Goal: Contribute content: Contribute content

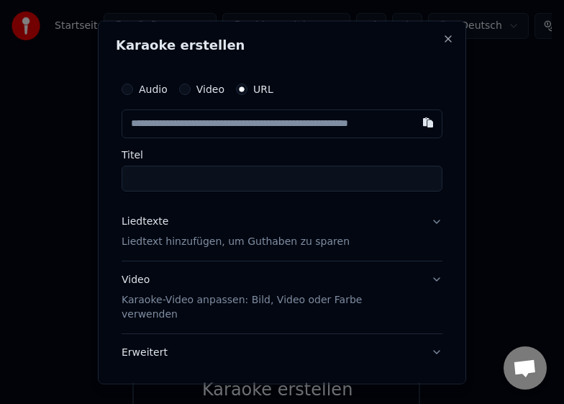
type input "**********"
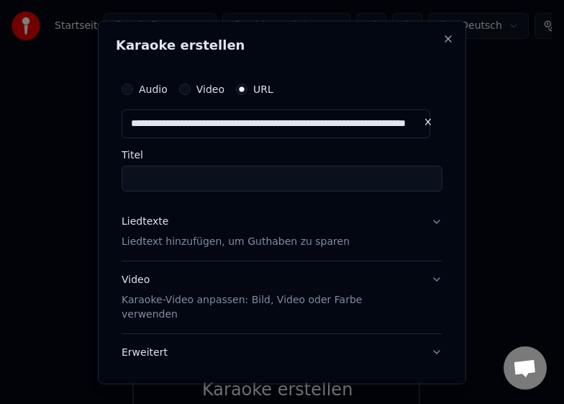
type input "**********"
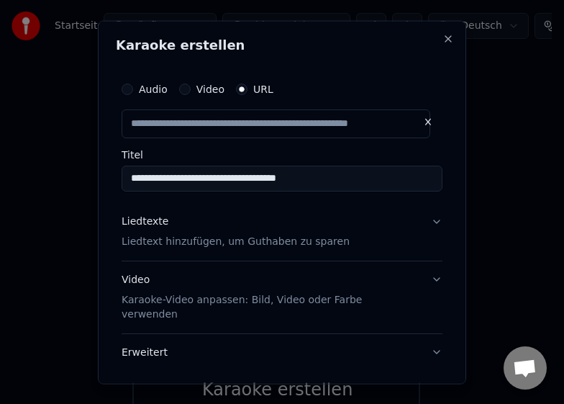
scroll to position [0, 0]
click at [171, 244] on p "Liedtext hinzufügen, um Guthaben zu sparen" at bounding box center [236, 241] width 228 height 14
type input "**********"
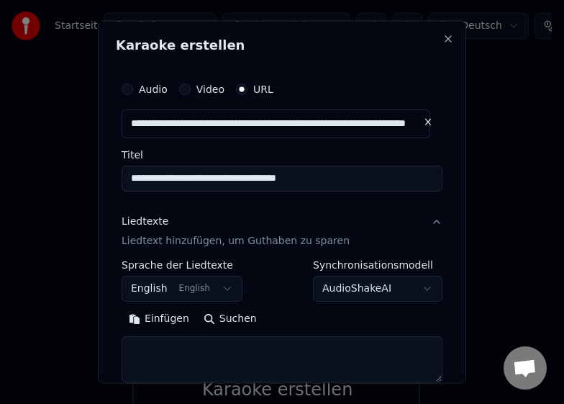
click at [156, 319] on button "Einfügen" at bounding box center [159, 318] width 75 height 23
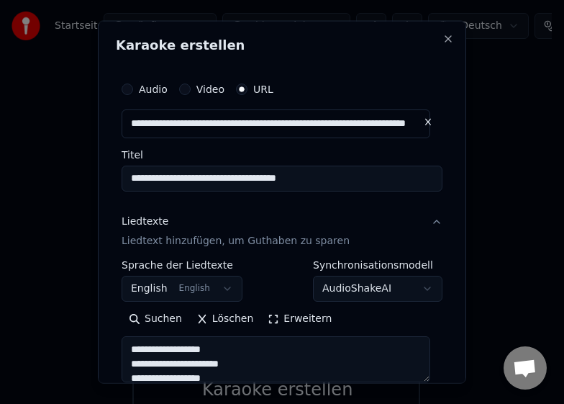
type textarea "**********"
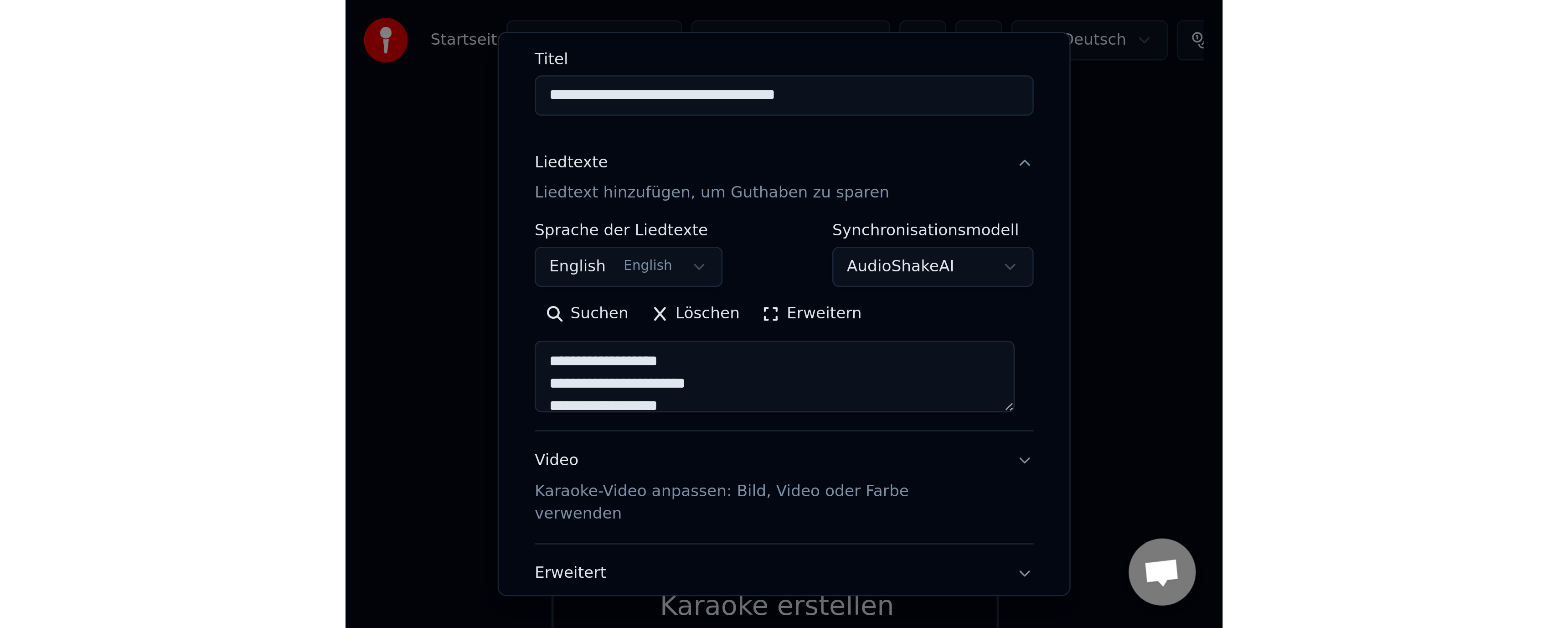
scroll to position [132, 0]
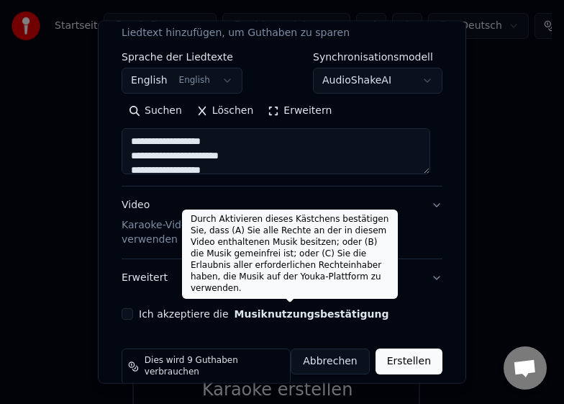
click at [239, 309] on button "Musiknutzungsbestätigung" at bounding box center [312, 314] width 155 height 10
select select "**"
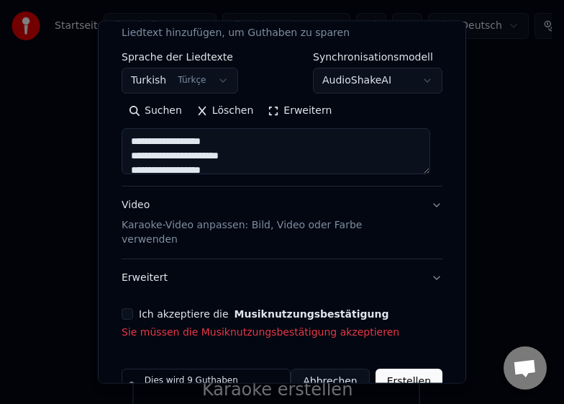
click at [128, 308] on div "Ich akzeptiere die Musiknutzungsbestätigung Sie müssen die Musiknutzungsbestäti…" at bounding box center [282, 324] width 321 height 32
click at [130, 308] on button "Ich akzeptiere die Musiknutzungsbestätigung" at bounding box center [128, 314] width 12 height 12
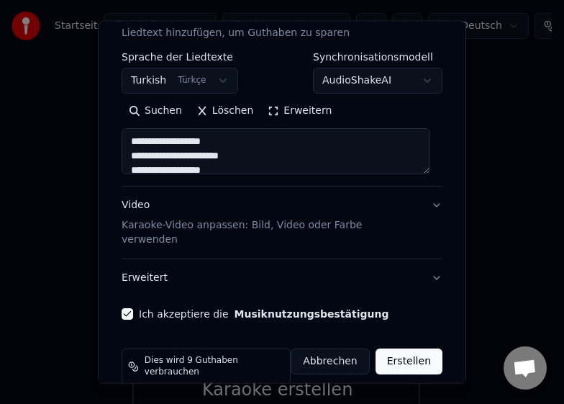
click at [420, 357] on button "Erstellen" at bounding box center [409, 361] width 67 height 26
type textarea "**********"
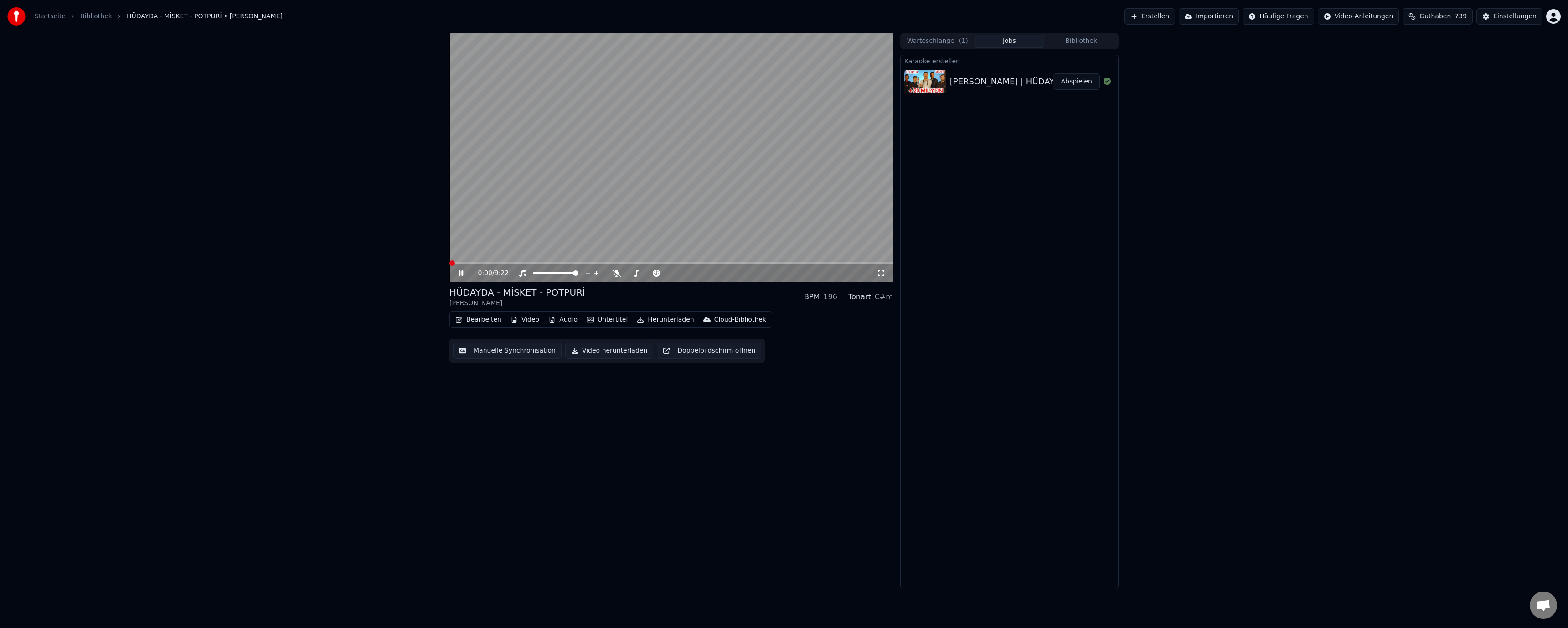
click at [450, 262] on span at bounding box center [452, 263] width 6 height 6
click at [483, 318] on button "Bearbeiten" at bounding box center [478, 320] width 53 height 13
click at [491, 338] on div "Liedtexte bearbeiten" at bounding box center [503, 339] width 66 height 9
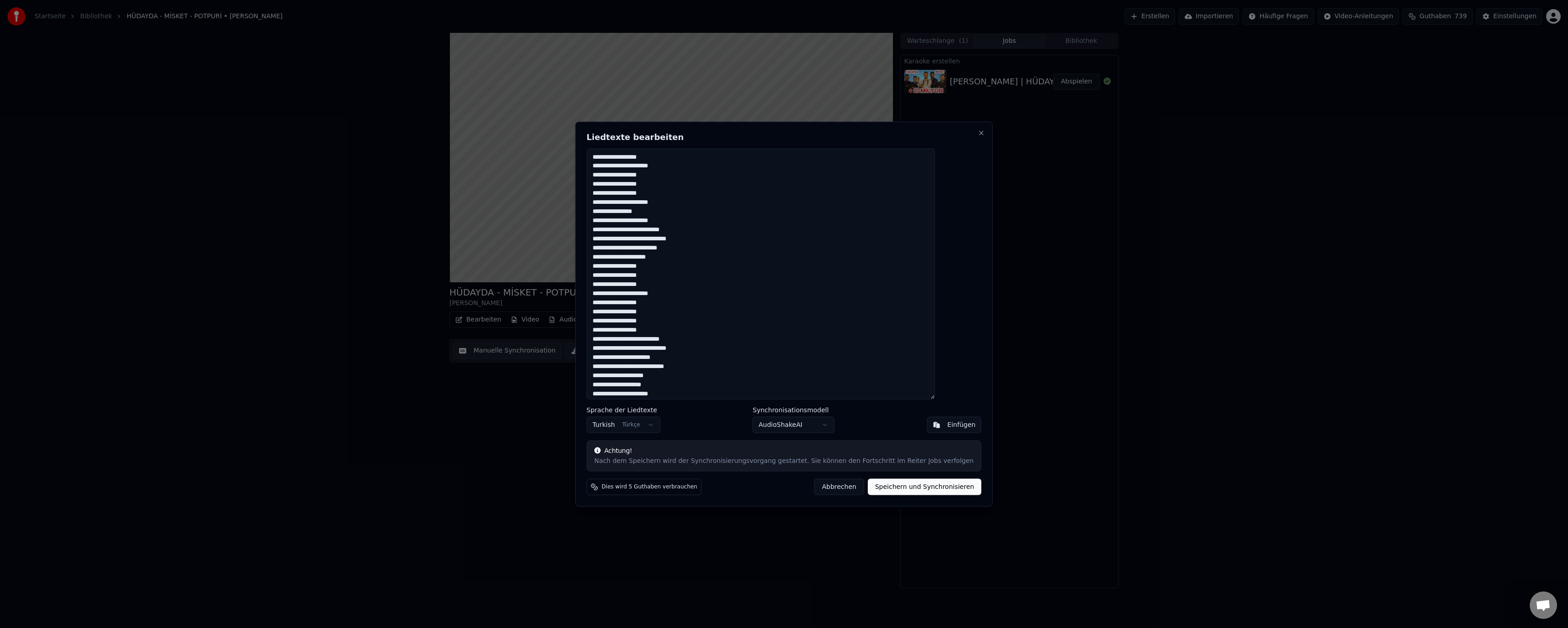
drag, startPoint x: 826, startPoint y: 485, endPoint x: 749, endPoint y: 431, distance: 94.0
click at [825, 483] on button "Abbrechen" at bounding box center [839, 487] width 49 height 16
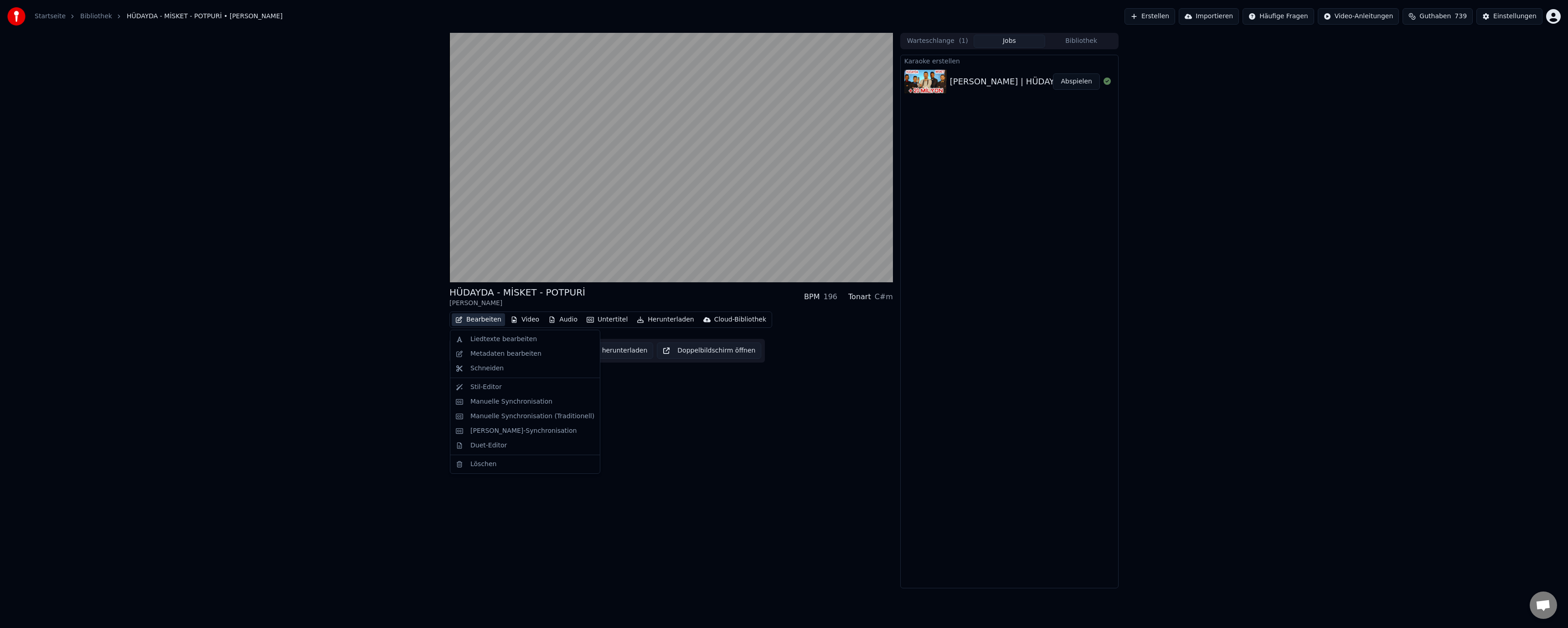
click at [476, 316] on button "Bearbeiten" at bounding box center [478, 320] width 53 height 13
click at [492, 352] on div "Metadaten bearbeiten" at bounding box center [506, 354] width 71 height 9
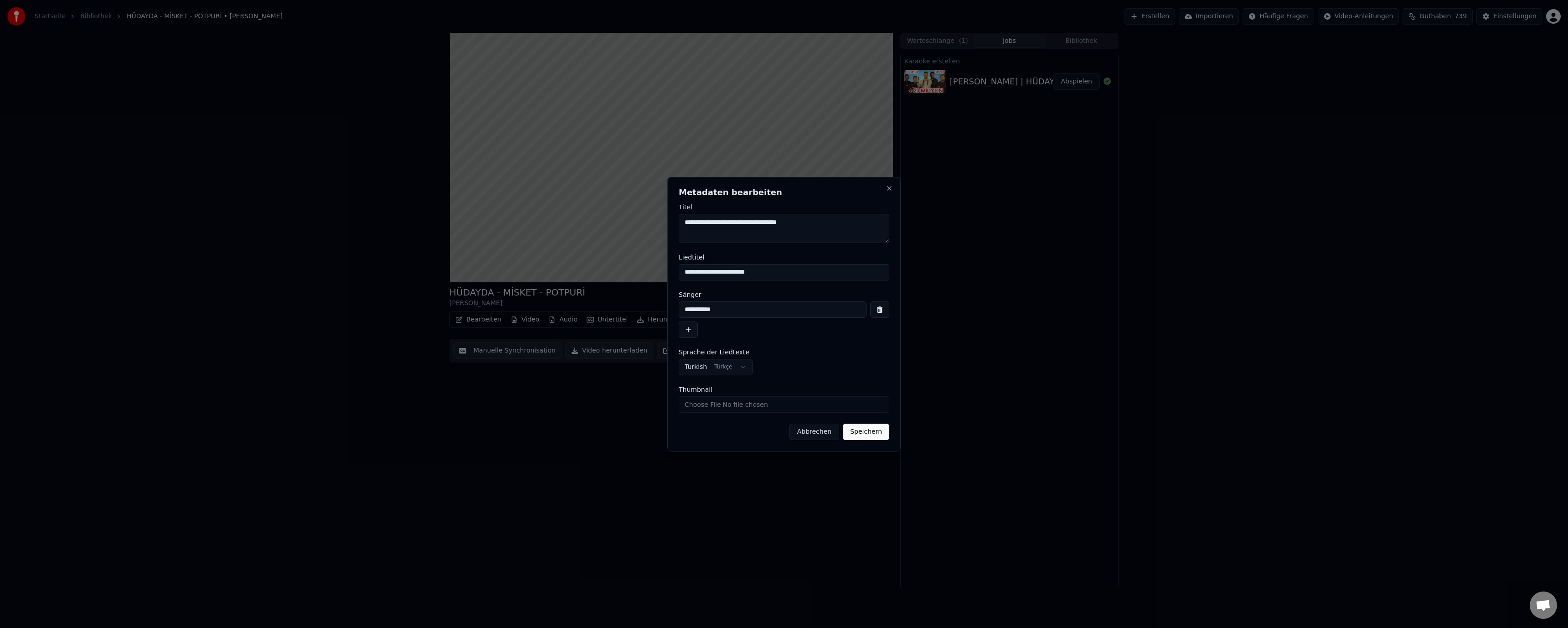
drag, startPoint x: 728, startPoint y: 224, endPoint x: 666, endPoint y: 219, distance: 62.2
click at [666, 219] on body "**********" at bounding box center [784, 314] width 1568 height 628
click at [795, 228] on textarea "**********" at bounding box center [784, 229] width 211 height 29
click at [813, 233] on textarea "**********" at bounding box center [784, 229] width 211 height 29
paste textarea "**********"
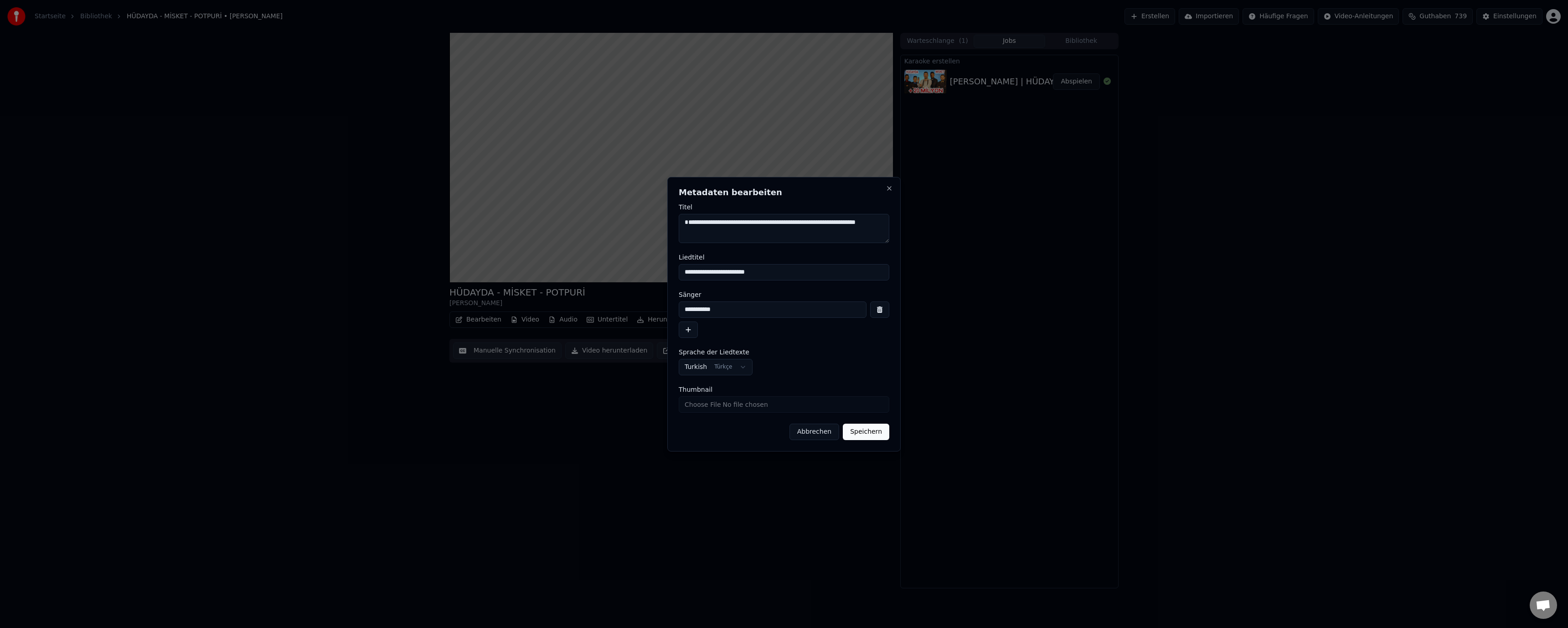
scroll to position [3, 0]
click at [799, 219] on textarea "**********" at bounding box center [784, 229] width 211 height 29
drag, startPoint x: 759, startPoint y: 241, endPoint x: 665, endPoint y: 215, distance: 97.5
click at [665, 215] on body "**********" at bounding box center [784, 314] width 1568 height 628
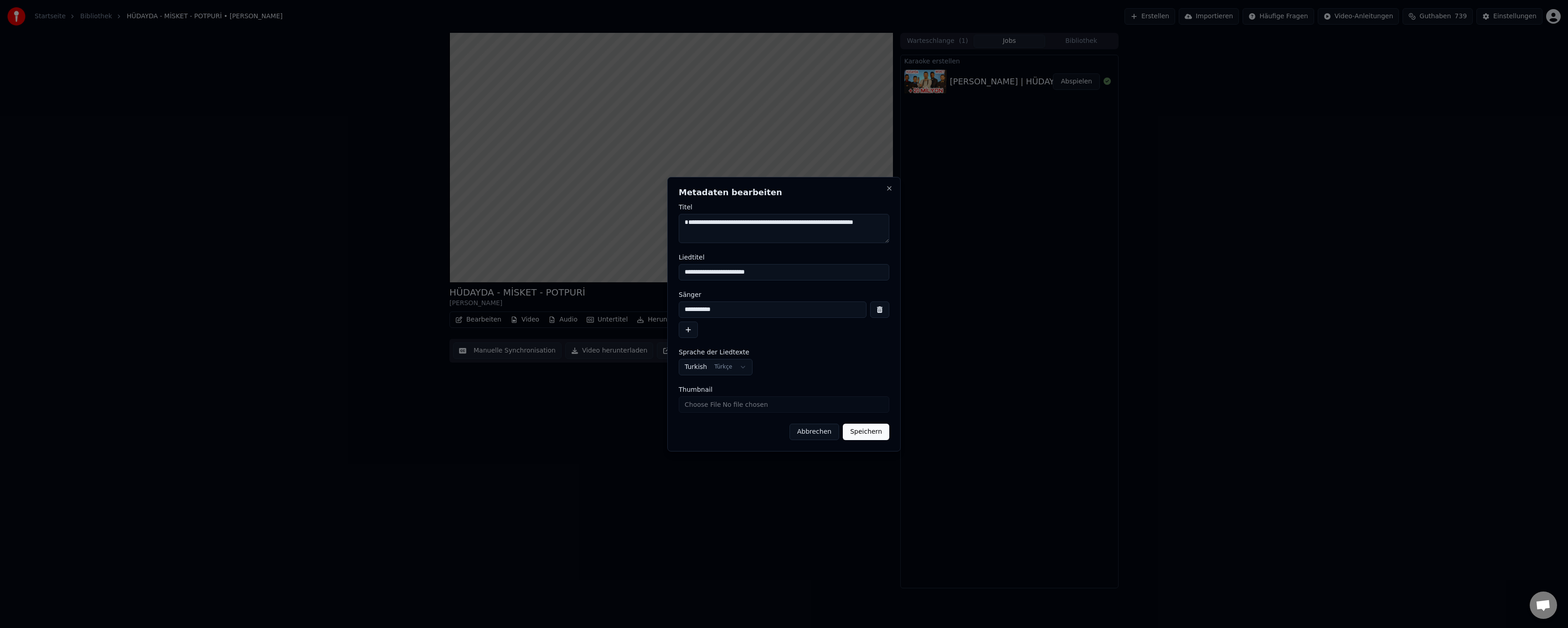
type textarea "**********"
drag, startPoint x: 699, startPoint y: 309, endPoint x: 678, endPoint y: 307, distance: 21.1
click at [678, 307] on div "**********" at bounding box center [784, 314] width 234 height 274
paste input "**********"
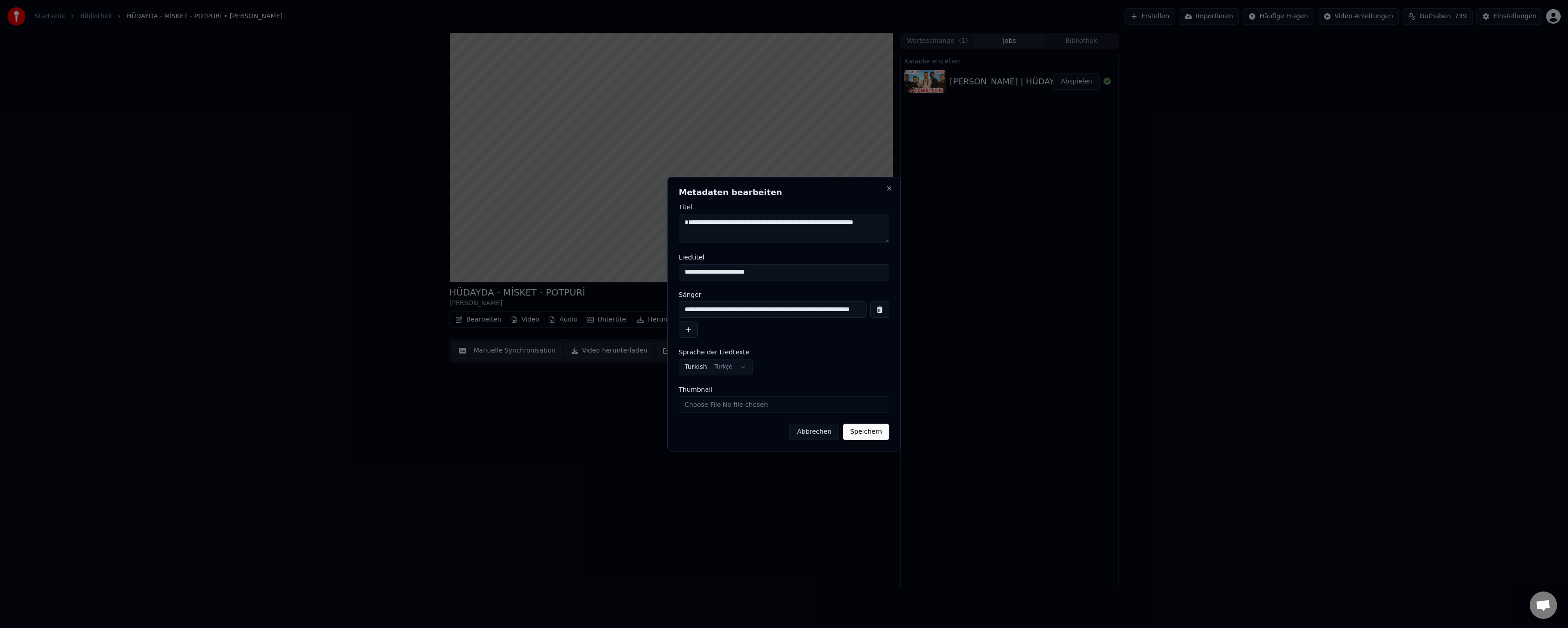
type input "**********"
drag, startPoint x: 768, startPoint y: 277, endPoint x: 659, endPoint y: 274, distance: 109.0
click at [659, 274] on body "**********" at bounding box center [784, 314] width 1568 height 628
paste input "**********"
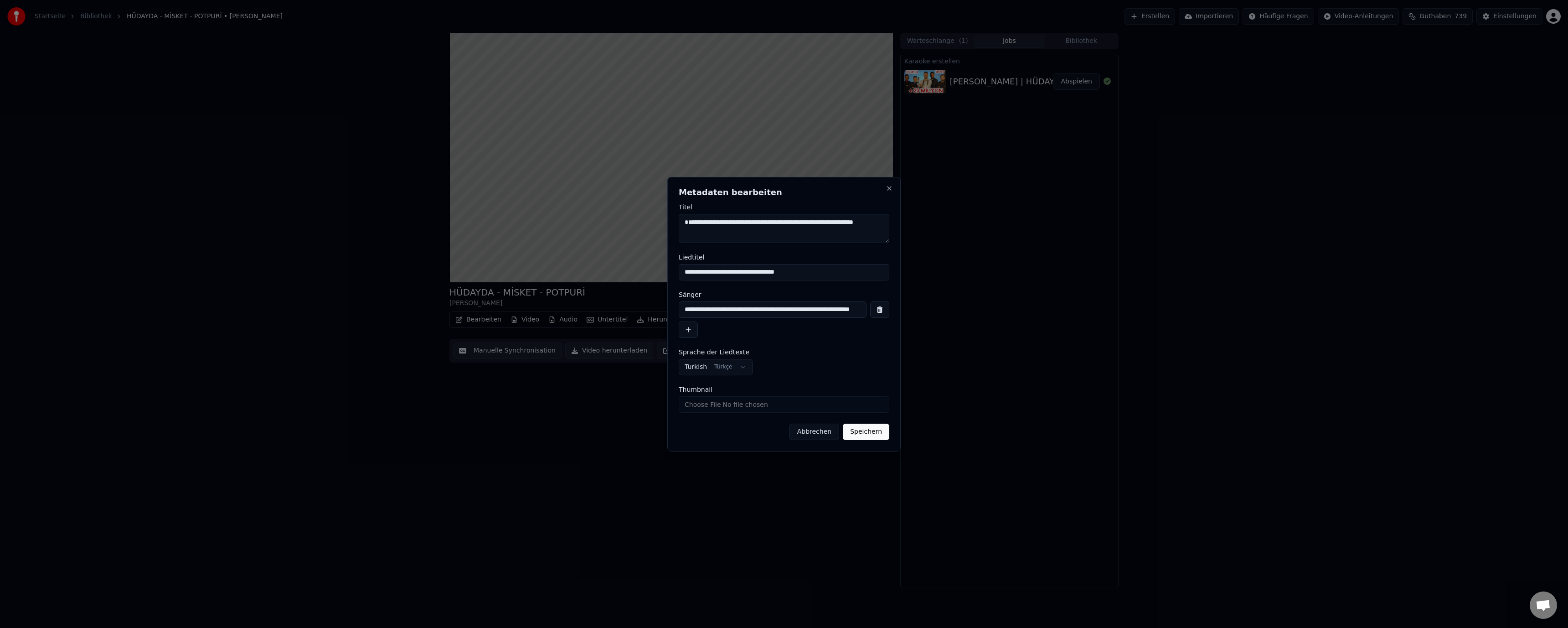
type input "**********"
click at [865, 435] on button "Speichern" at bounding box center [866, 432] width 46 height 16
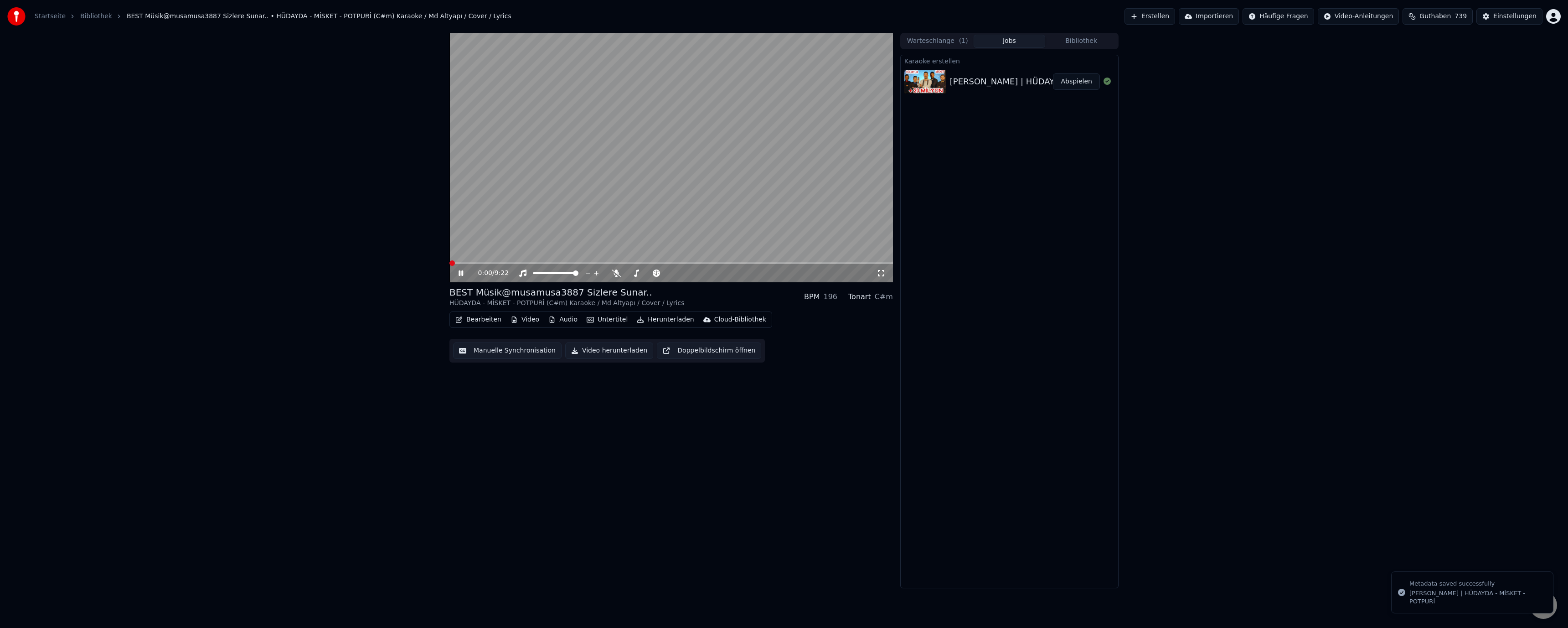
click at [463, 269] on div "0:00 / 9:22" at bounding box center [671, 273] width 436 height 9
drag, startPoint x: 455, startPoint y: 260, endPoint x: 445, endPoint y: 261, distance: 10.0
click at [445, 261] on div "0:00 / 9:22 BEST Müsik@musamusa3887 Sizlere Sunar.. HÜDAYDA - MİSKET - POTPURİ …" at bounding box center [784, 311] width 684 height 556
click at [450, 264] on span at bounding box center [452, 263] width 6 height 6
click at [484, 348] on button "Manuelle Synchronisation" at bounding box center [507, 351] width 108 height 16
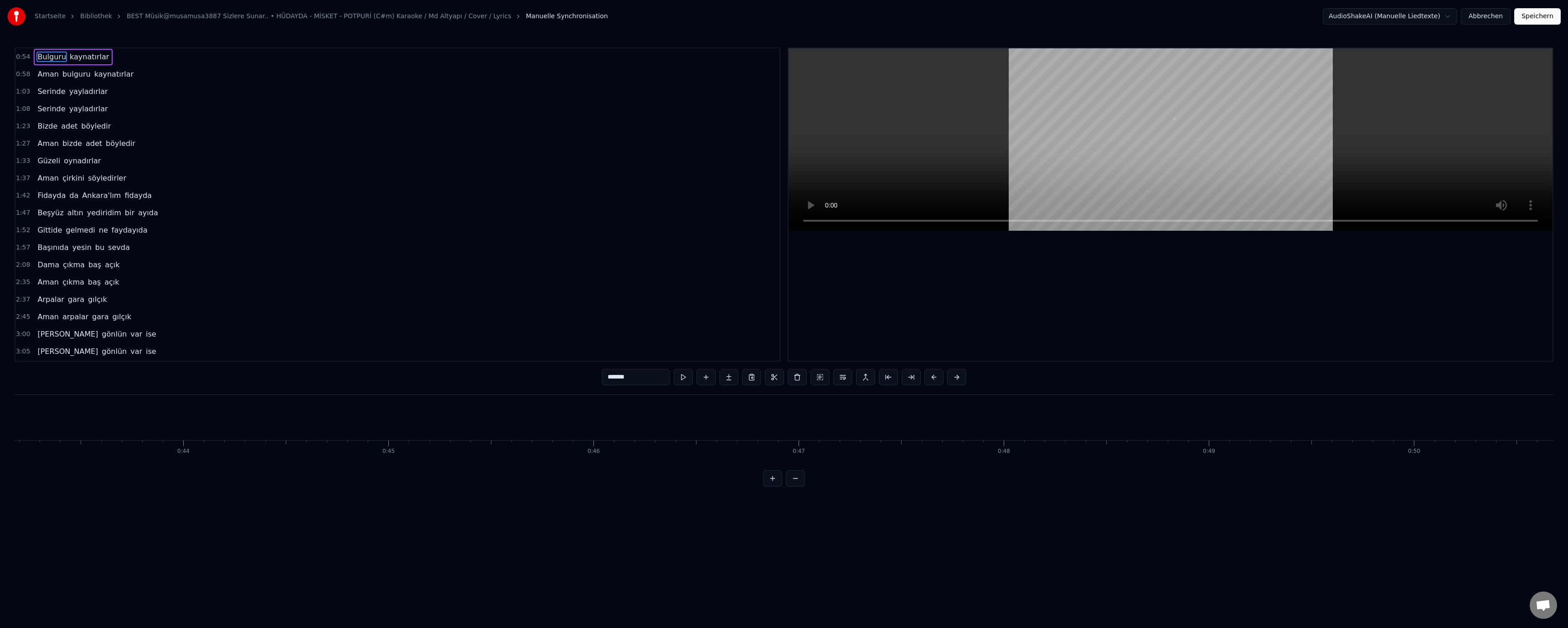
scroll to position [0, 11060]
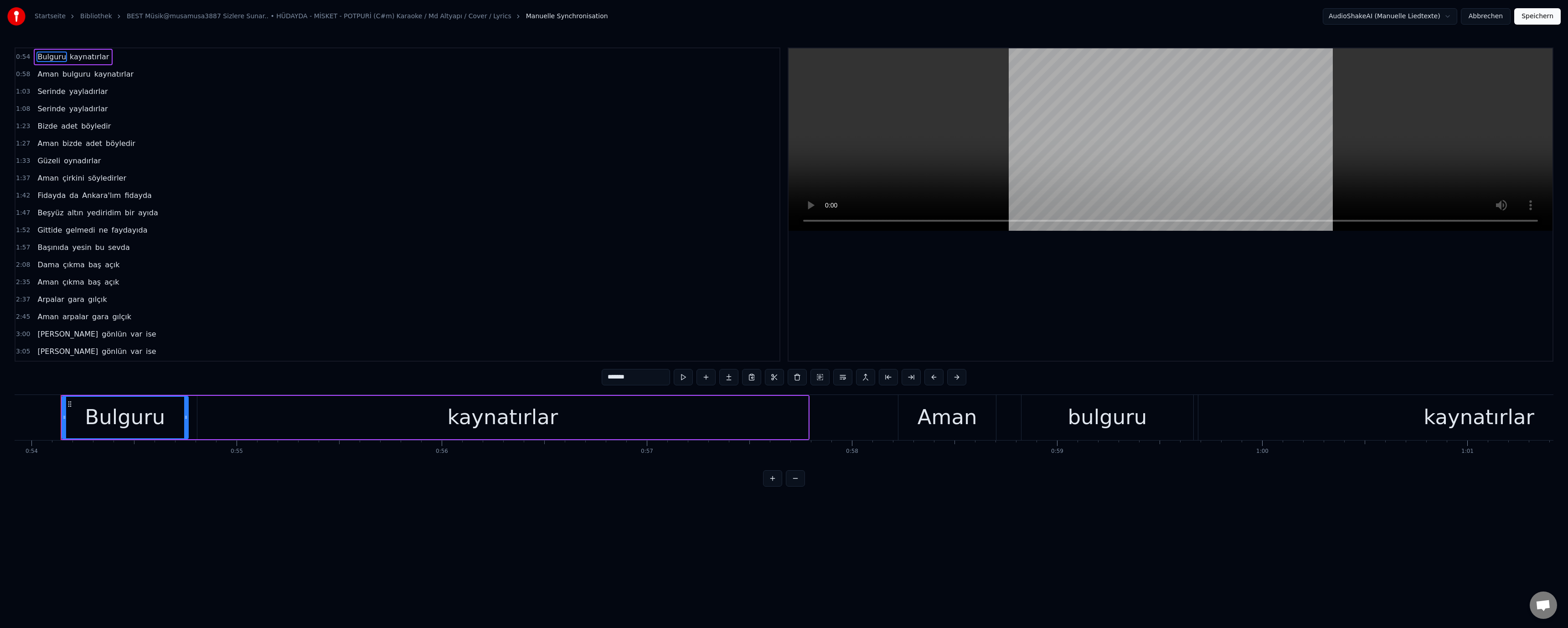
click at [1483, 17] on button "Abbrechen" at bounding box center [1486, 16] width 49 height 16
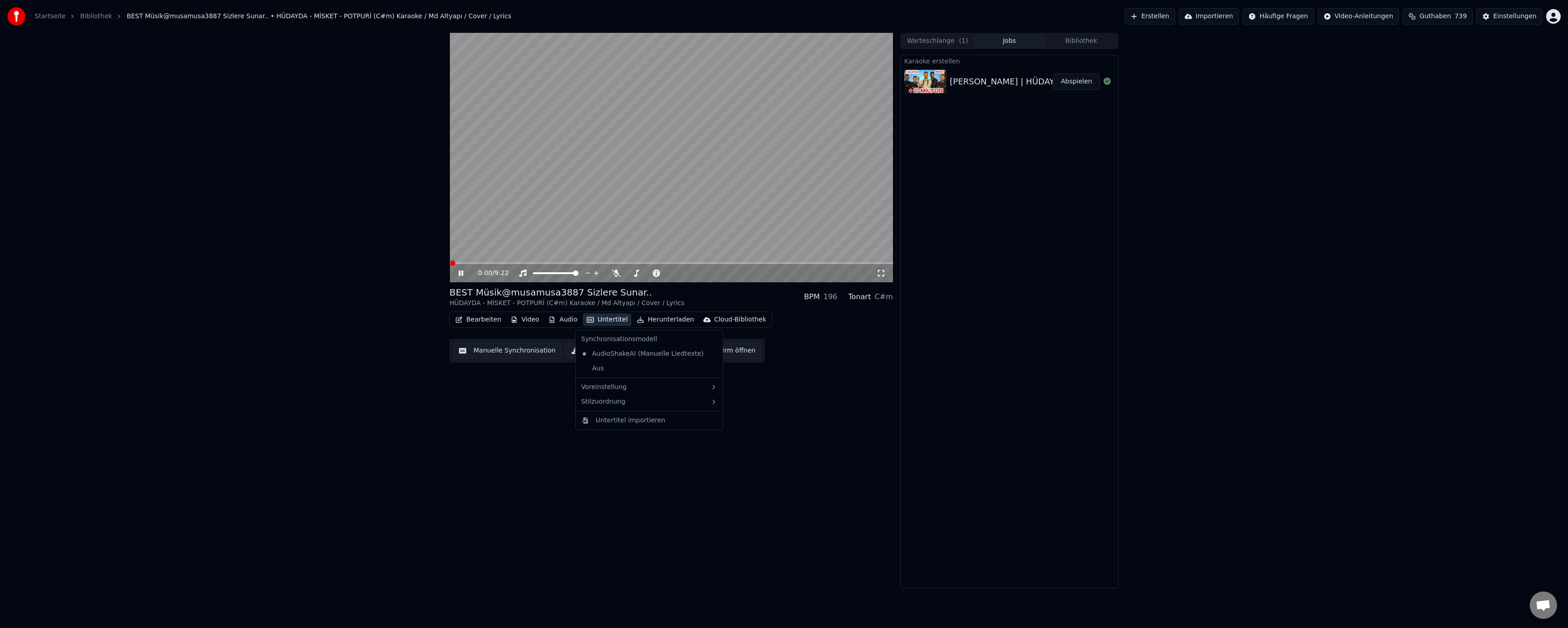
click at [591, 319] on button "Untertitel" at bounding box center [607, 320] width 48 height 13
click at [743, 421] on div "4 Lines (Horizontal)" at bounding box center [768, 418] width 115 height 15
click at [481, 350] on button "Manuelle Synchronisation" at bounding box center [507, 351] width 108 height 16
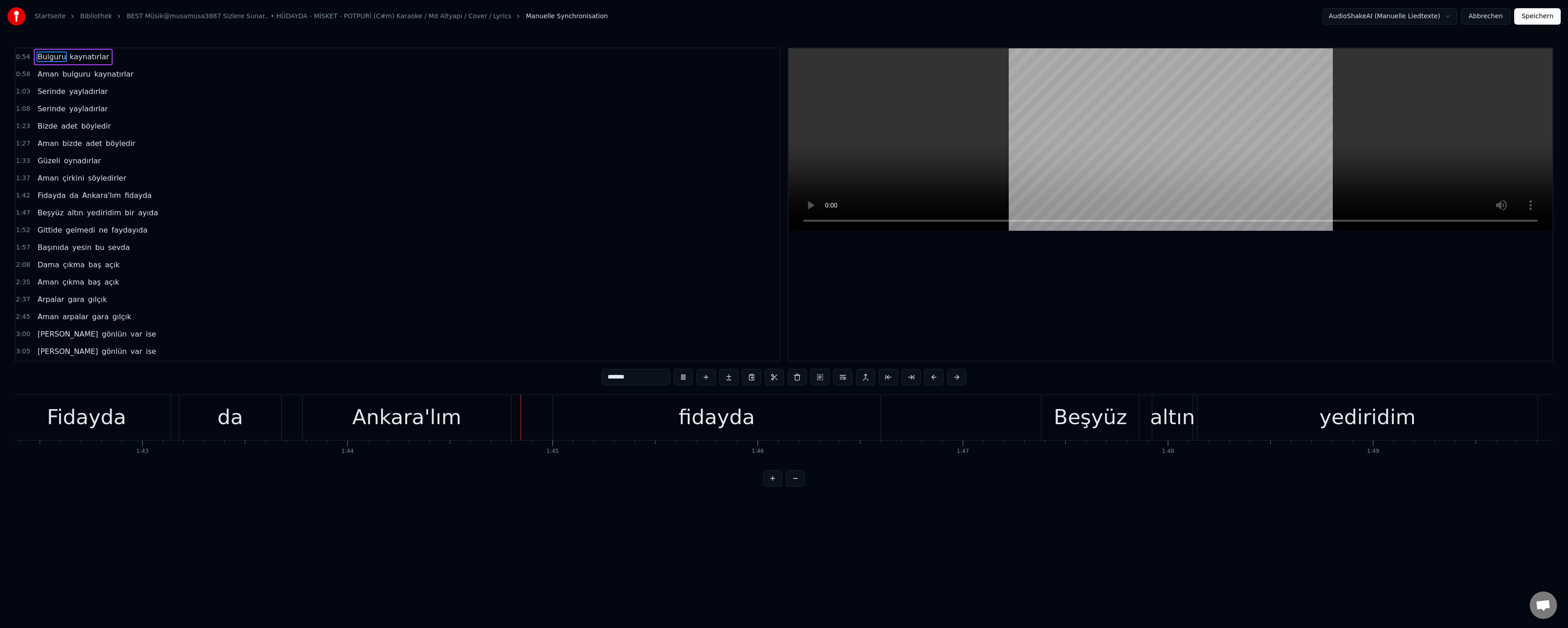
scroll to position [0, 21342]
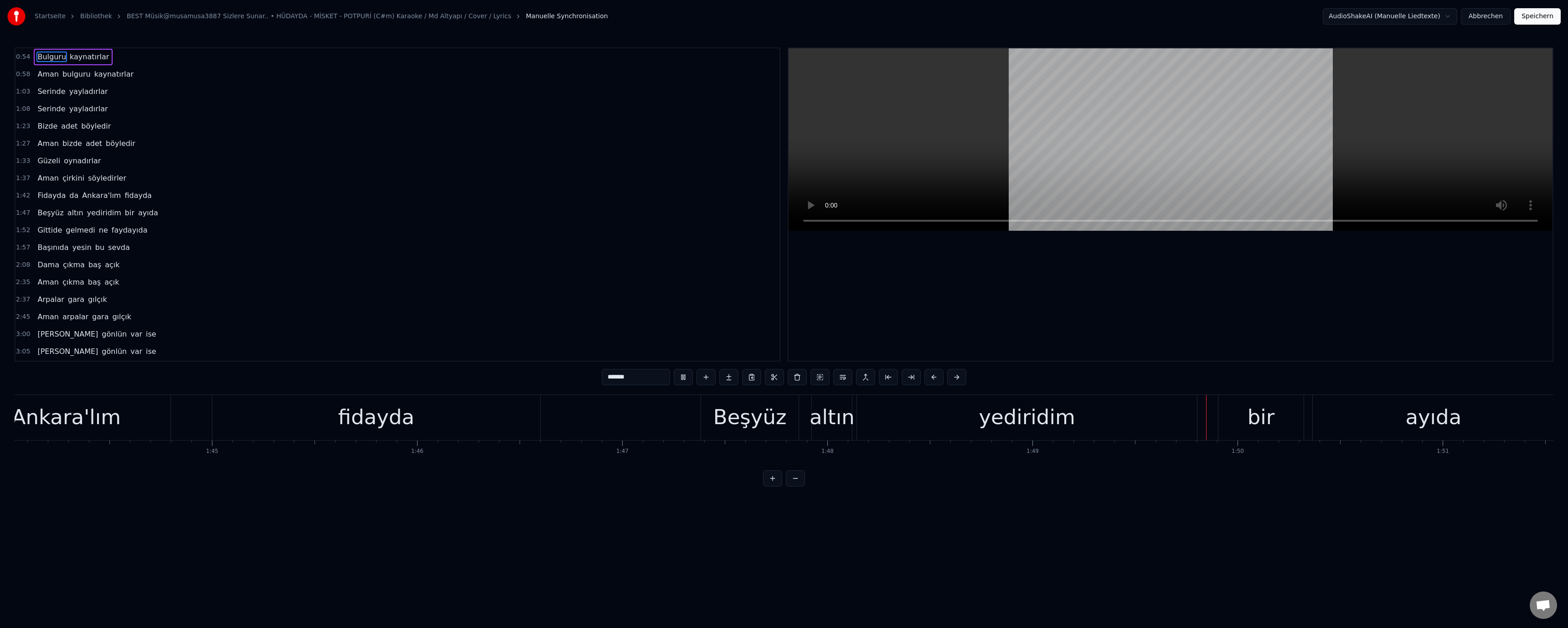
click at [1023, 413] on div "yediridim" at bounding box center [1027, 417] width 96 height 31
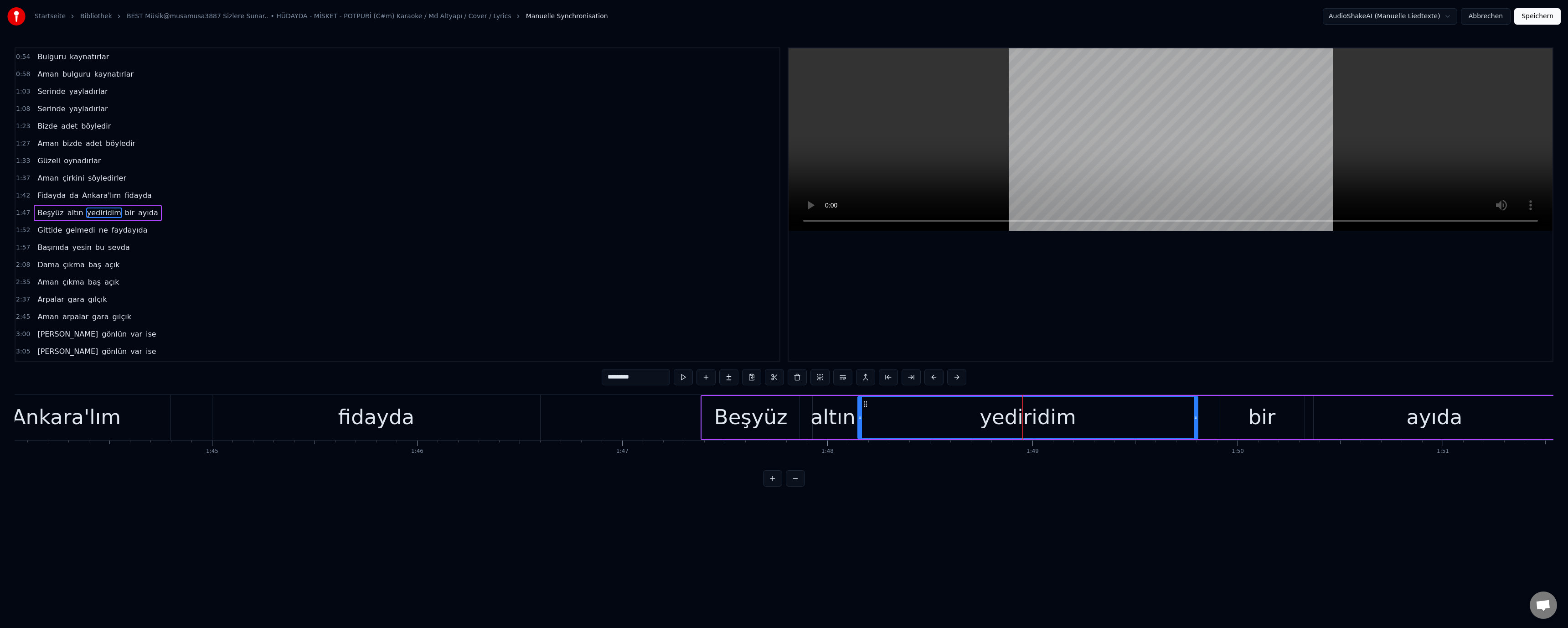
scroll to position [8, 0]
drag, startPoint x: 605, startPoint y: 376, endPoint x: 611, endPoint y: 382, distance: 8.5
click at [611, 382] on input "*********" at bounding box center [636, 377] width 68 height 16
click at [72, 409] on div "Ankara'lım" at bounding box center [66, 417] width 109 height 31
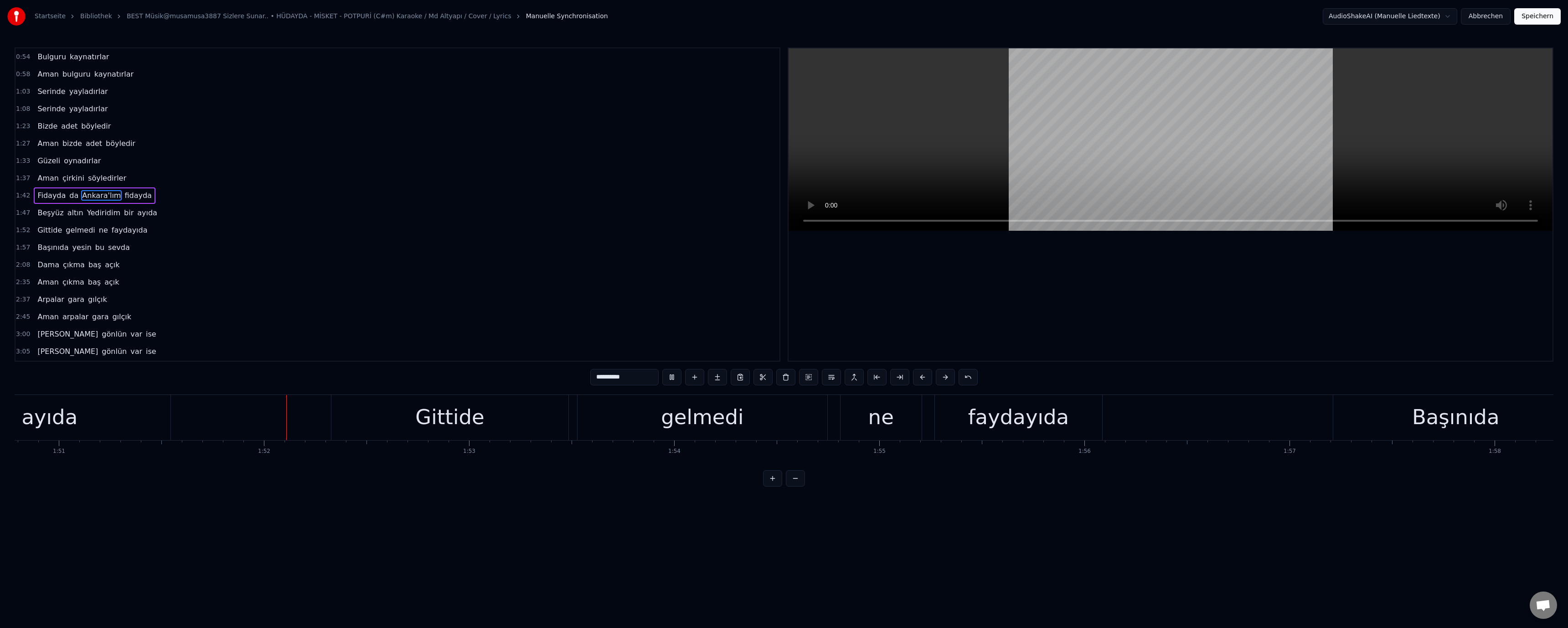
scroll to position [0, 22808]
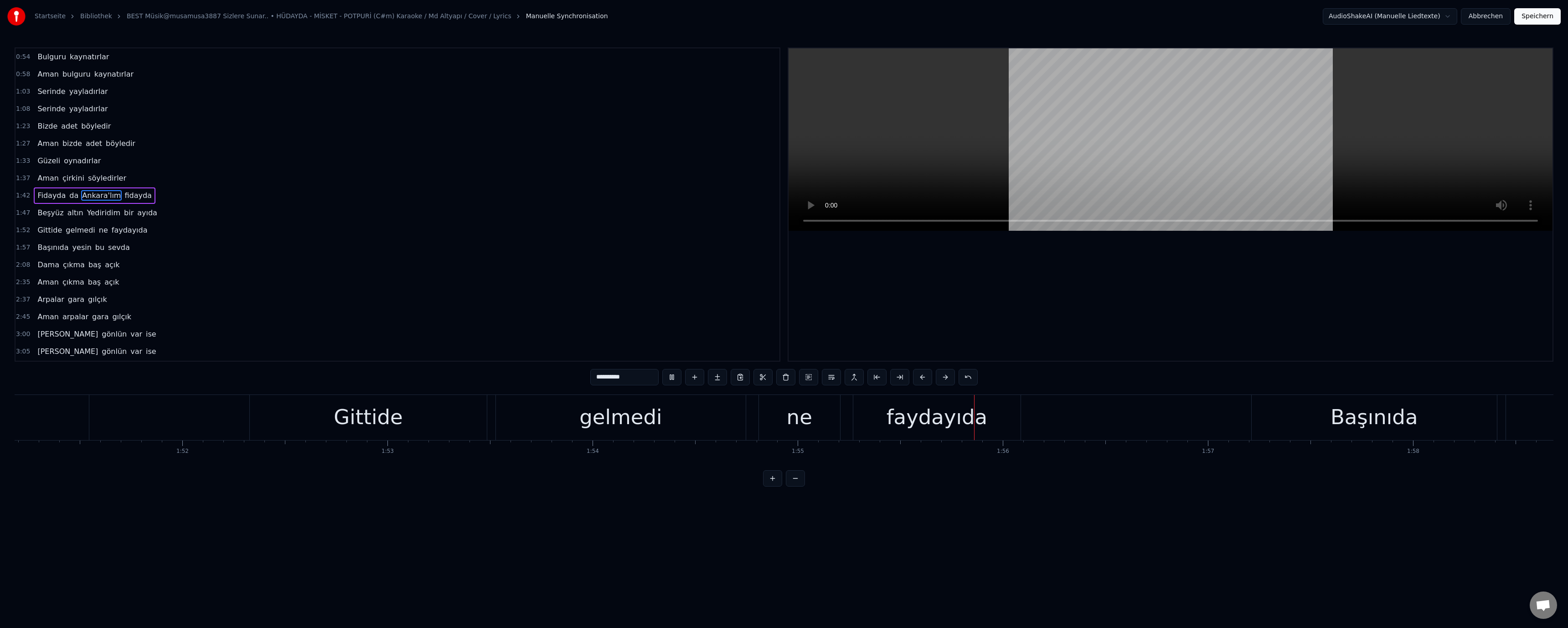
click at [286, 420] on div "Gittide" at bounding box center [368, 417] width 237 height 45
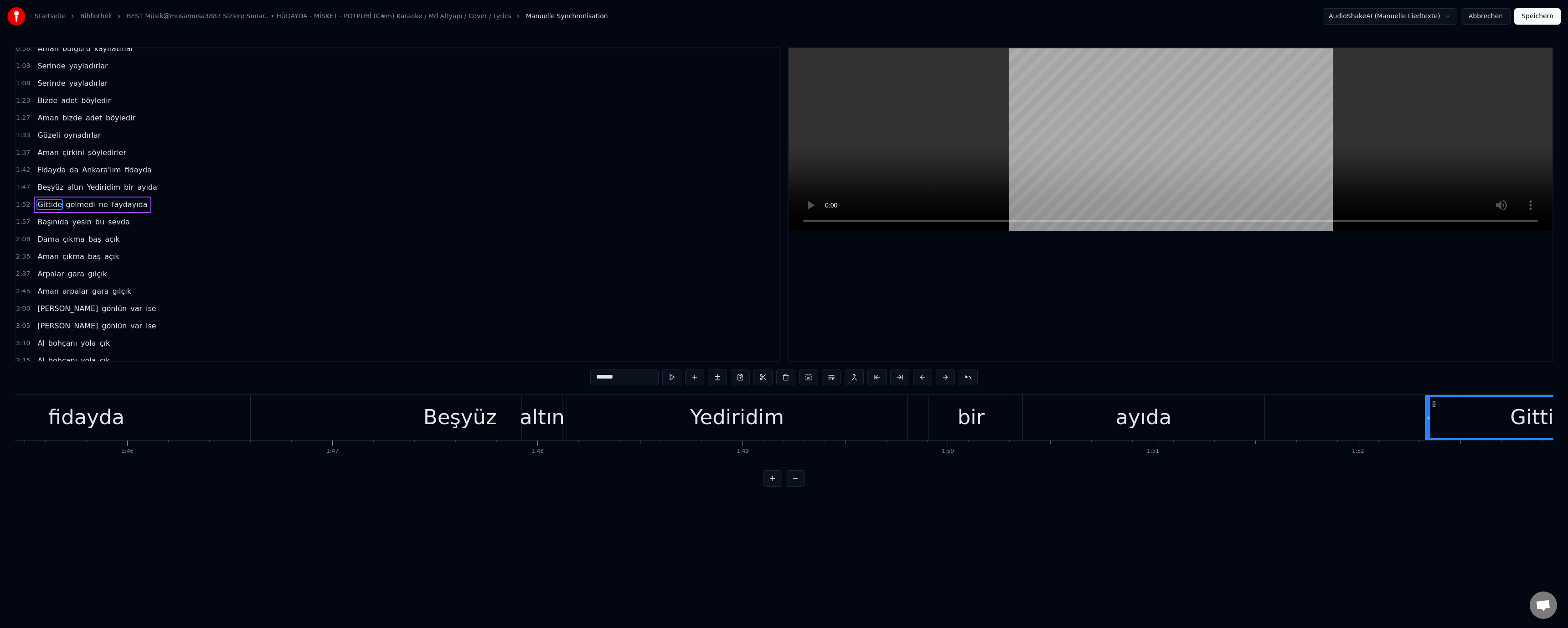
scroll to position [0, 21597]
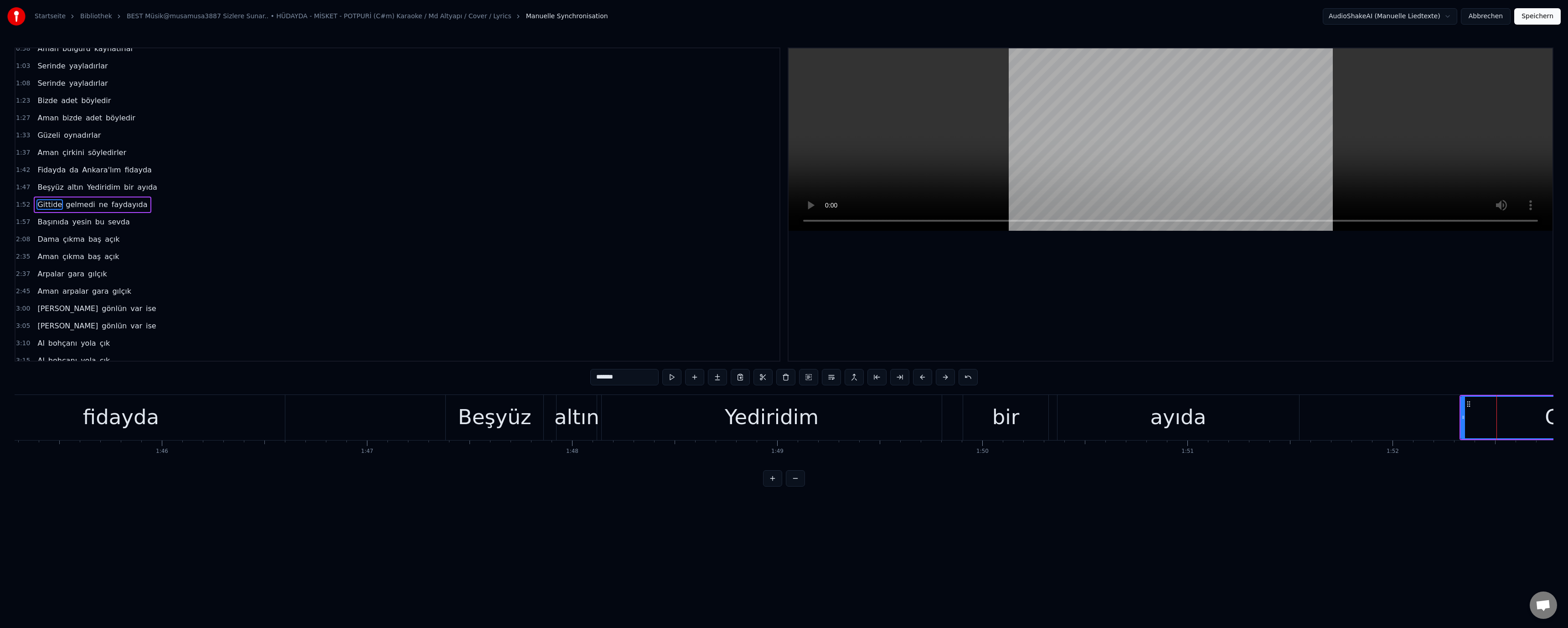
click at [469, 414] on div "Beşyüz" at bounding box center [495, 417] width 73 height 31
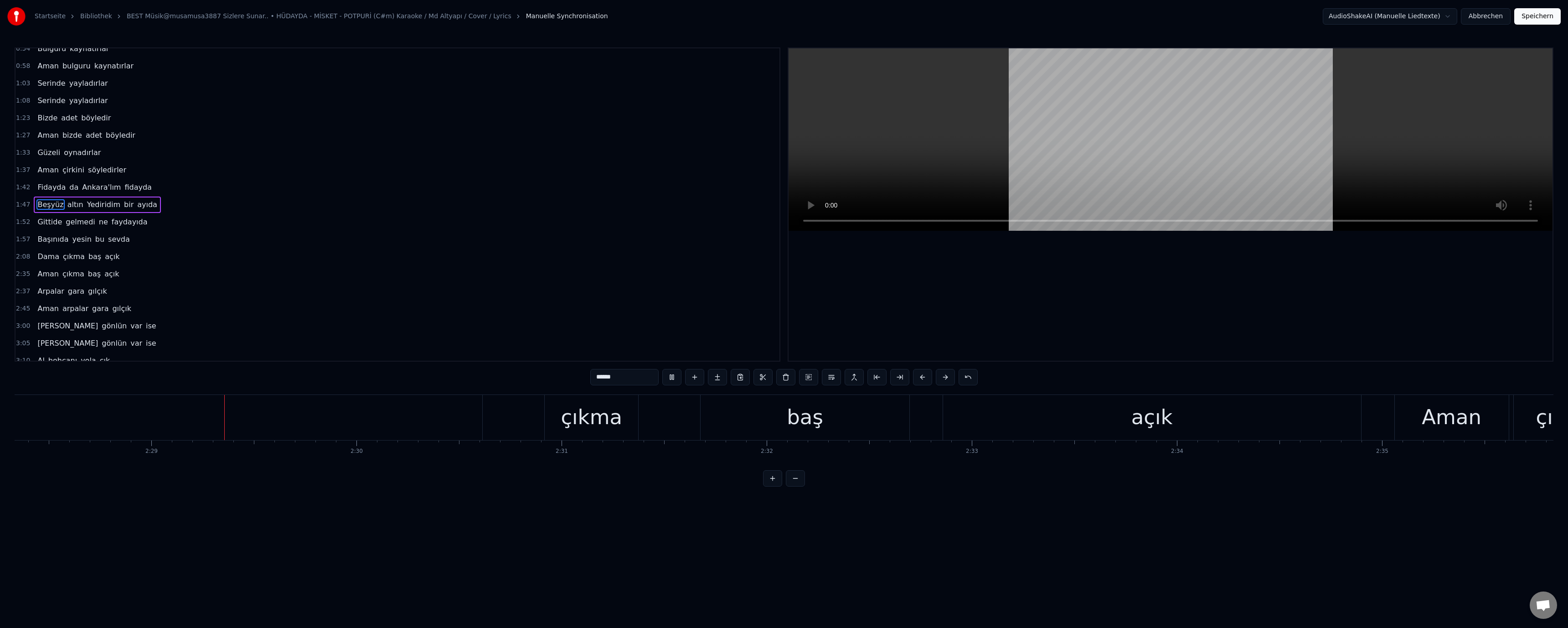
scroll to position [0, 30435]
click at [574, 420] on div "çıkma" at bounding box center [585, 417] width 61 height 31
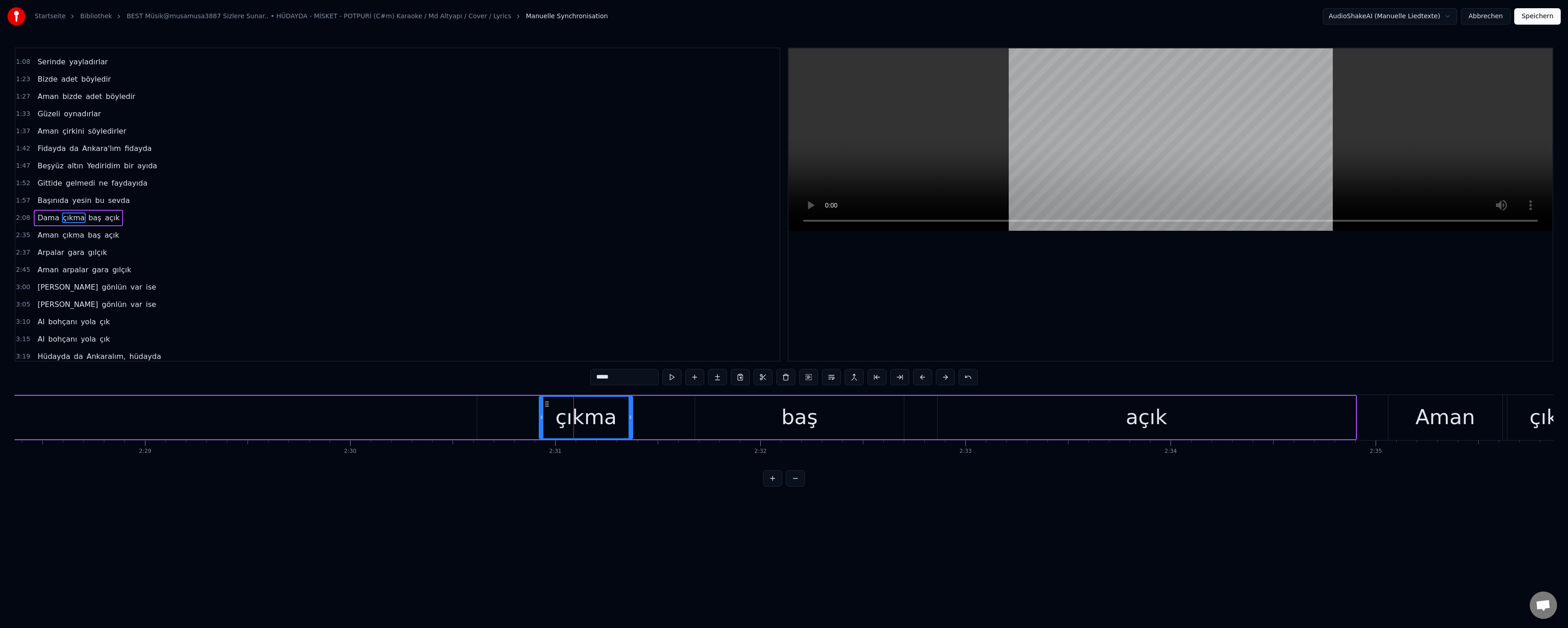
scroll to position [60, 0]
type input "****"
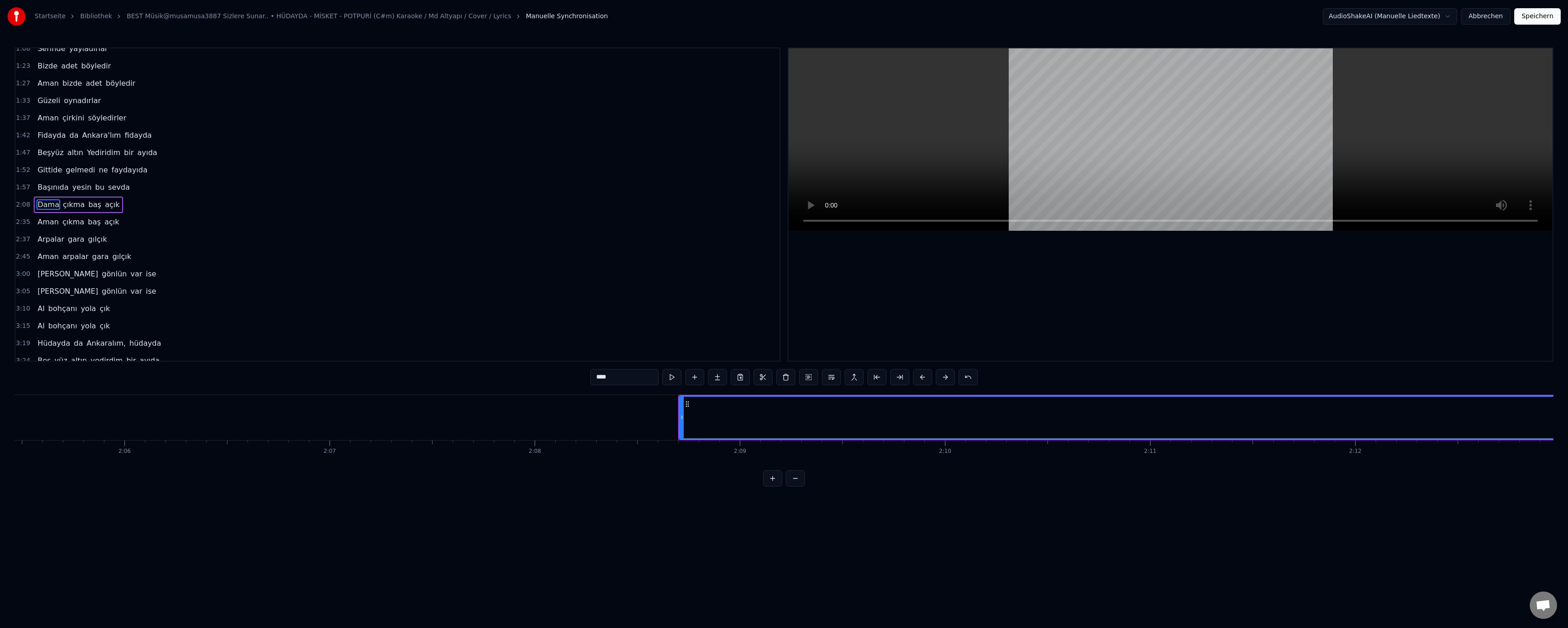
scroll to position [0, 26047]
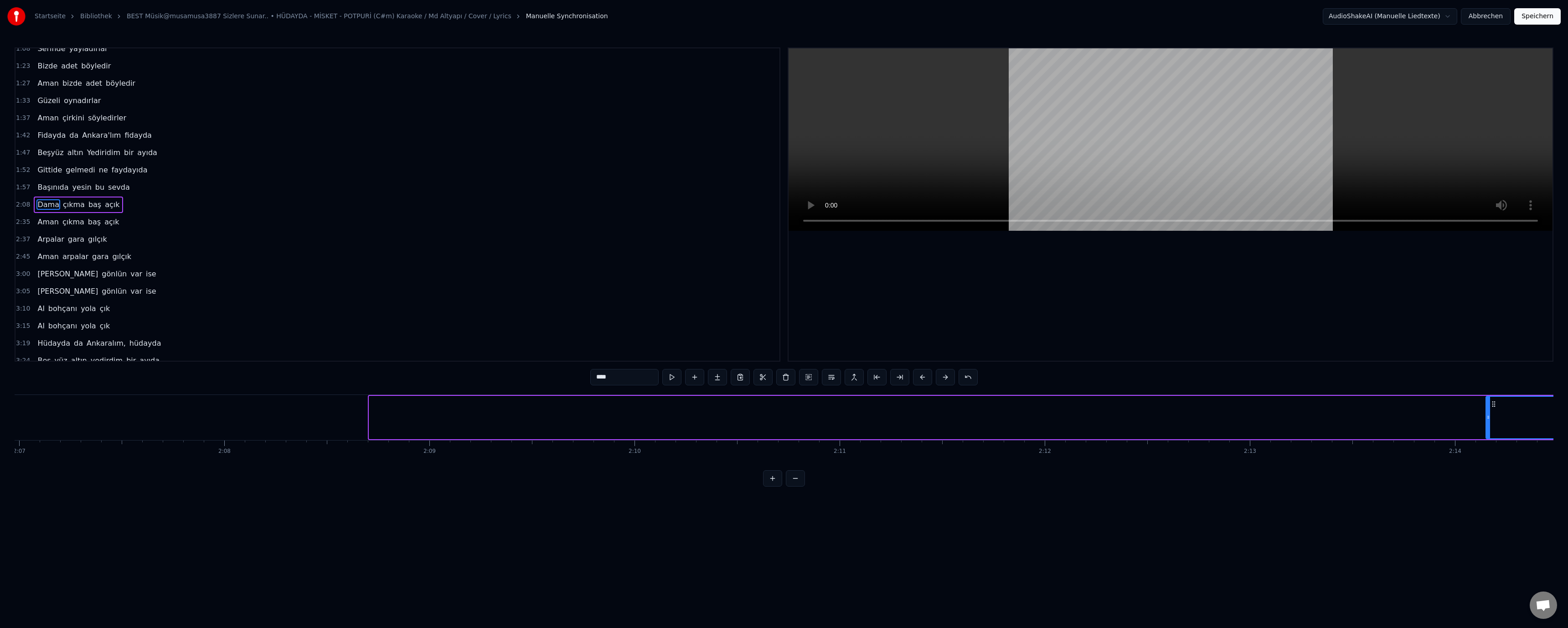
drag, startPoint x: 370, startPoint y: 420, endPoint x: 1488, endPoint y: 428, distance: 1118.0
click at [1488, 428] on div at bounding box center [1488, 418] width 4 height 42
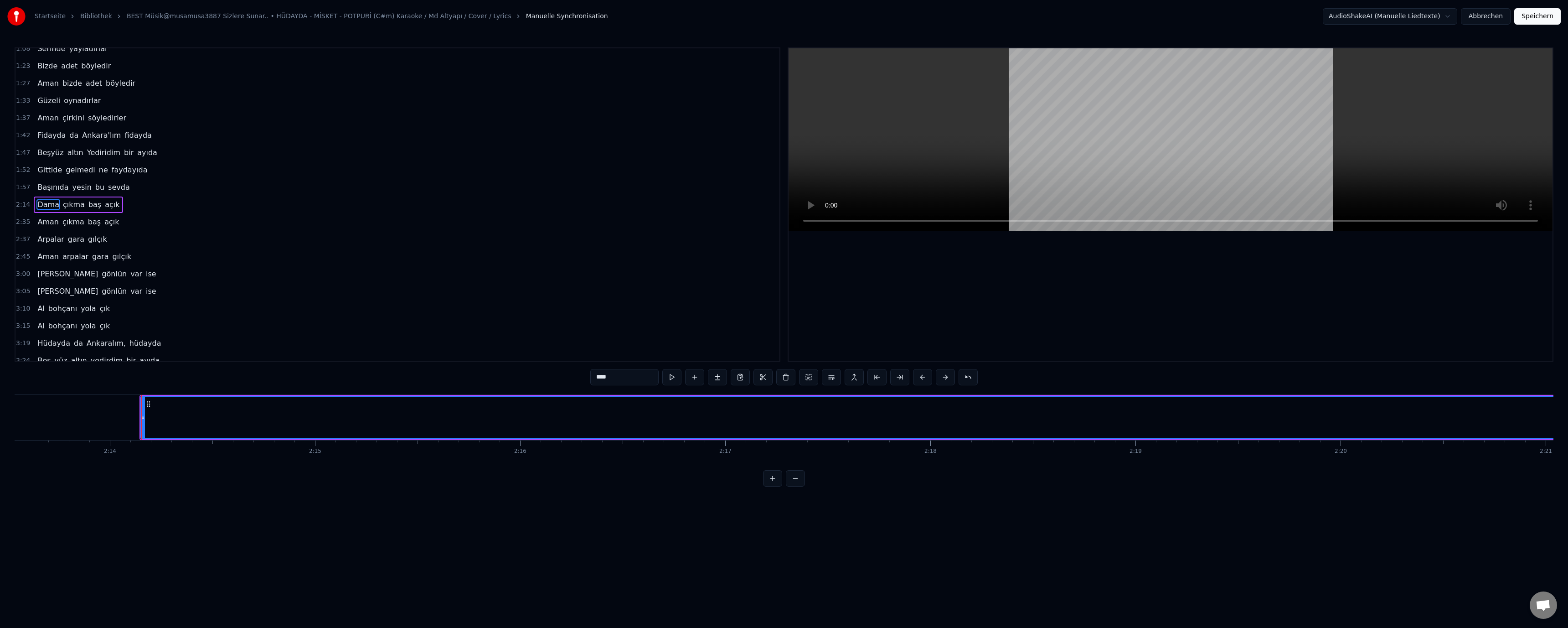
scroll to position [0, 27497]
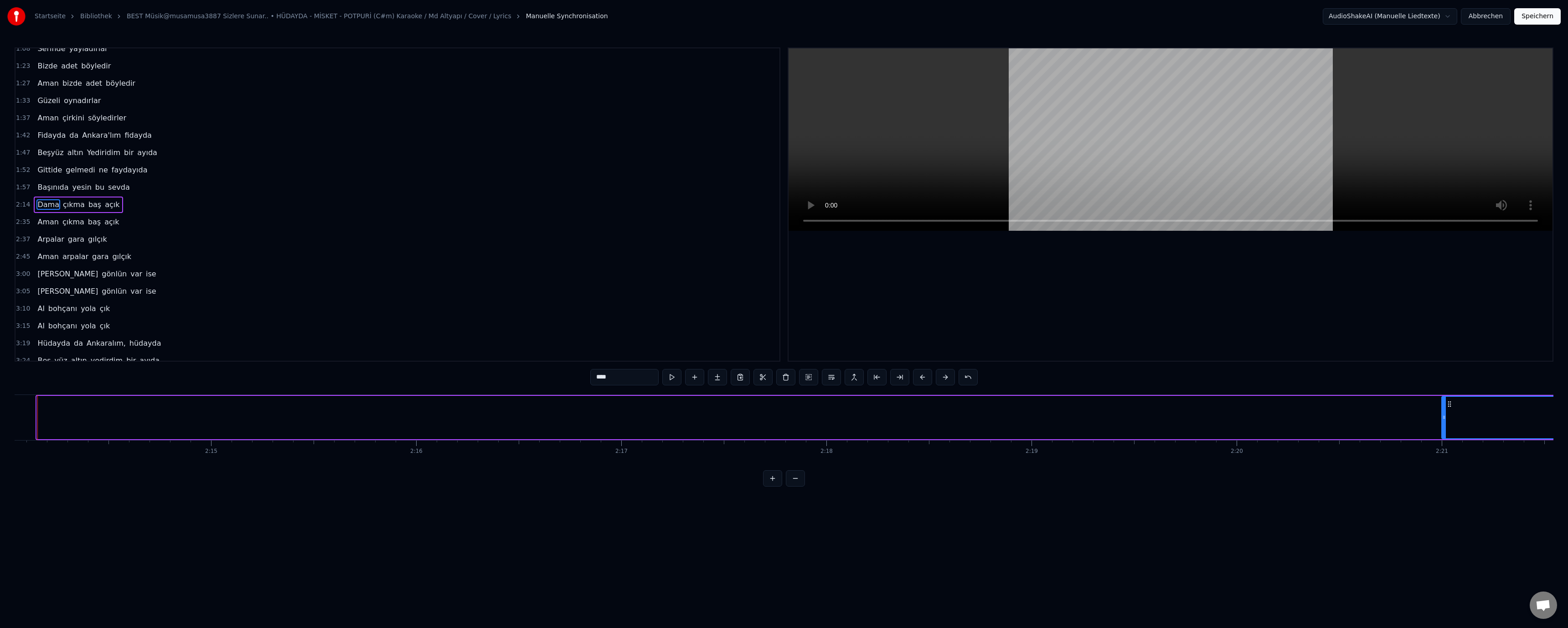
drag, startPoint x: 41, startPoint y: 420, endPoint x: 1446, endPoint y: 439, distance: 1405.1
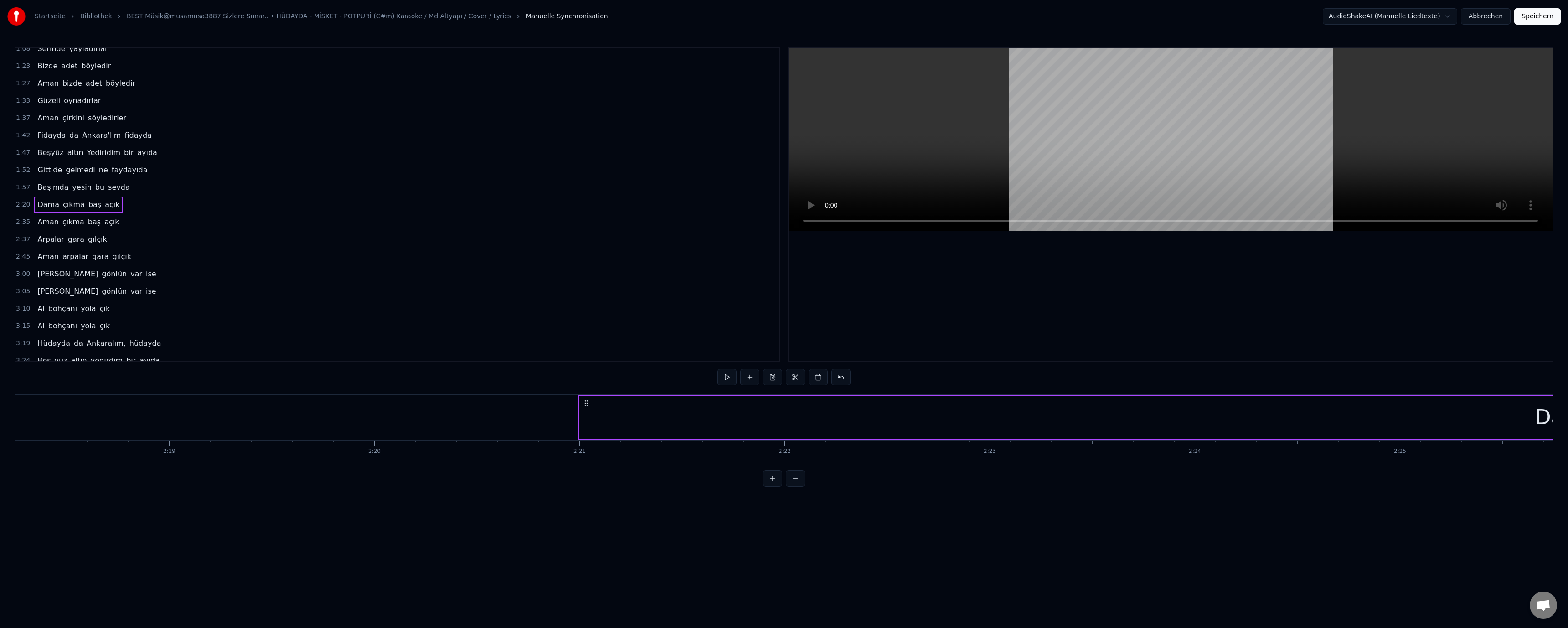
scroll to position [0, 28669]
click at [281, 418] on div "Dama" at bounding box center [1256, 418] width 1973 height 43
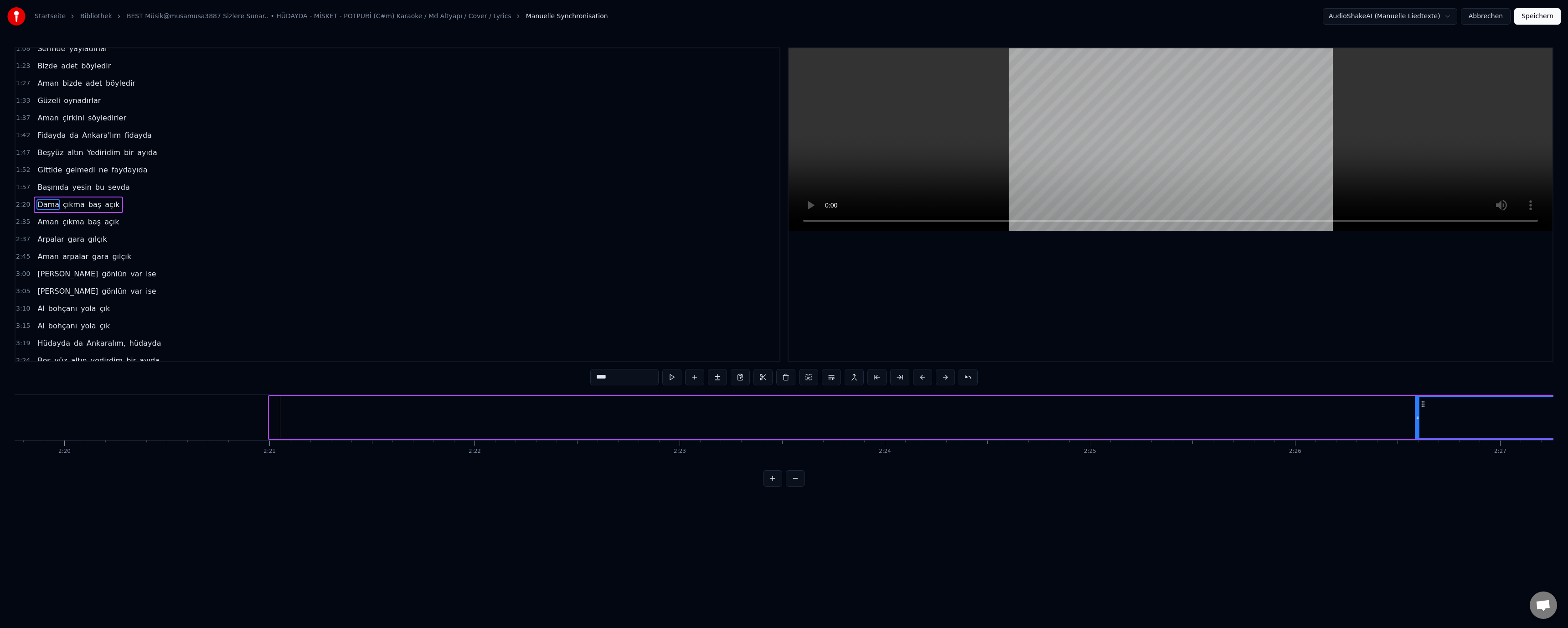
drag, startPoint x: 271, startPoint y: 418, endPoint x: 1405, endPoint y: 463, distance: 1134.9
click at [1415, 463] on div "Bulguru kaynatırlar Aman bulguru kaynatırlar Serinde yayladırlar Serinde yaylad…" at bounding box center [784, 429] width 1539 height 68
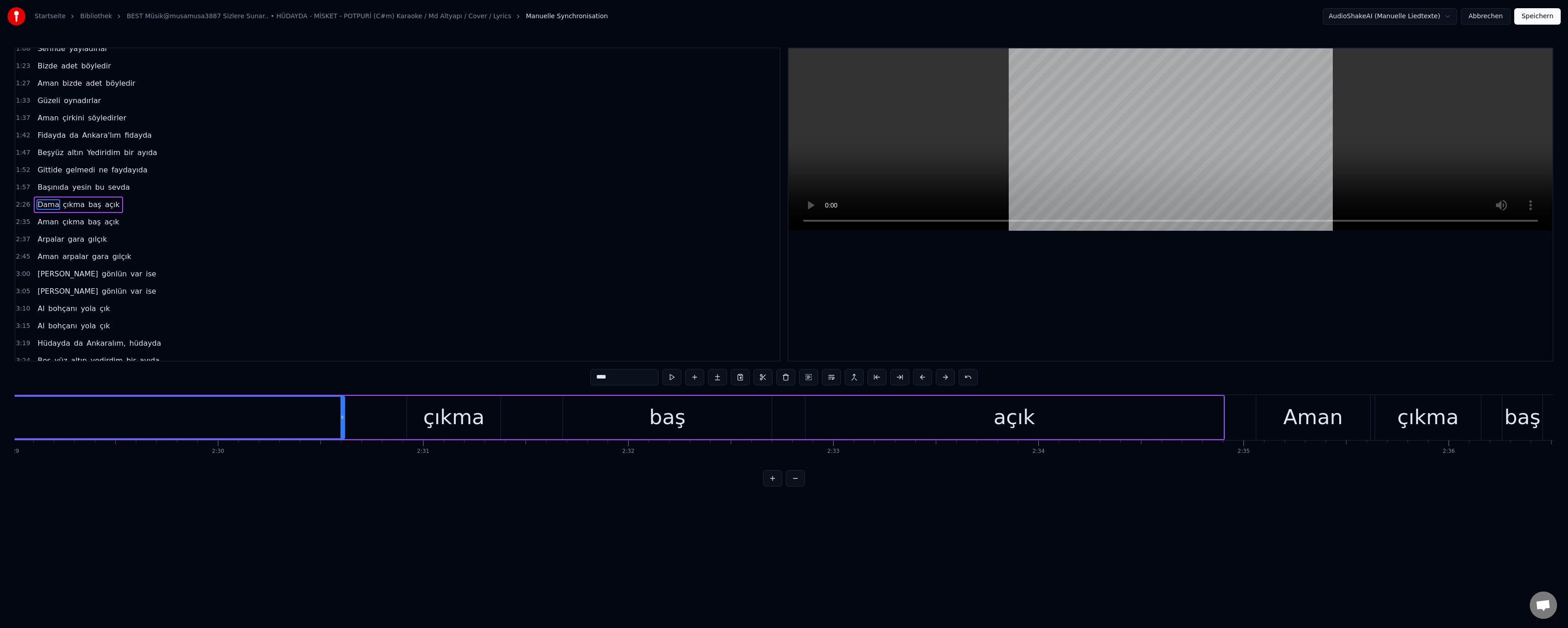
scroll to position [0, 30153]
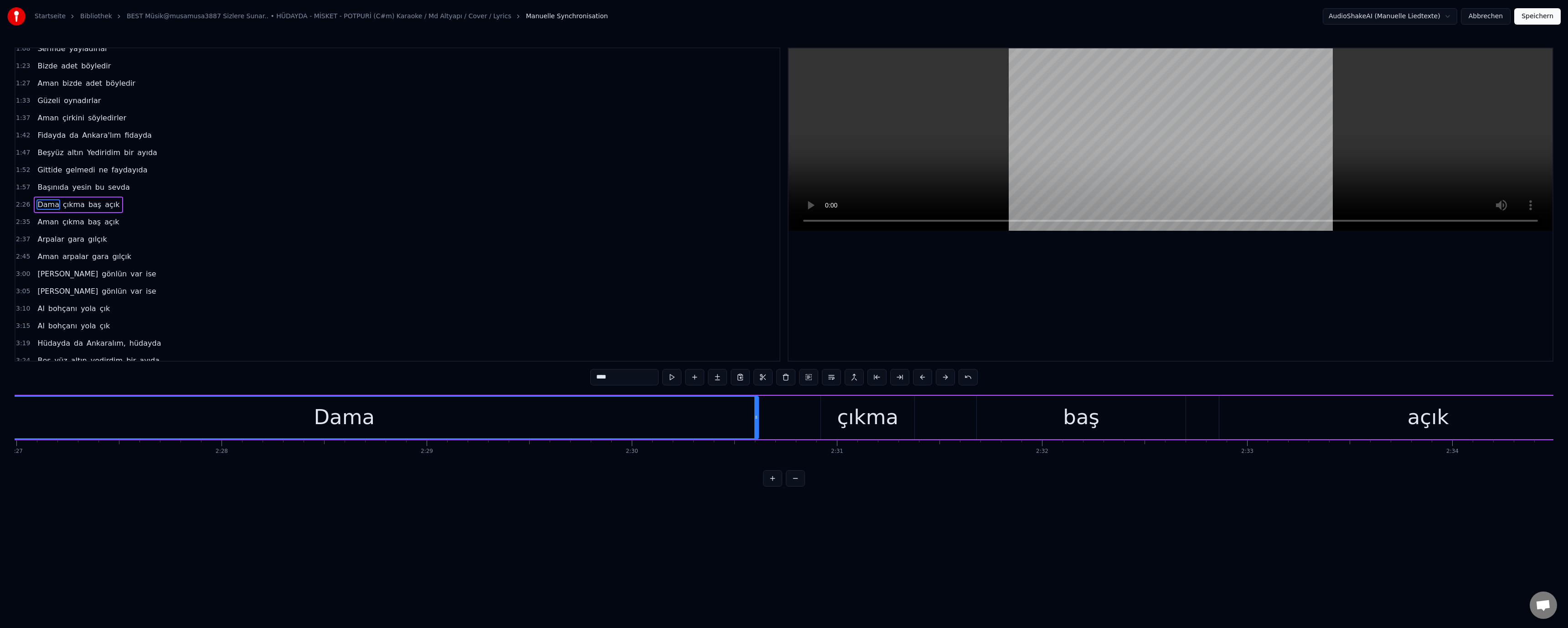
click at [857, 422] on div "çıkma" at bounding box center [868, 417] width 61 height 31
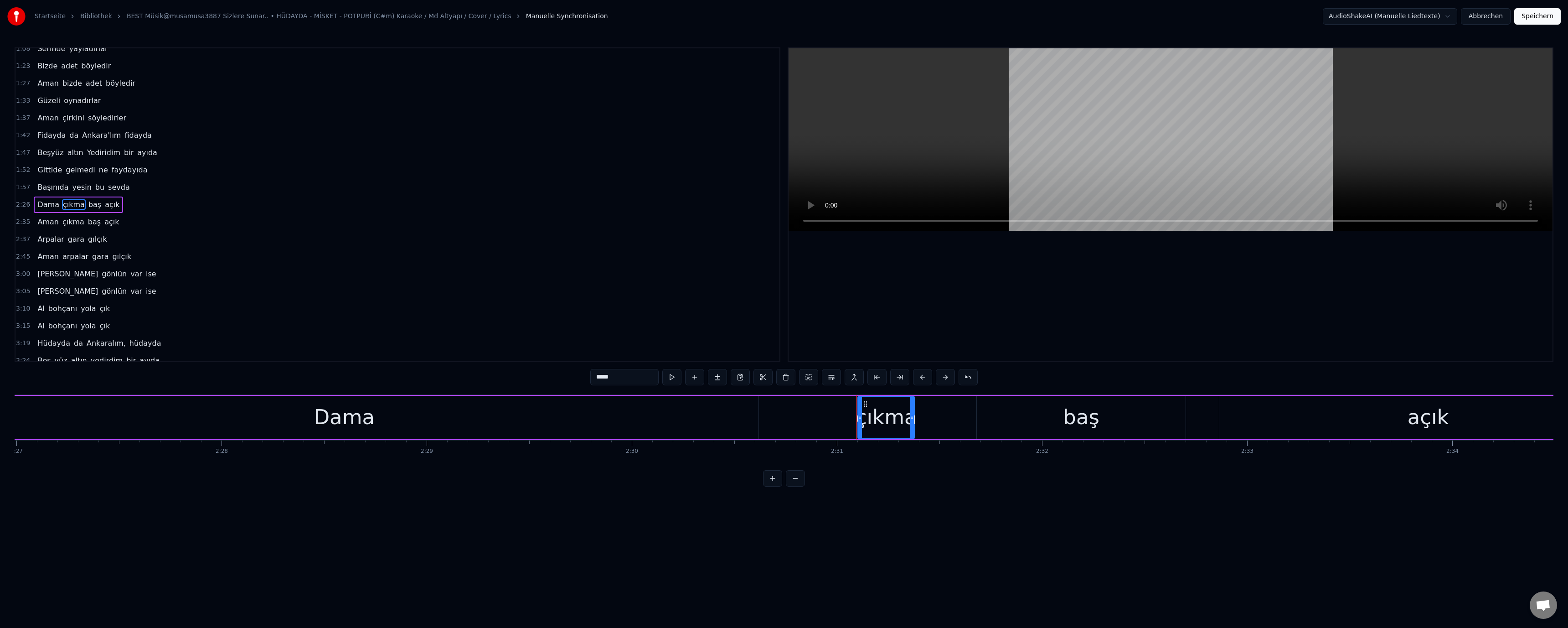
drag, startPoint x: 824, startPoint y: 418, endPoint x: 861, endPoint y: 418, distance: 37.0
click at [861, 418] on icon at bounding box center [860, 418] width 4 height 8
click at [326, 414] on div "Dama" at bounding box center [344, 417] width 61 height 31
type input "****"
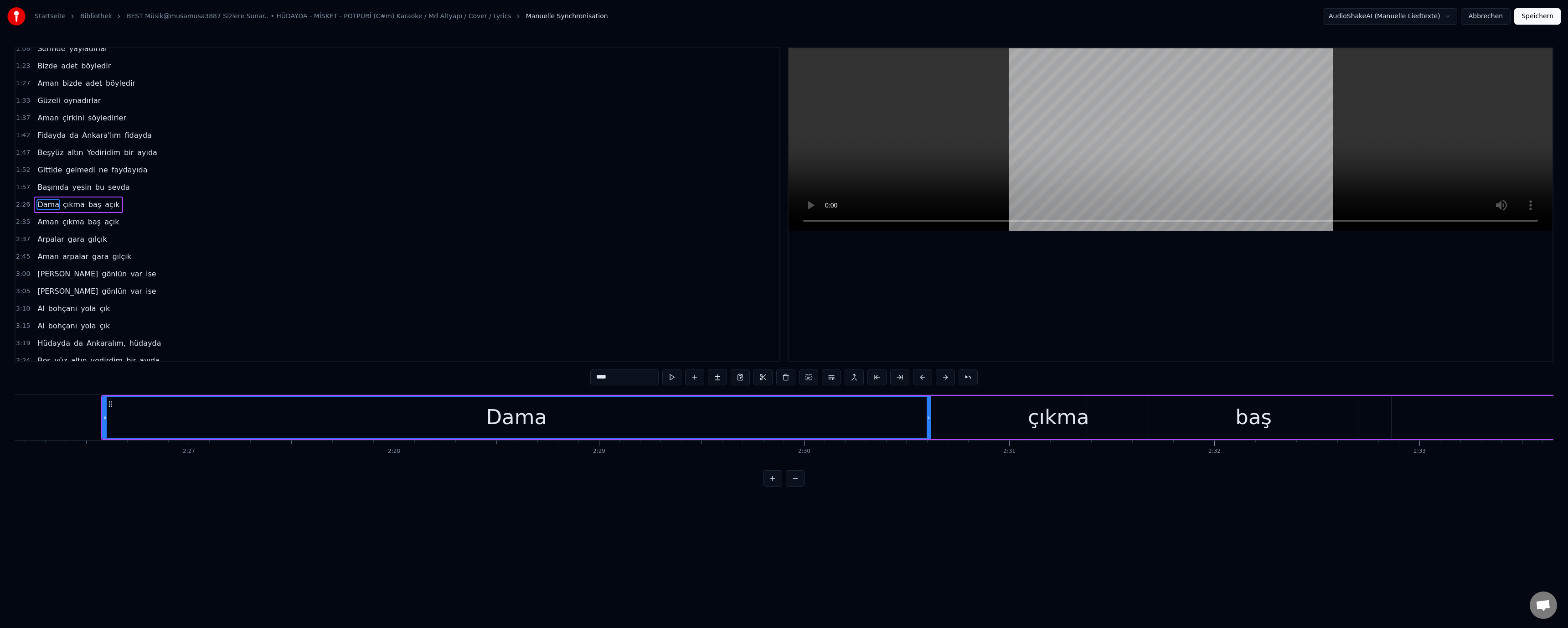
scroll to position [0, 29739]
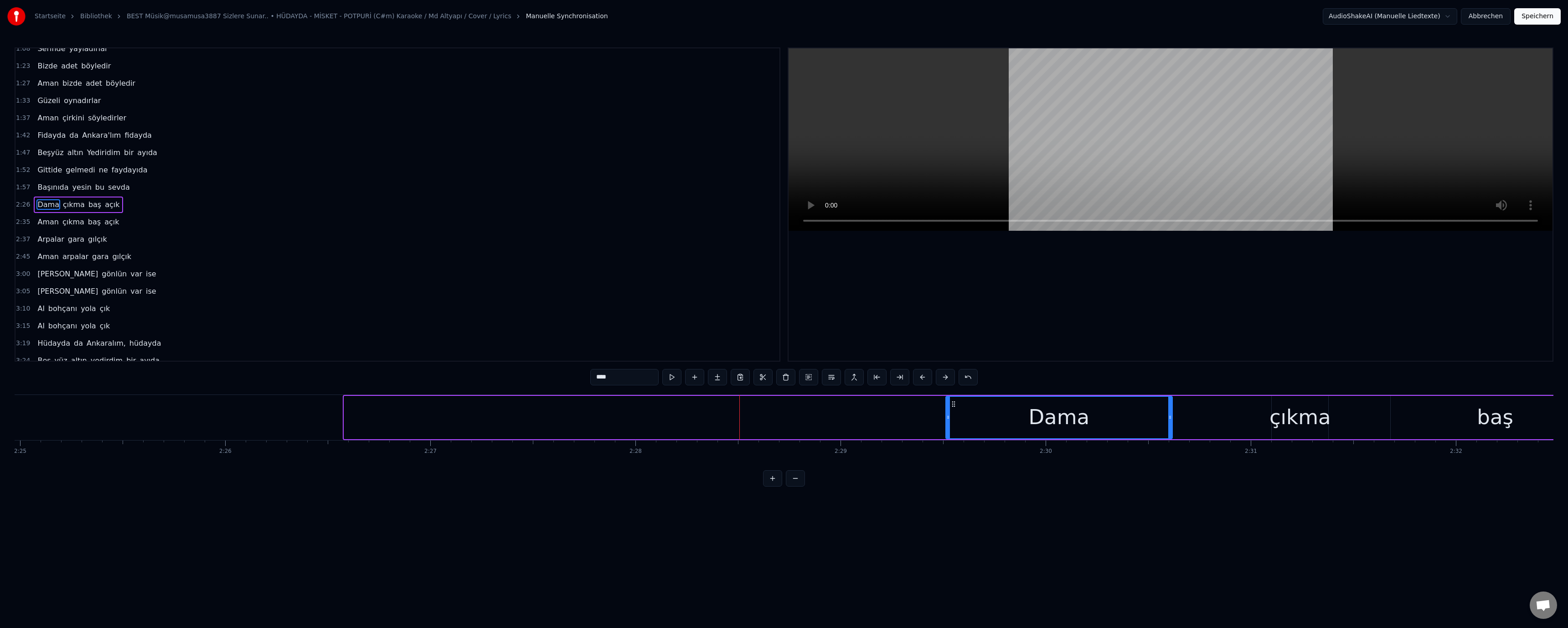
drag, startPoint x: 346, startPoint y: 418, endPoint x: 1040, endPoint y: 442, distance: 694.4
click at [1006, 443] on div "Bulguru kaynatırlar Aman bulguru kaynatırlar Serinde yayladırlar Serinde yaylad…" at bounding box center [784, 429] width 1539 height 68
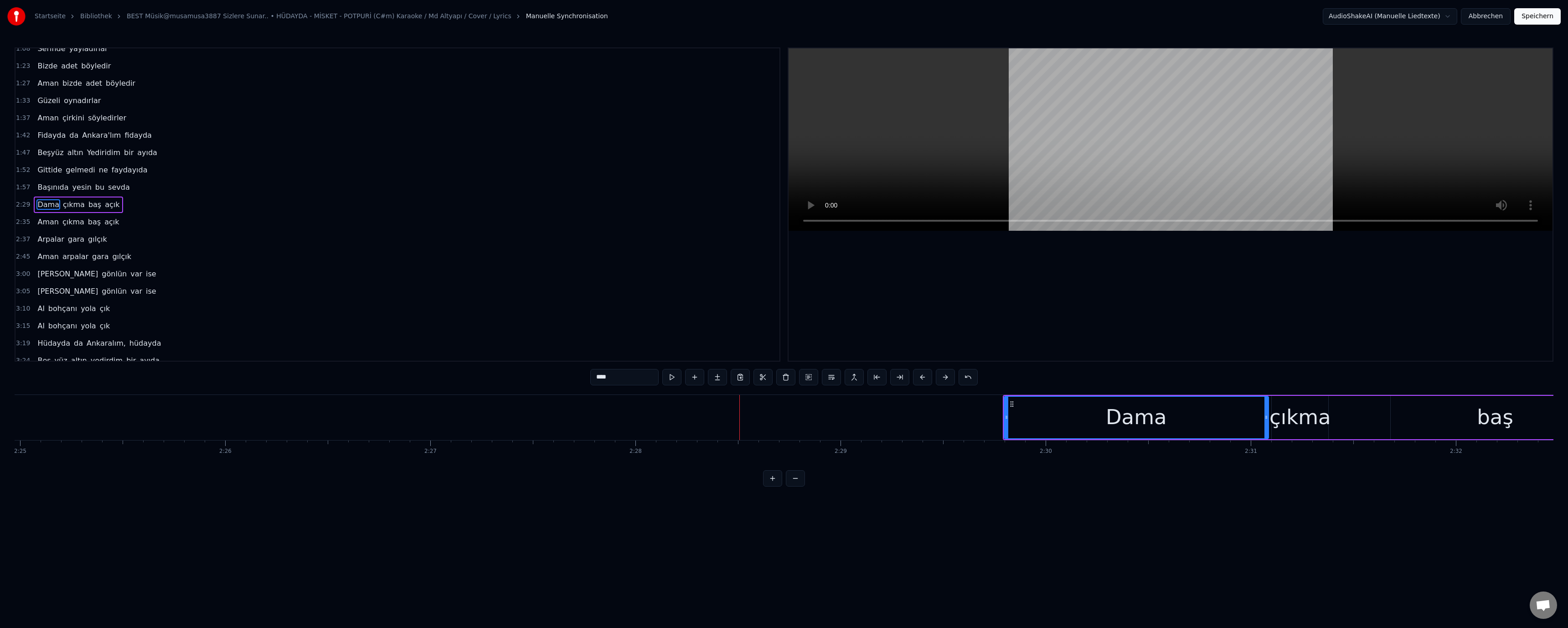
drag, startPoint x: 1169, startPoint y: 416, endPoint x: 1265, endPoint y: 421, distance: 96.1
click at [1265, 421] on div at bounding box center [1267, 418] width 4 height 42
drag, startPoint x: 1009, startPoint y: 418, endPoint x: 1181, endPoint y: 419, distance: 172.0
click at [1181, 419] on icon at bounding box center [1182, 418] width 4 height 8
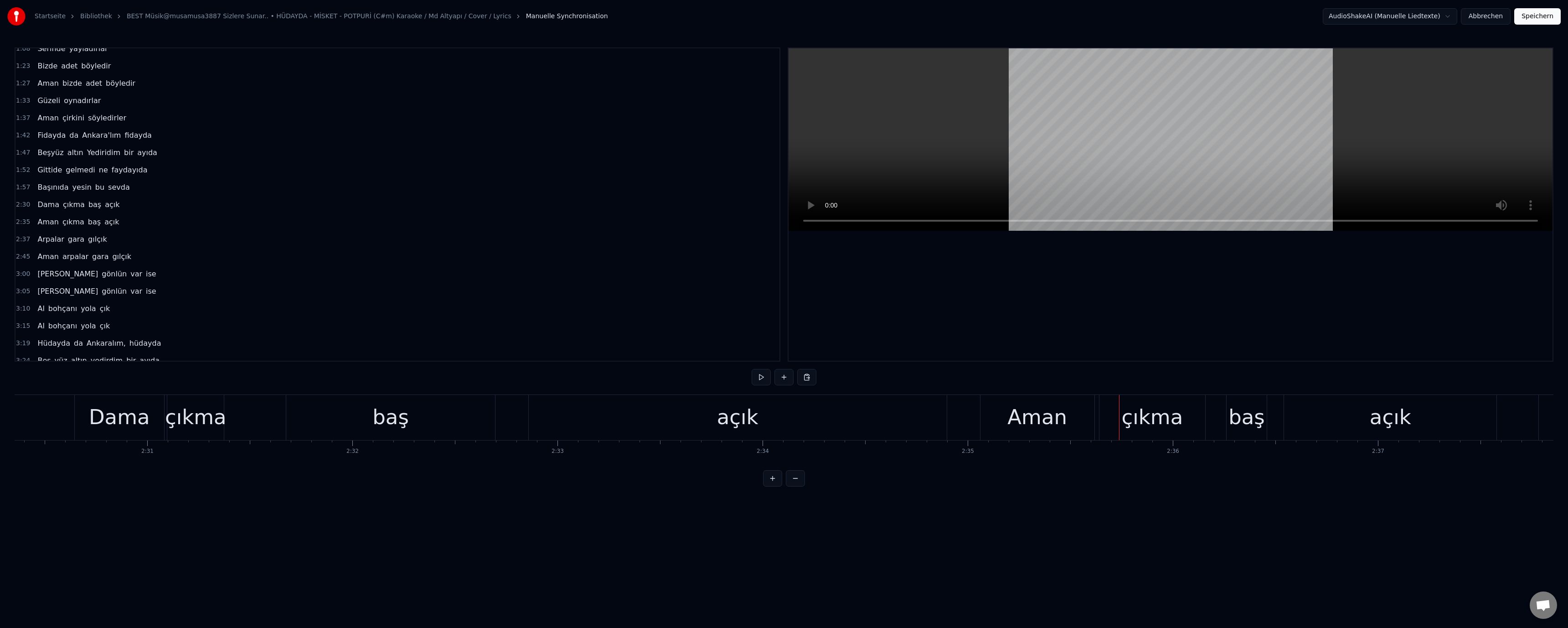
scroll to position [0, 30360]
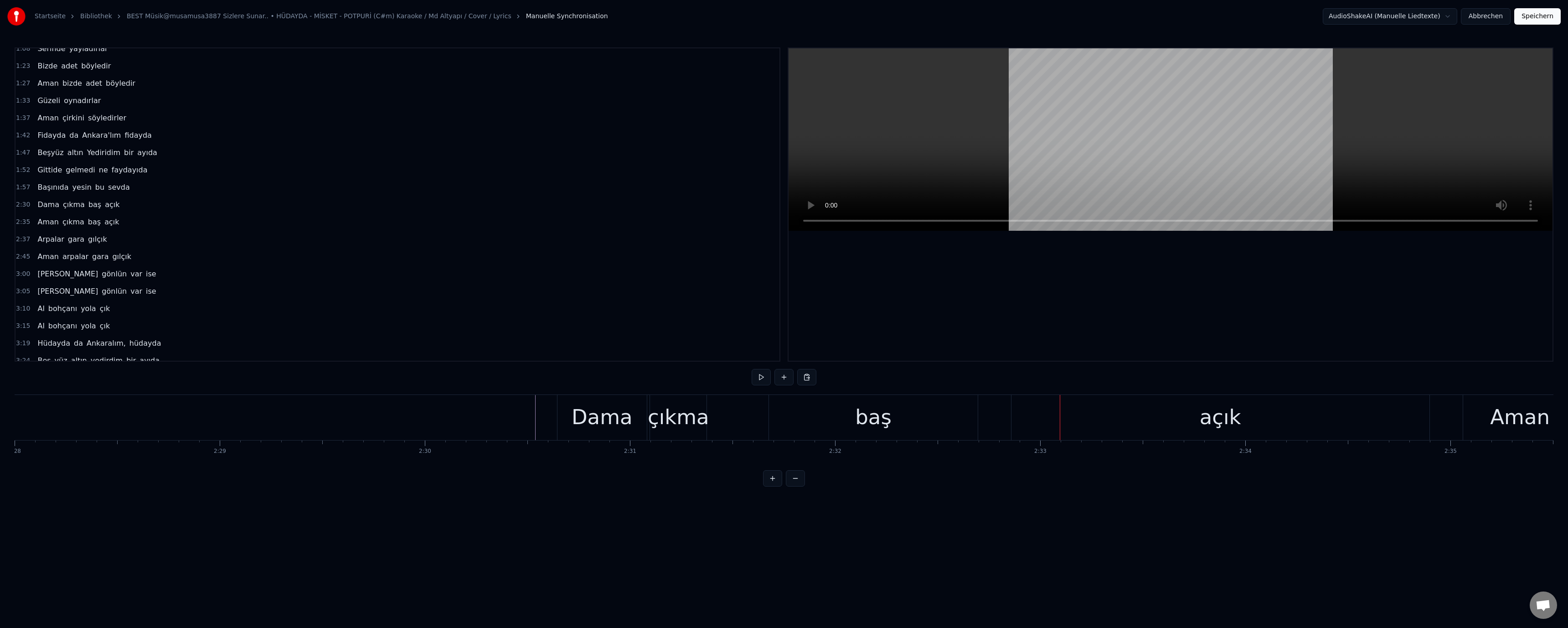
click at [811, 416] on div "baş" at bounding box center [873, 417] width 208 height 45
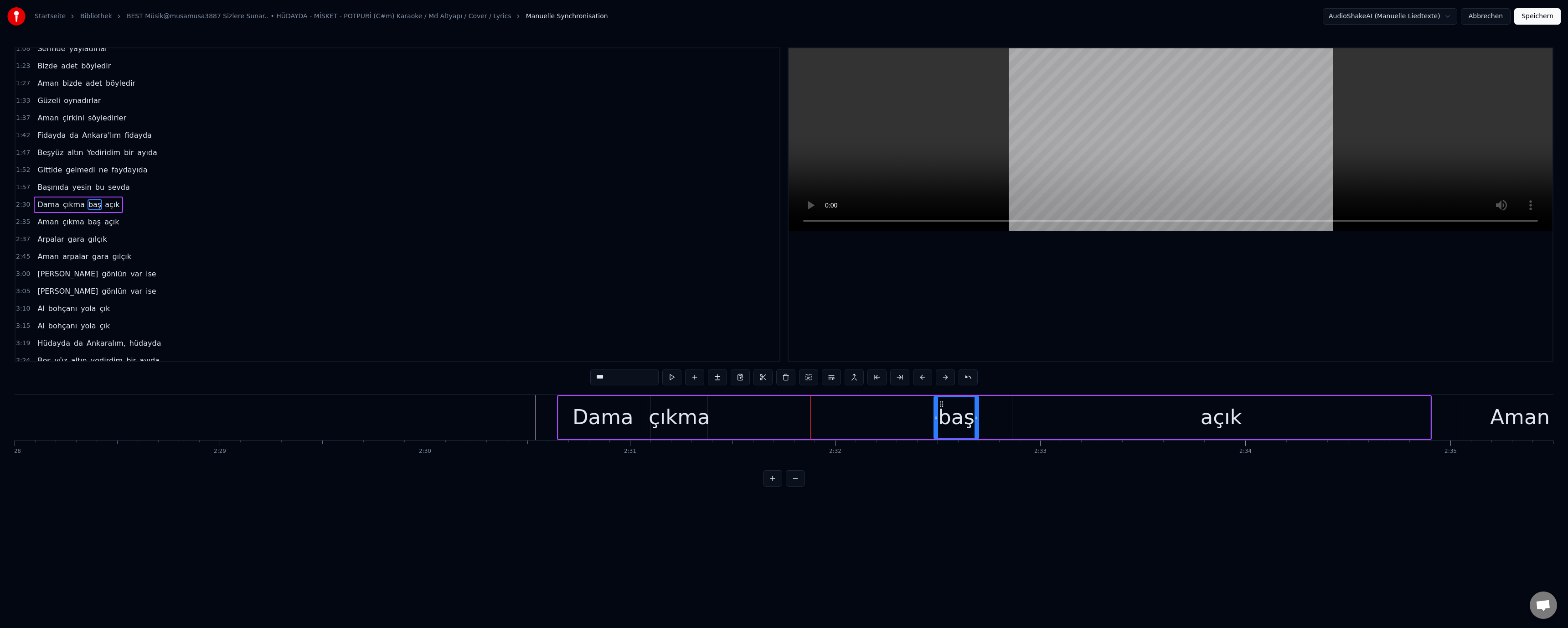
drag, startPoint x: 772, startPoint y: 418, endPoint x: 942, endPoint y: 420, distance: 170.0
click at [938, 420] on icon at bounding box center [937, 418] width 4 height 8
drag, startPoint x: 977, startPoint y: 415, endPoint x: 994, endPoint y: 414, distance: 17.0
click at [994, 414] on icon at bounding box center [992, 418] width 4 height 8
click at [723, 414] on div "Dama çıkma baş açık" at bounding box center [994, 417] width 875 height 45
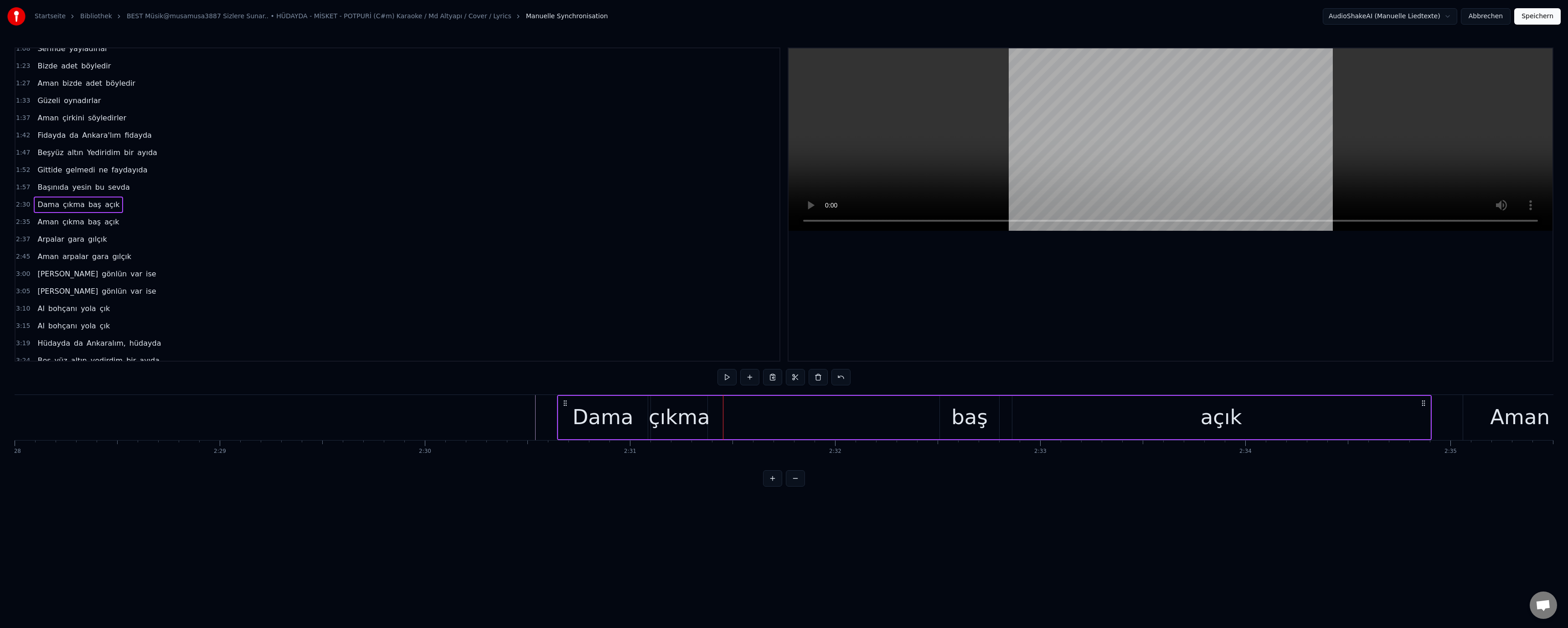
click at [669, 420] on div "çıkma" at bounding box center [679, 417] width 61 height 31
drag, startPoint x: 705, startPoint y: 418, endPoint x: 764, endPoint y: 418, distance: 59.0
click at [764, 418] on circle at bounding box center [764, 418] width 1 height 1
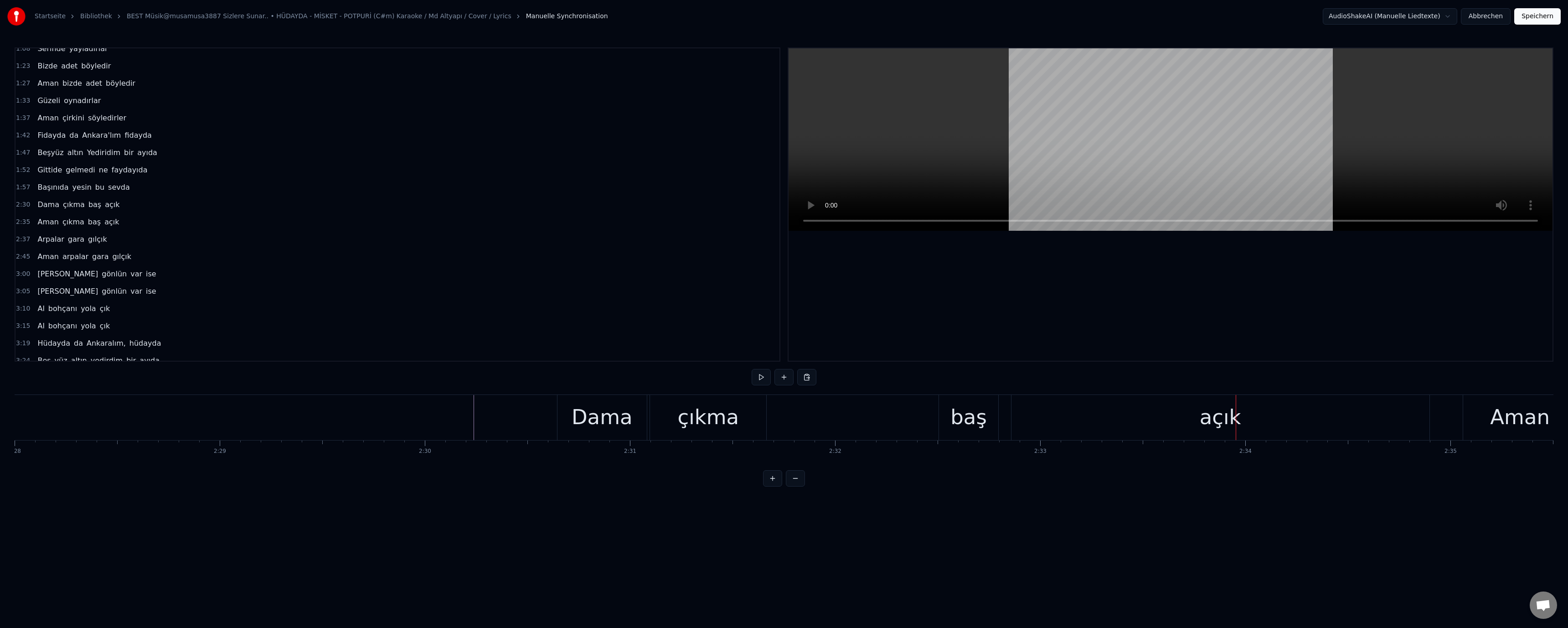
click at [600, 421] on div "Dama" at bounding box center [602, 417] width 61 height 31
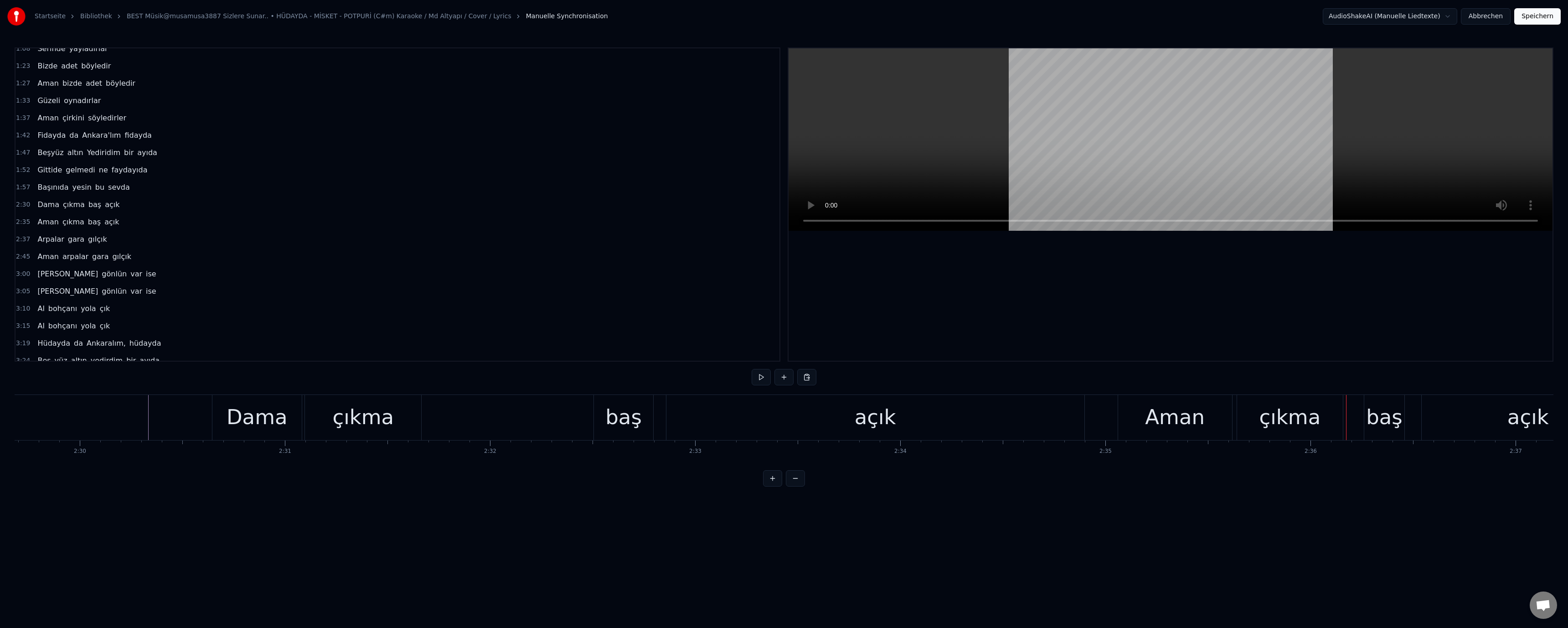
scroll to position [0, 30291]
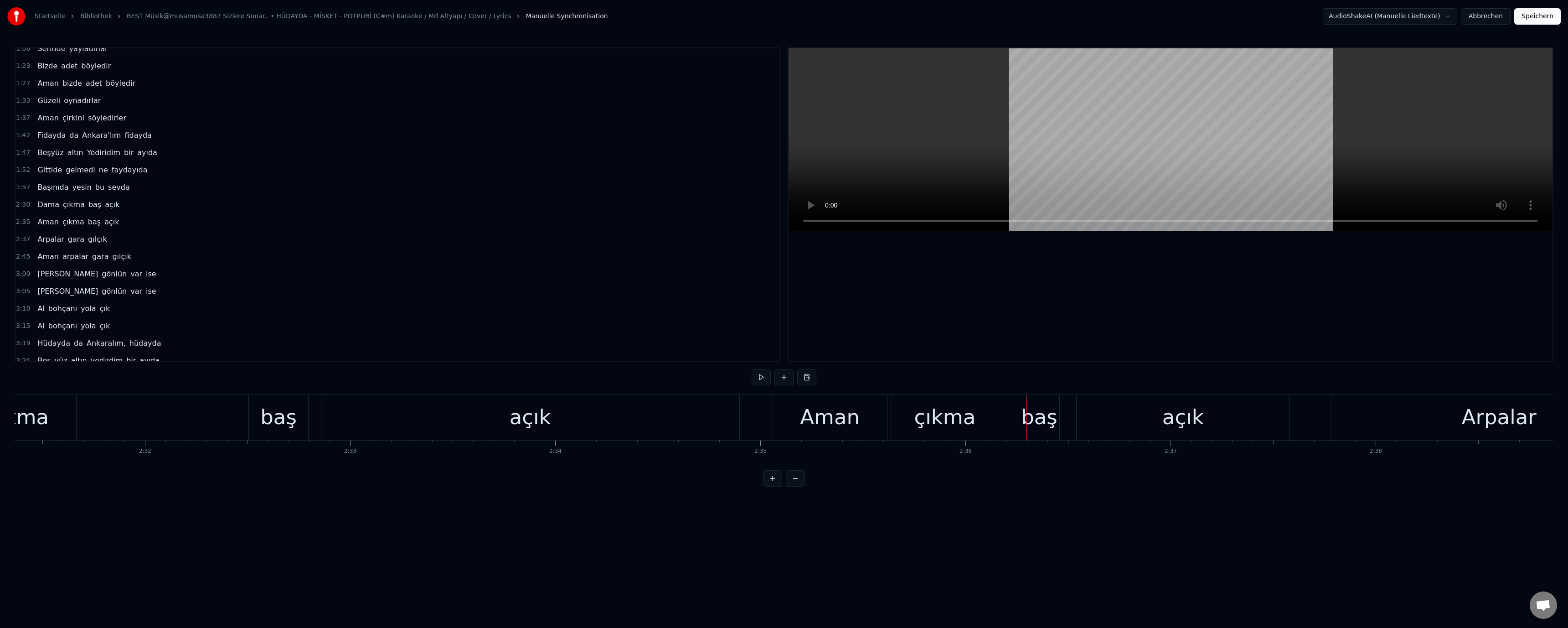
scroll to position [0, 30050]
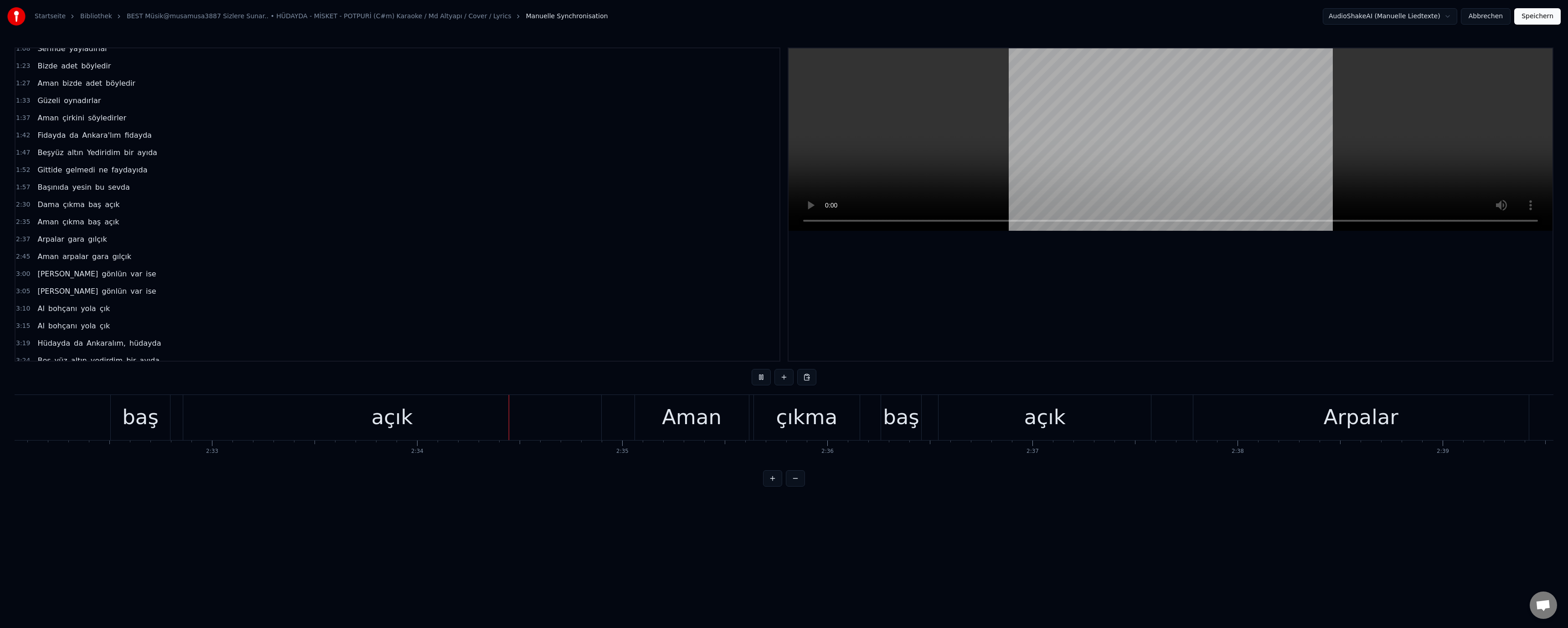
scroll to position [0, 31531]
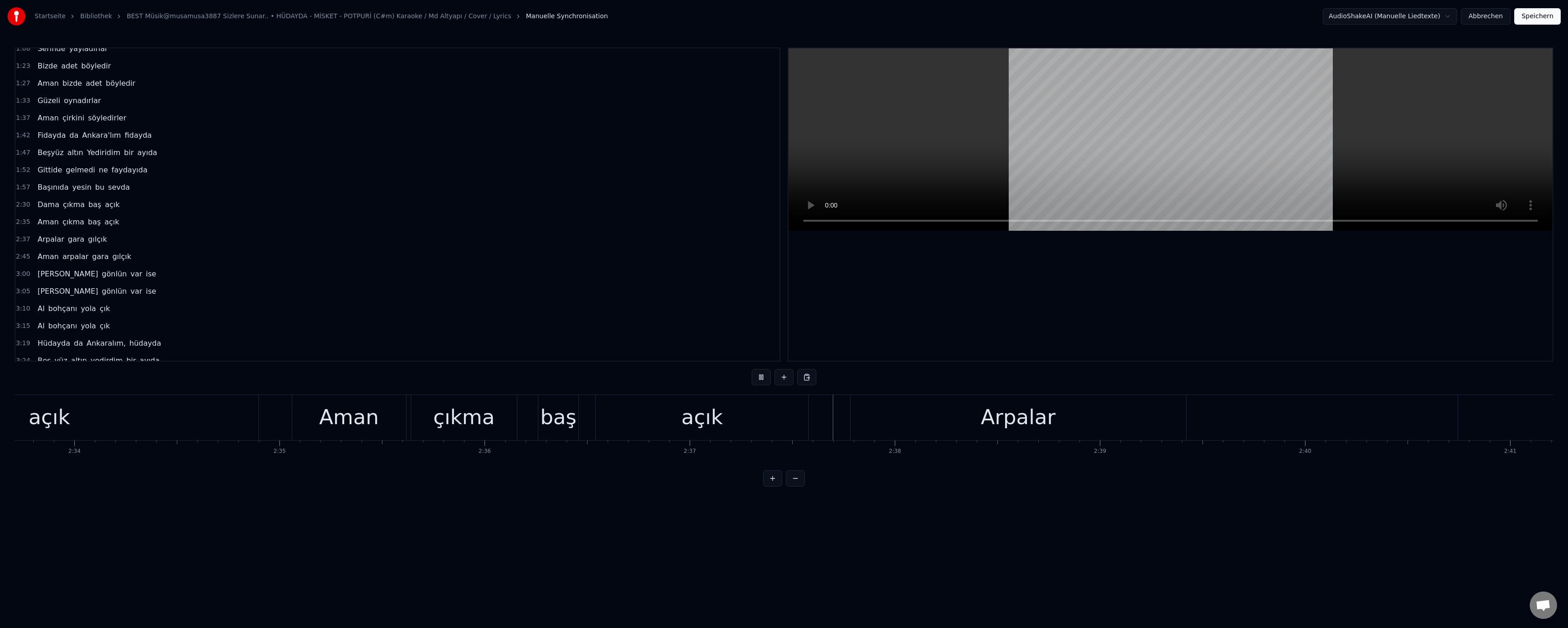
click at [682, 222] on div "2:35 Aman çıkma baş açık" at bounding box center [397, 222] width 764 height 17
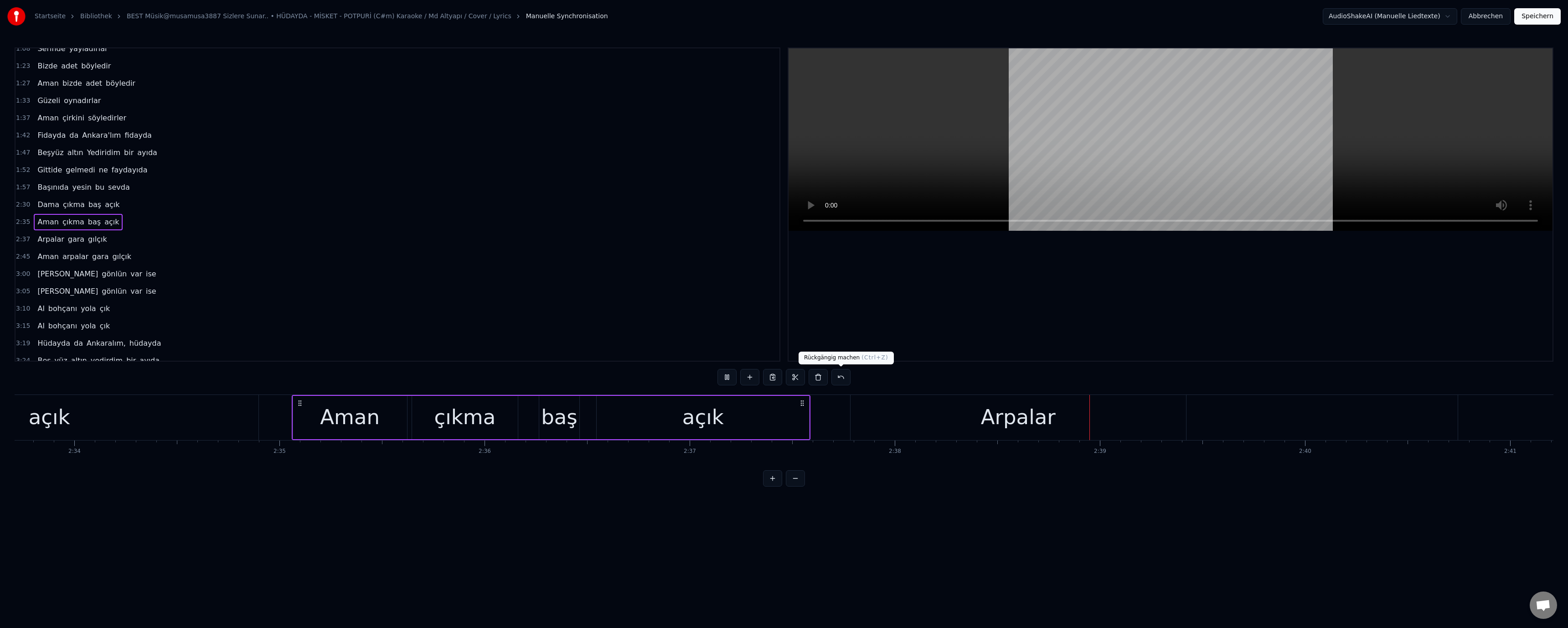
click at [935, 302] on div at bounding box center [1170, 204] width 764 height 312
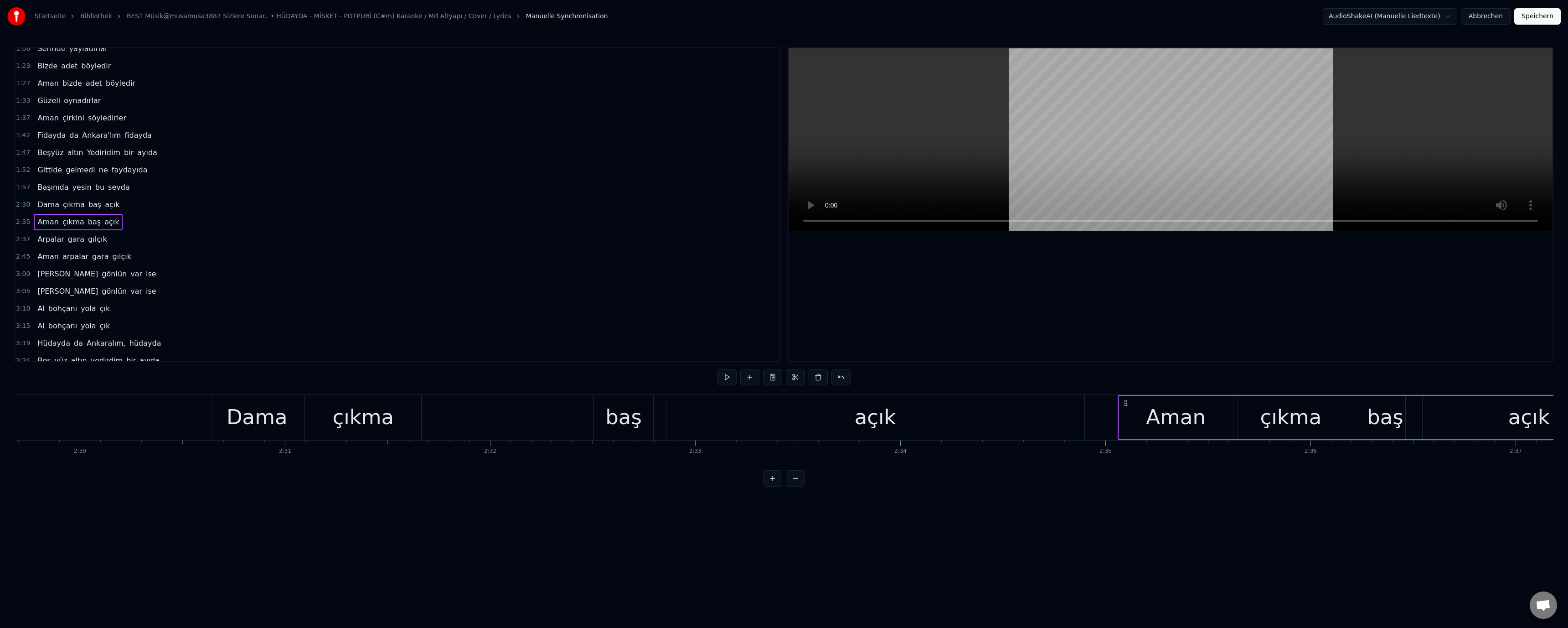
click at [260, 429] on div "Dama" at bounding box center [257, 417] width 61 height 31
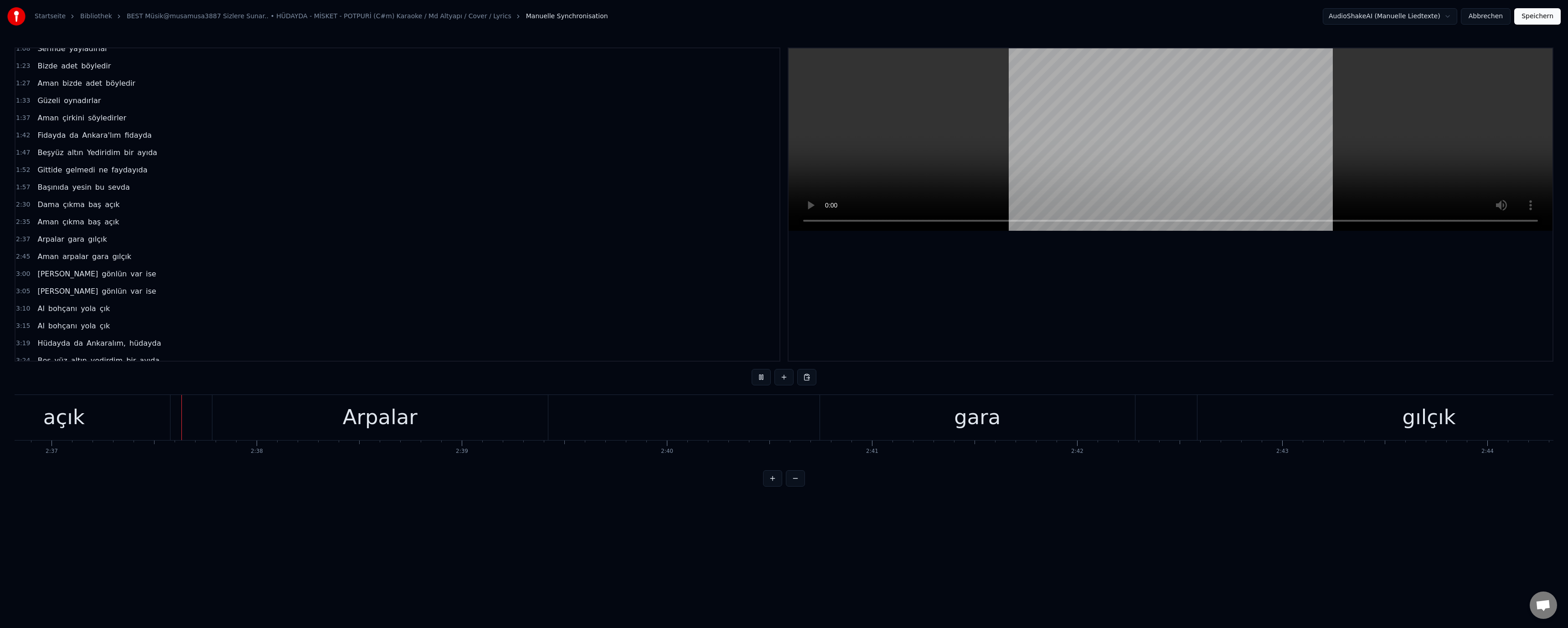
scroll to position [0, 32171]
click at [669, 243] on div "2:37 Arpalar gara gılçık" at bounding box center [397, 239] width 764 height 17
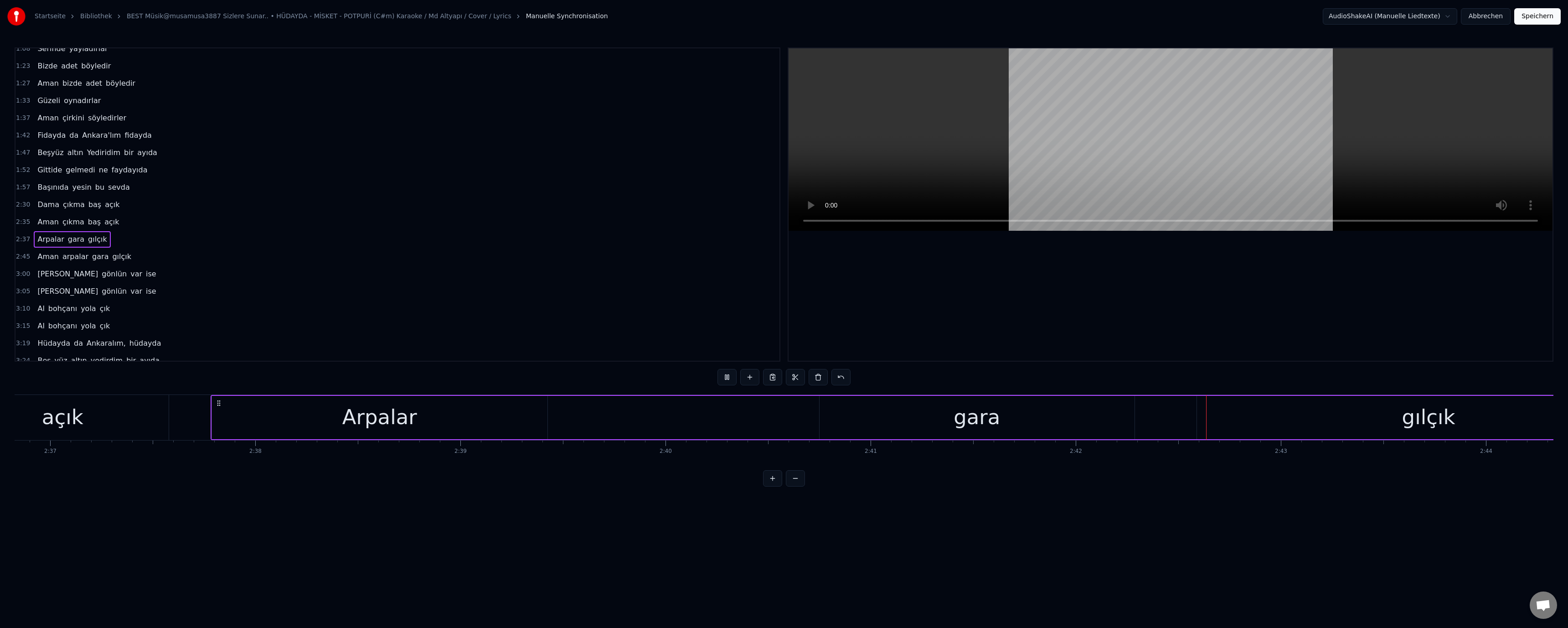
click at [880, 255] on div at bounding box center [1170, 204] width 764 height 312
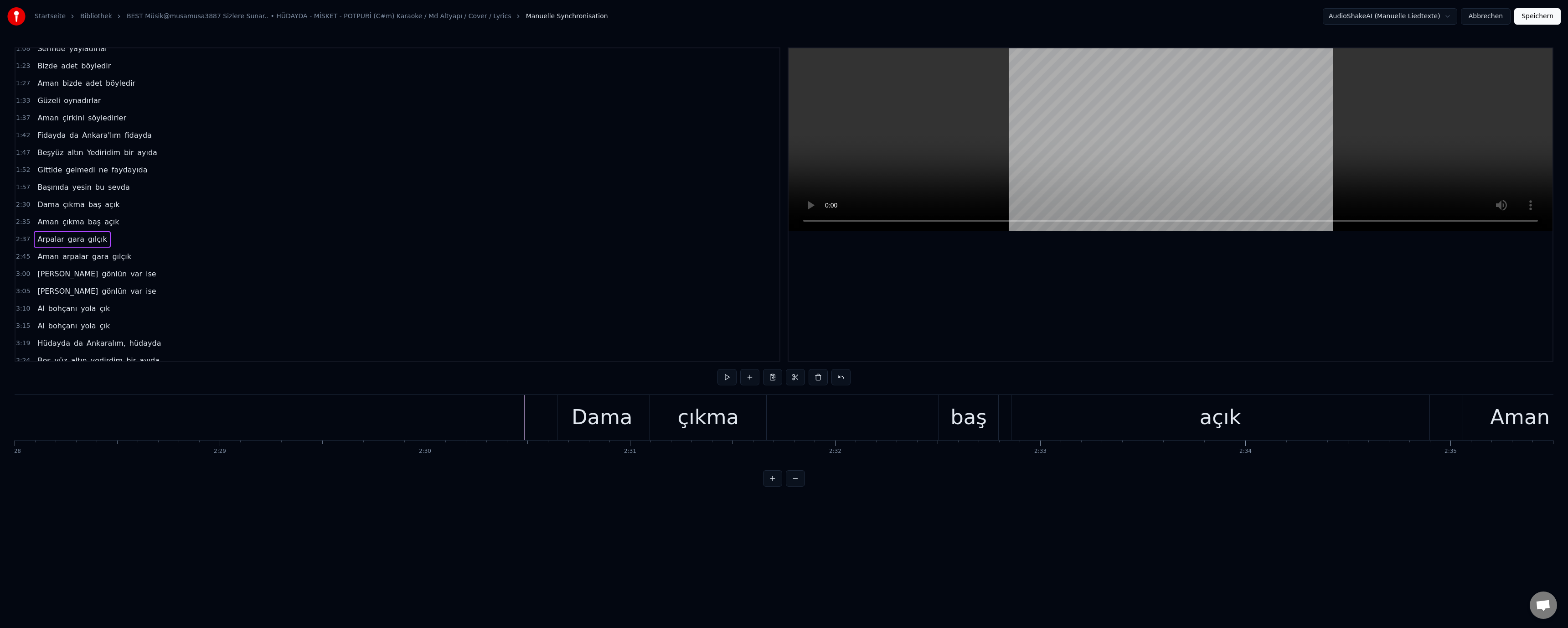
scroll to position [0, 30257]
click at [688, 423] on div "Dama" at bounding box center [705, 417] width 61 height 31
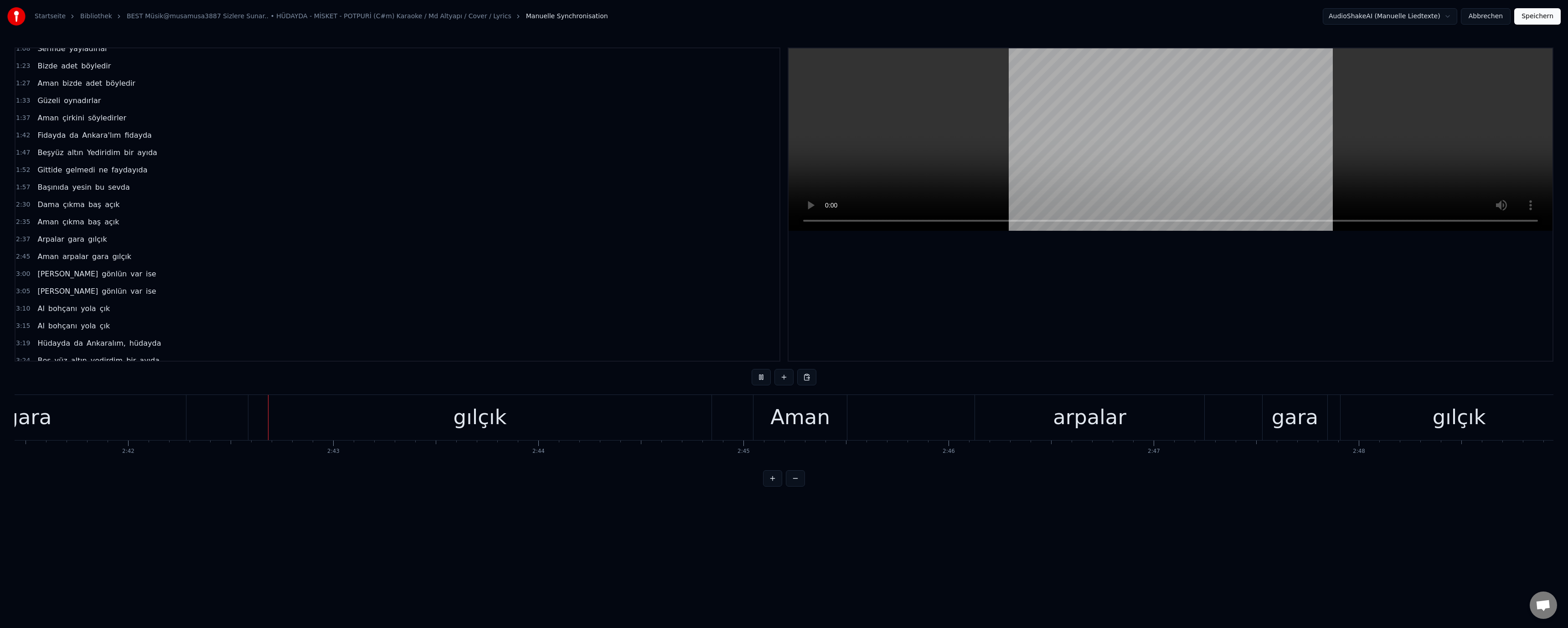
scroll to position [0, 33201]
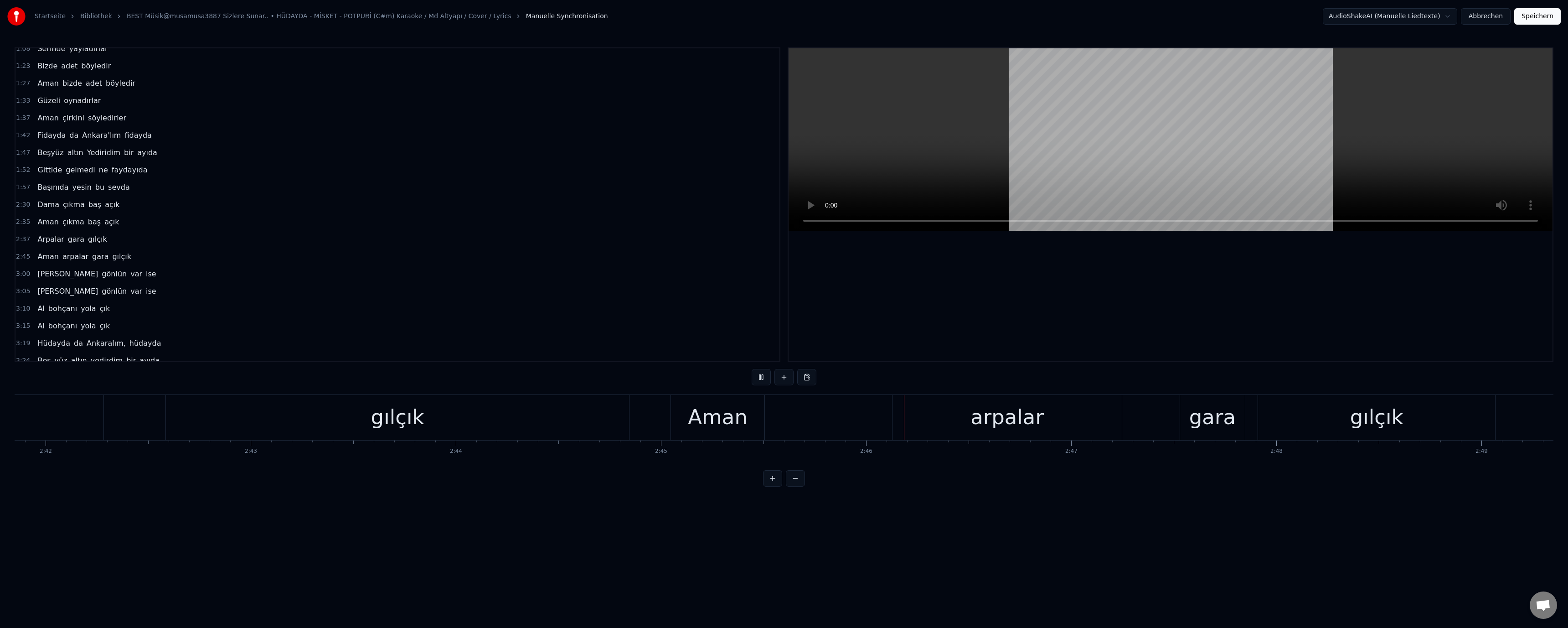
click at [695, 310] on div "3:10 Al bohçanı yola çık" at bounding box center [397, 309] width 764 height 17
click at [1129, 189] on video at bounding box center [1170, 139] width 764 height 183
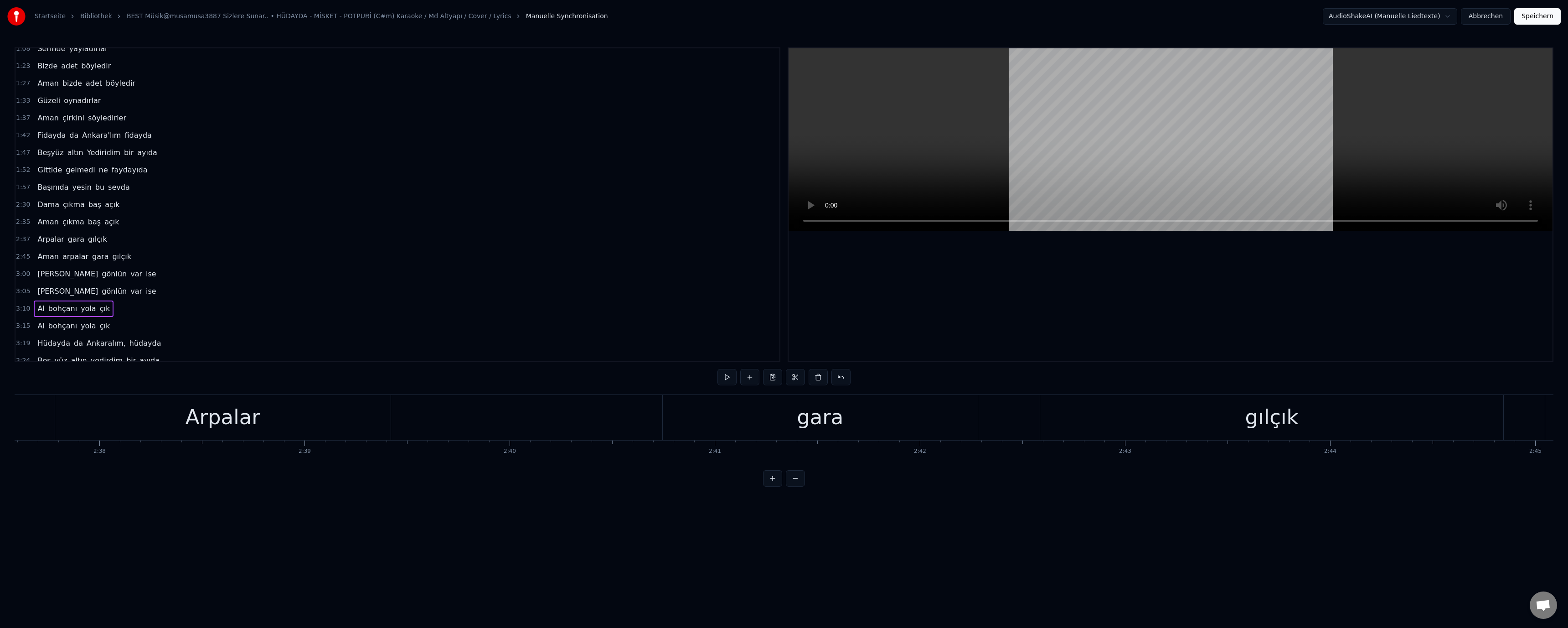
click at [255, 418] on div "Arpalar" at bounding box center [223, 417] width 75 height 31
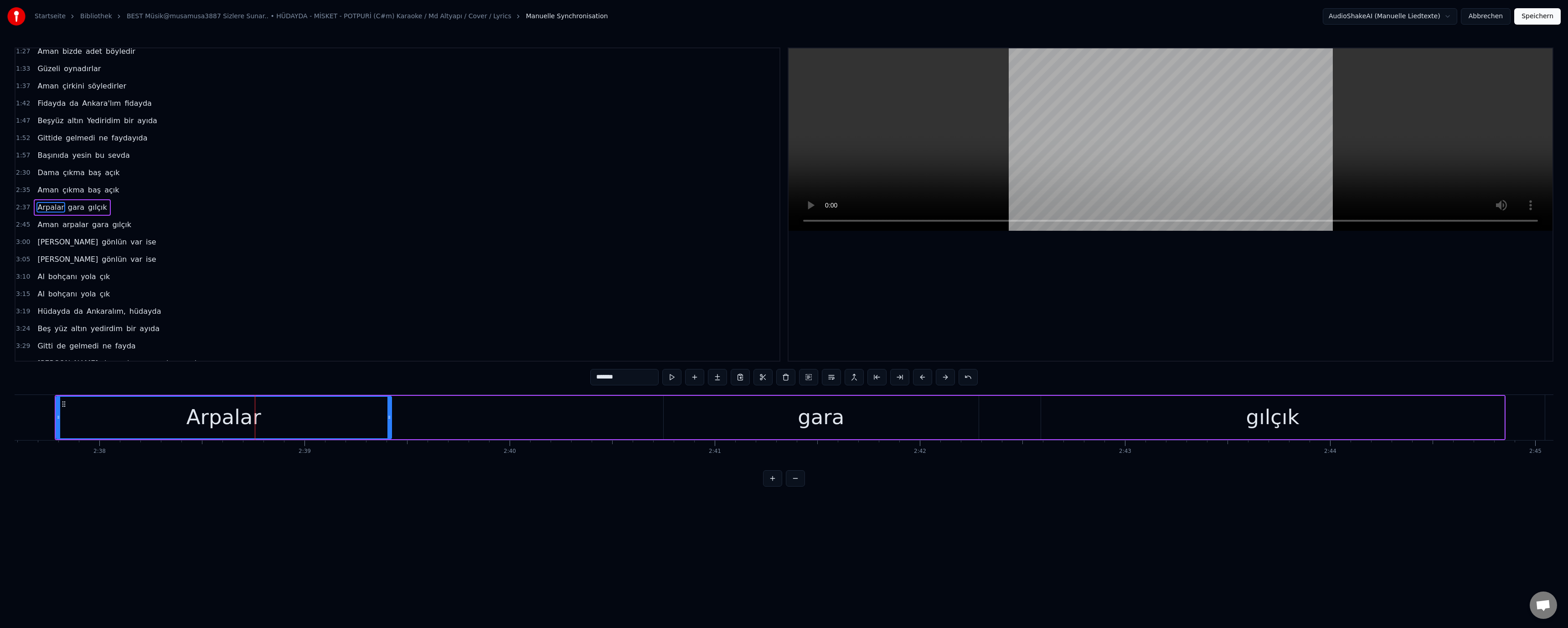
scroll to position [95, 0]
click at [820, 409] on div "gara" at bounding box center [821, 417] width 46 height 31
type input "****"
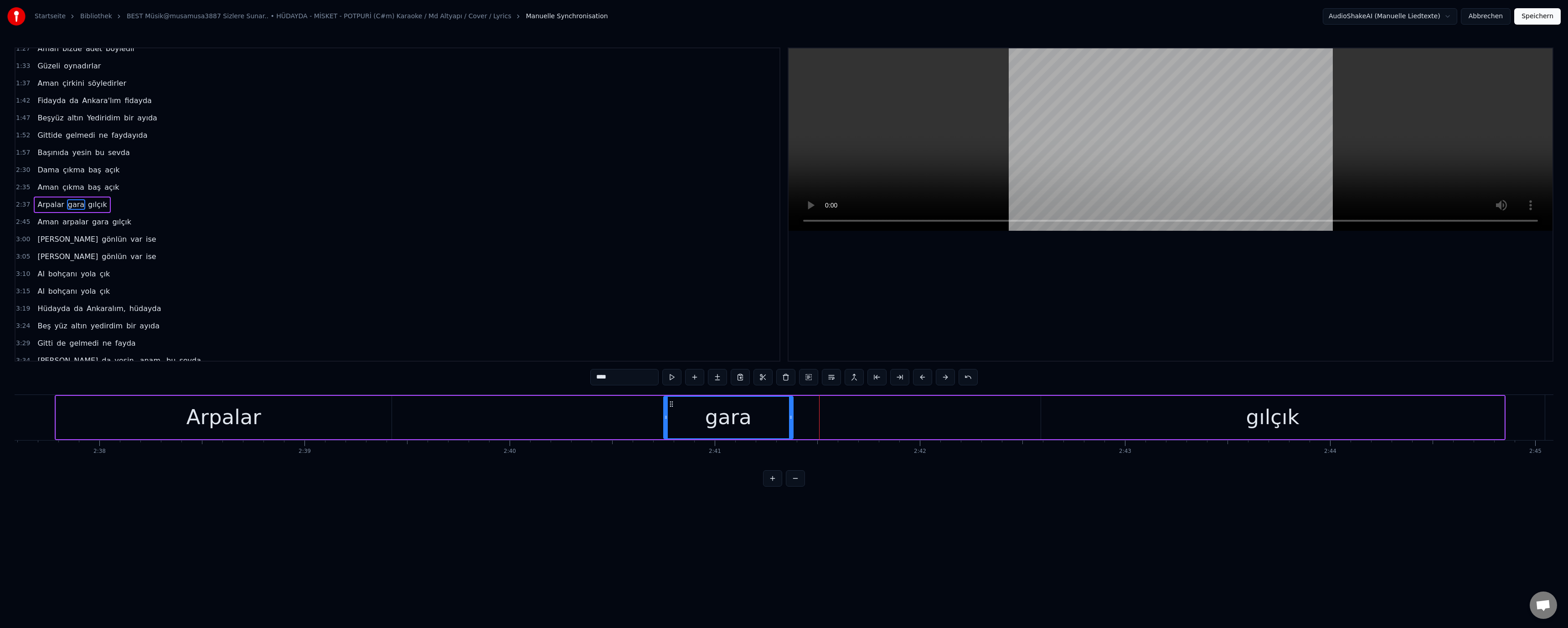
drag, startPoint x: 977, startPoint y: 417, endPoint x: 714, endPoint y: 418, distance: 263.0
click at [789, 416] on icon at bounding box center [791, 418] width 4 height 8
click at [700, 418] on div "gara" at bounding box center [728, 418] width 127 height 42
click at [611, 416] on div "Arpalar gara gılçık" at bounding box center [780, 417] width 1451 height 45
drag, startPoint x: 1191, startPoint y: 416, endPoint x: 1177, endPoint y: 421, distance: 14.9
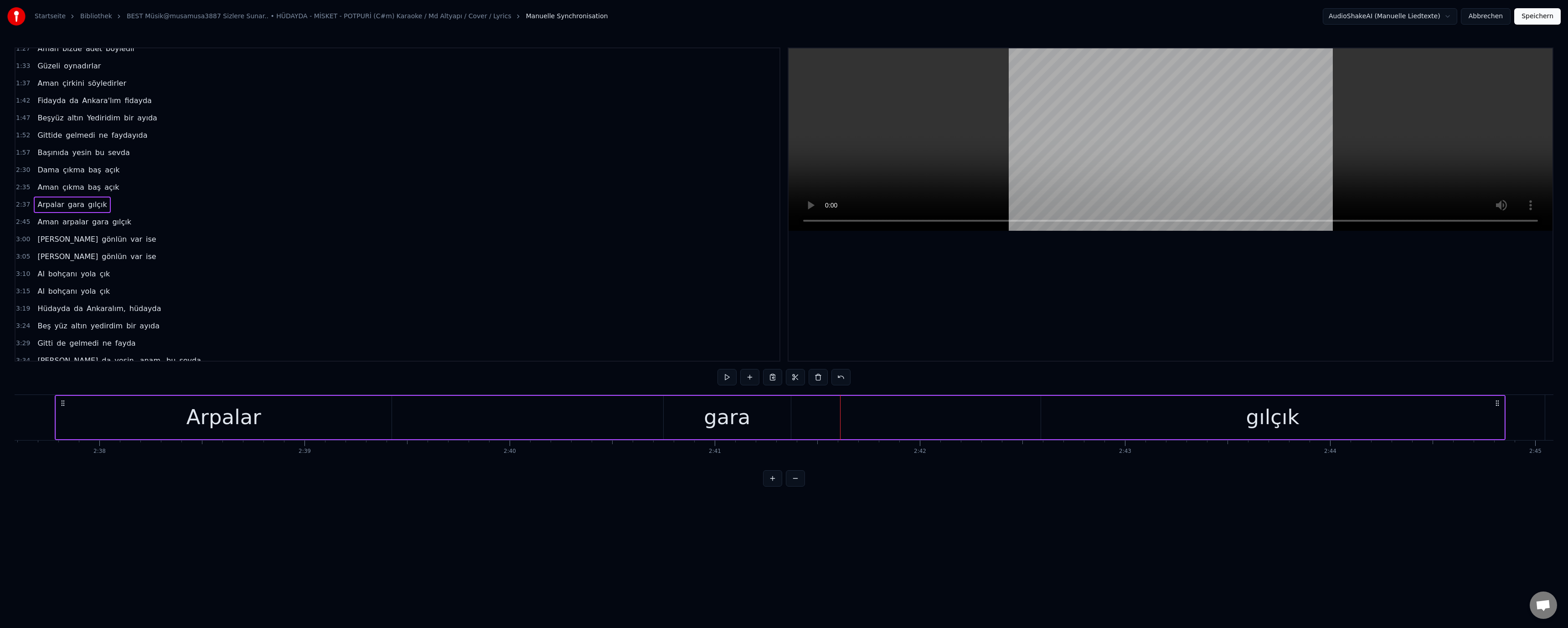
click at [1191, 417] on div "gılçık" at bounding box center [1272, 418] width 463 height 43
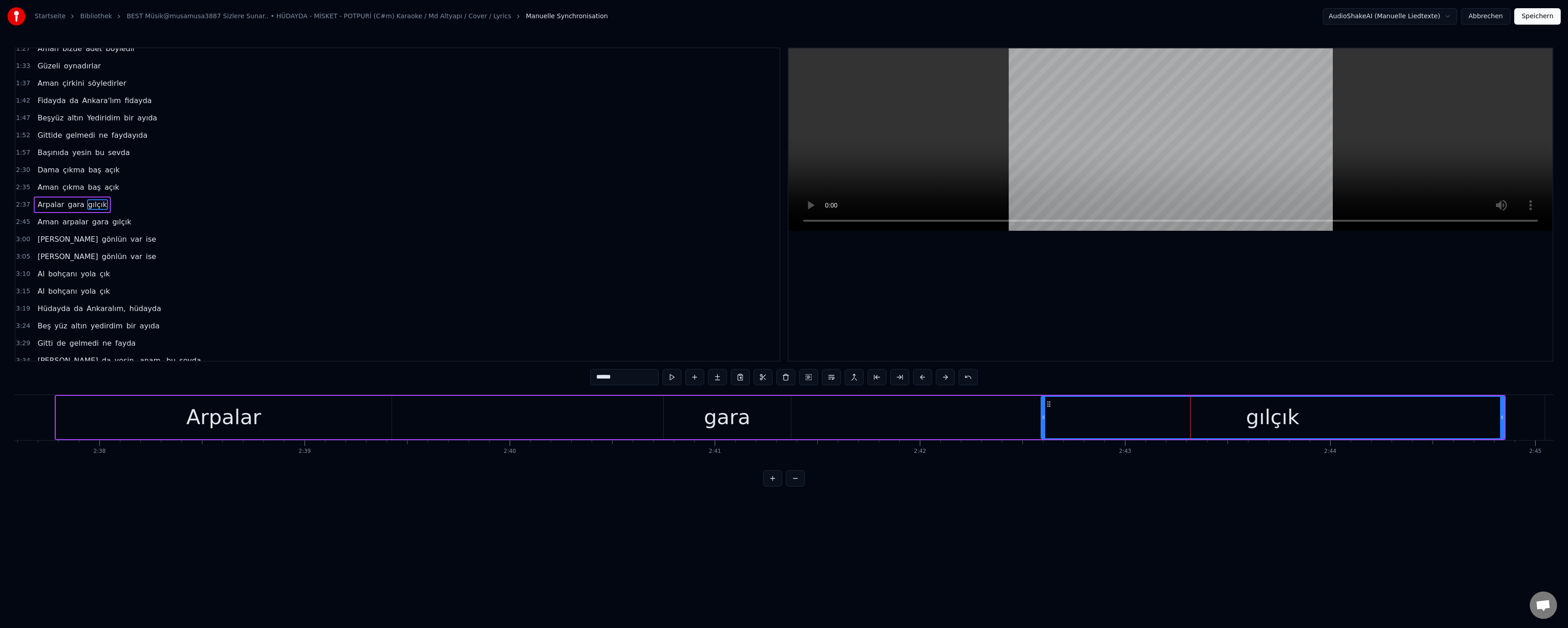
click at [860, 414] on div "Arpalar gara gılçık" at bounding box center [780, 417] width 1451 height 45
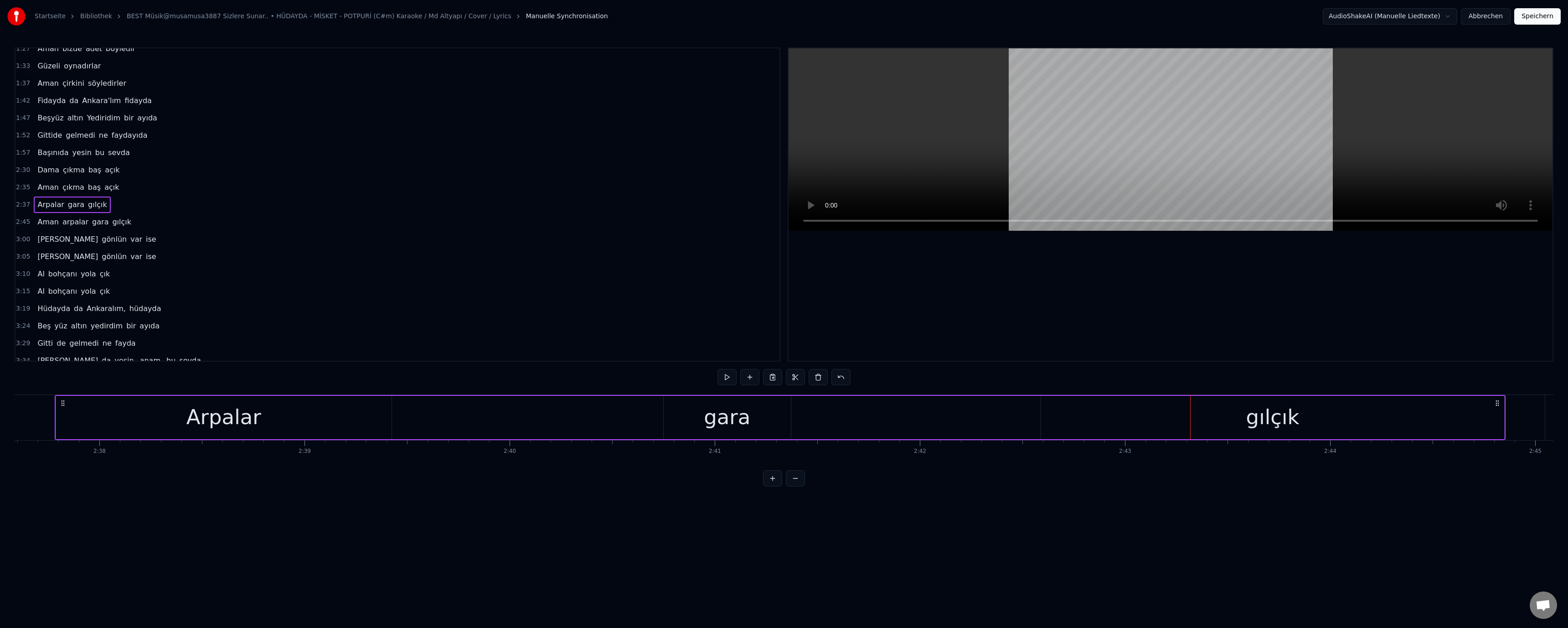
click at [1043, 418] on div "gılçık" at bounding box center [1272, 418] width 463 height 43
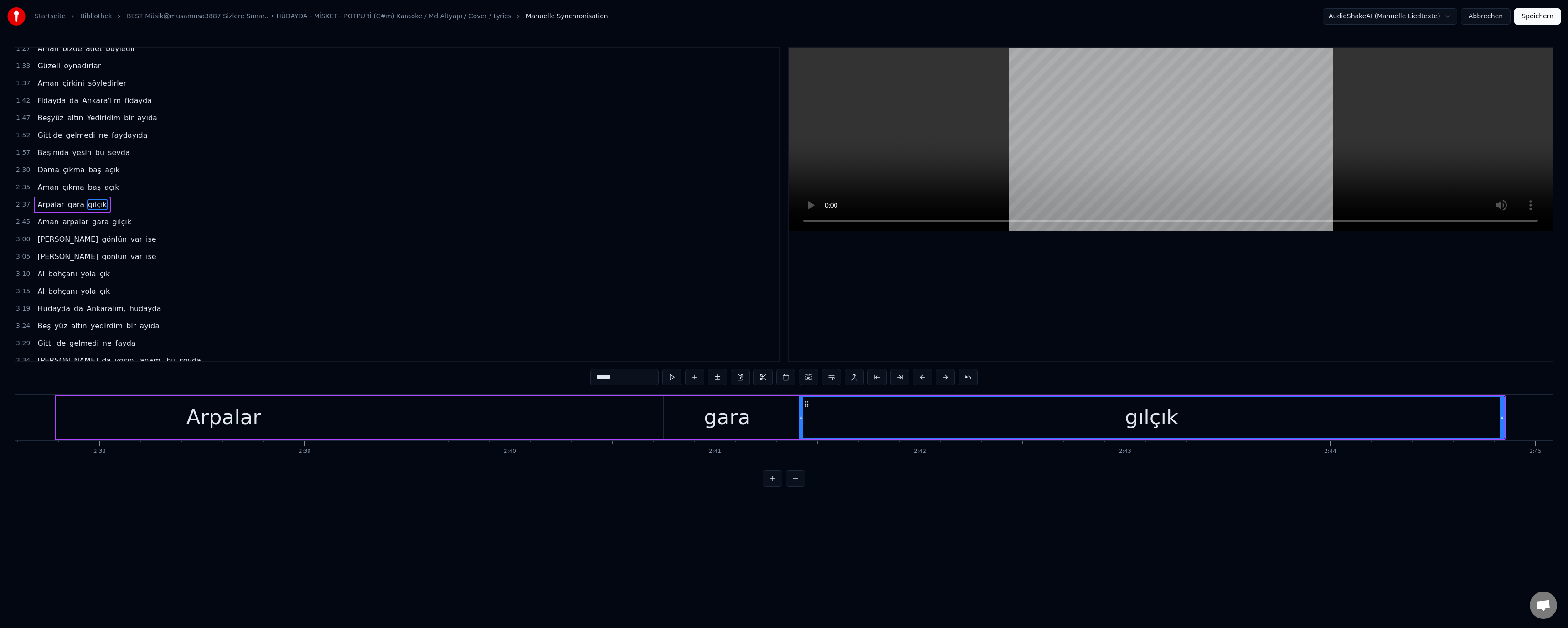
drag, startPoint x: 1043, startPoint y: 418, endPoint x: 801, endPoint y: 418, distance: 242.0
click at [801, 418] on icon at bounding box center [802, 418] width 4 height 8
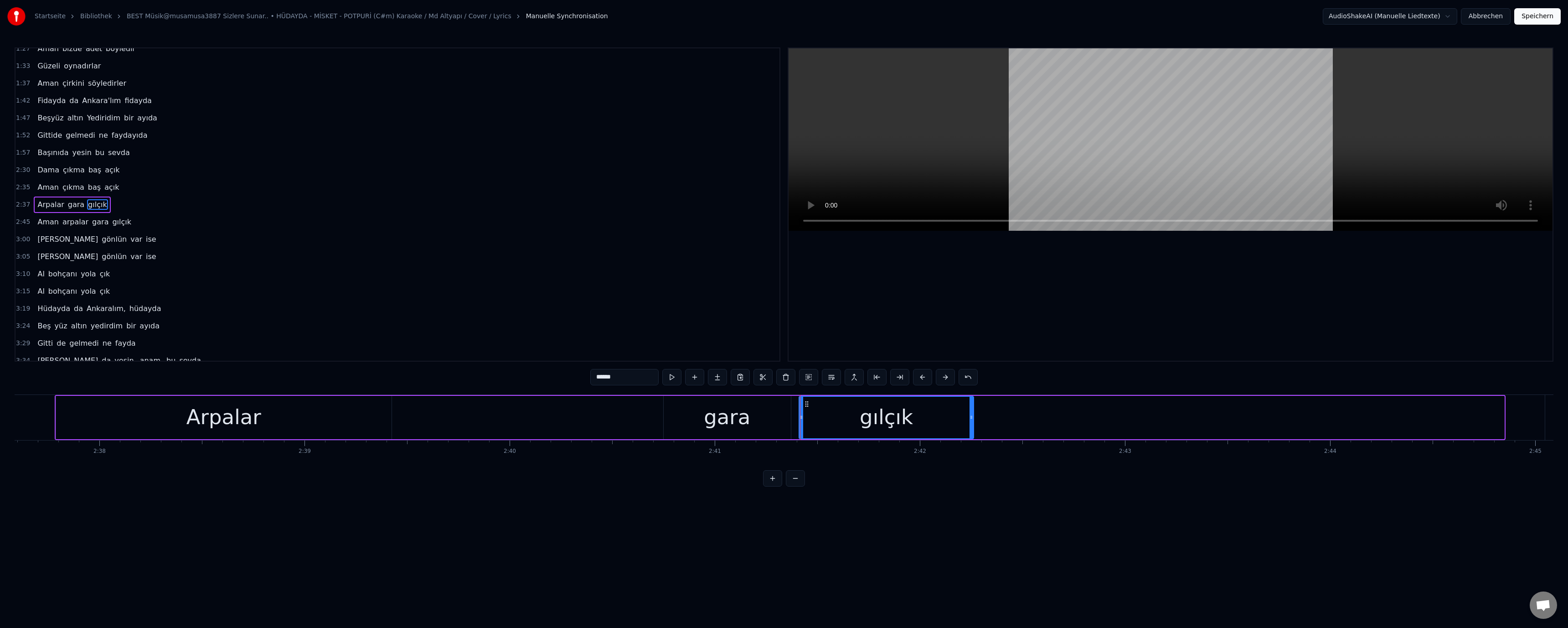
drag, startPoint x: 1503, startPoint y: 416, endPoint x: 973, endPoint y: 431, distance: 530.2
click at [973, 431] on div at bounding box center [971, 418] width 4 height 42
click at [599, 432] on div "Arpalar gara gılçık" at bounding box center [515, 417] width 921 height 45
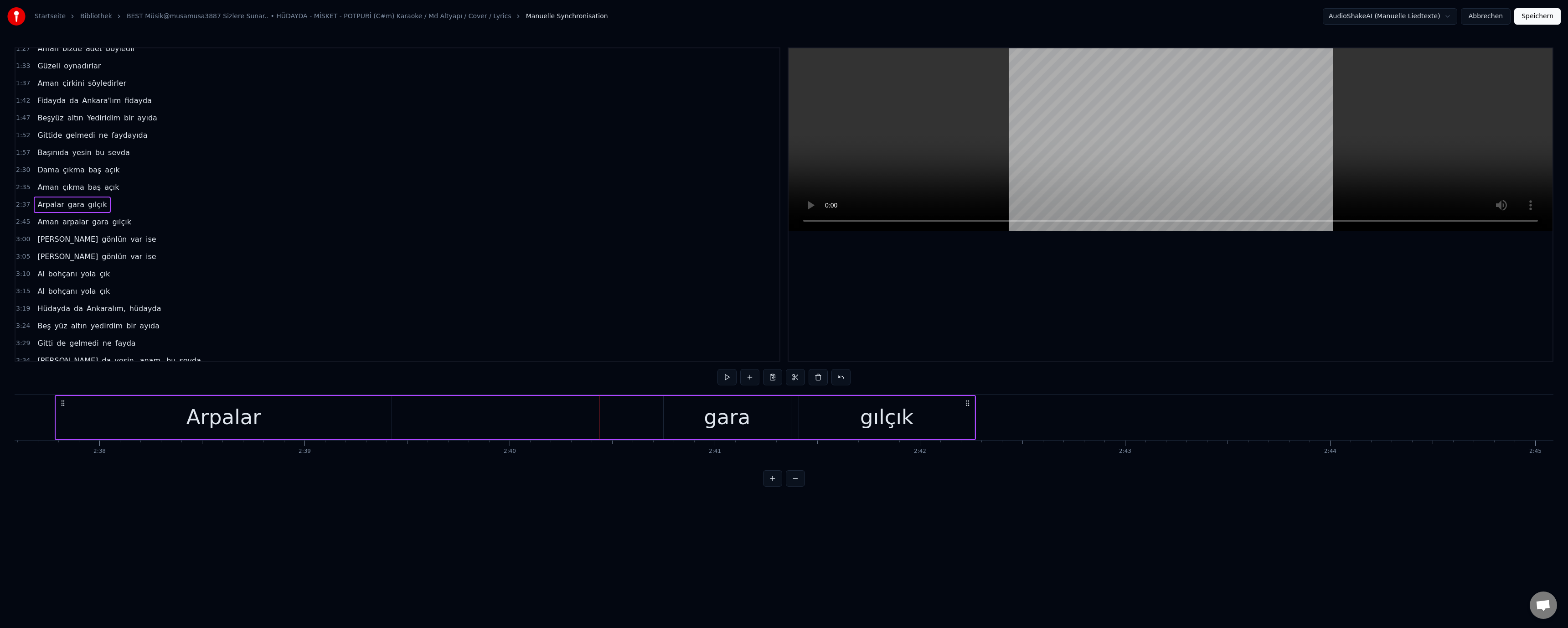
drag, startPoint x: 654, startPoint y: 409, endPoint x: 662, endPoint y: 401, distance: 11.3
click at [654, 408] on div "Arpalar gara gılçık" at bounding box center [515, 417] width 921 height 45
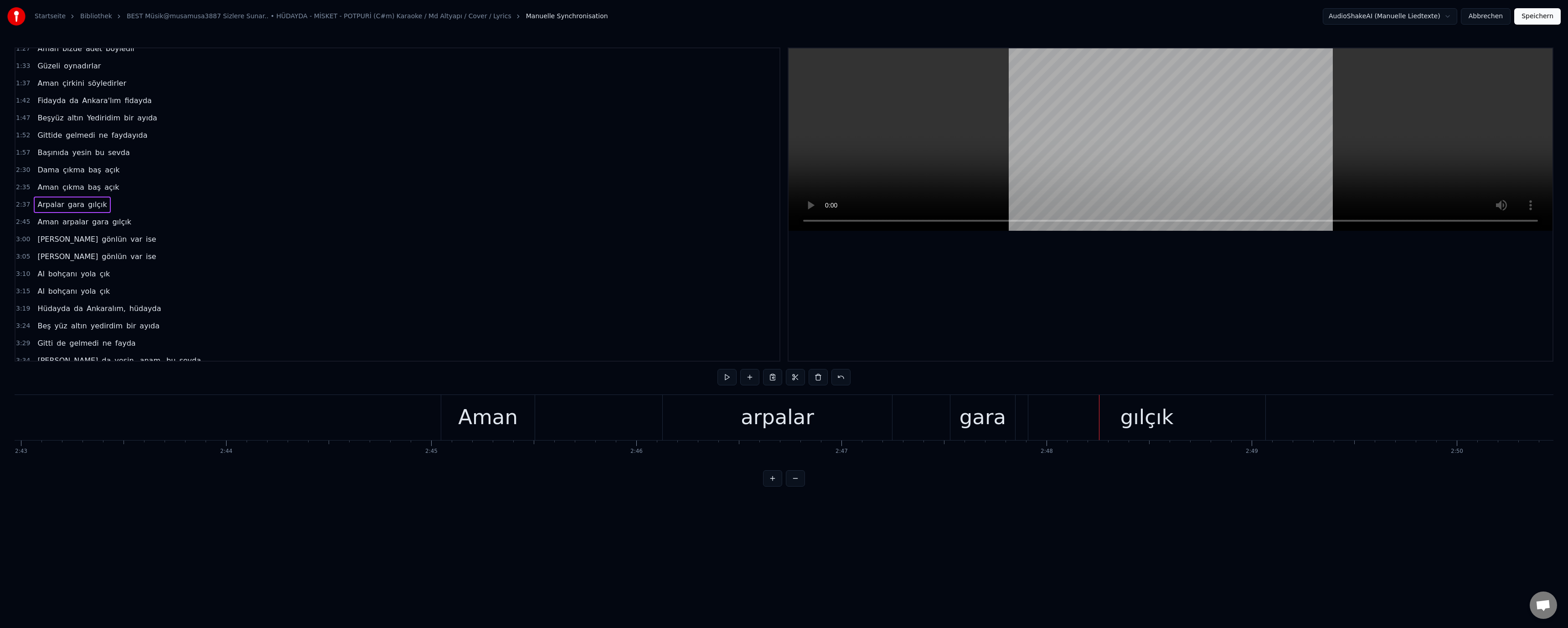
scroll to position [0, 33086]
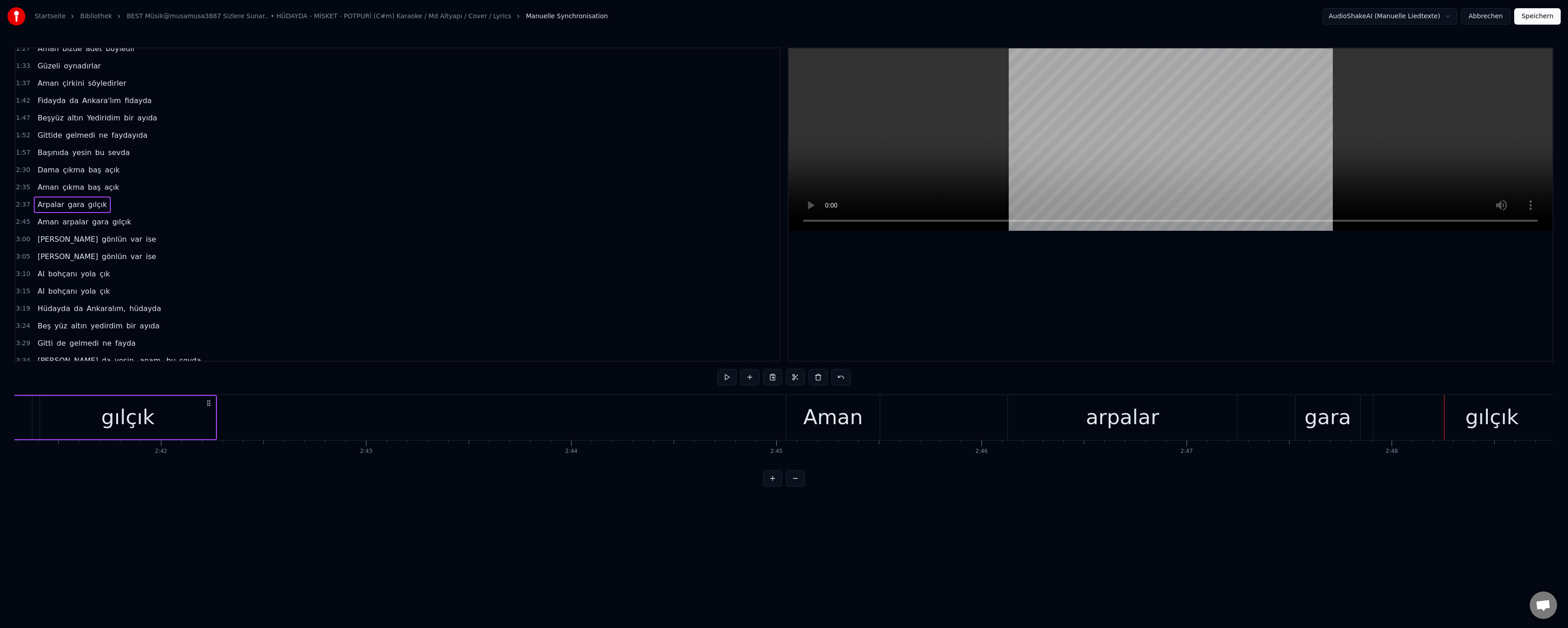
click at [831, 418] on div "Aman" at bounding box center [833, 417] width 60 height 31
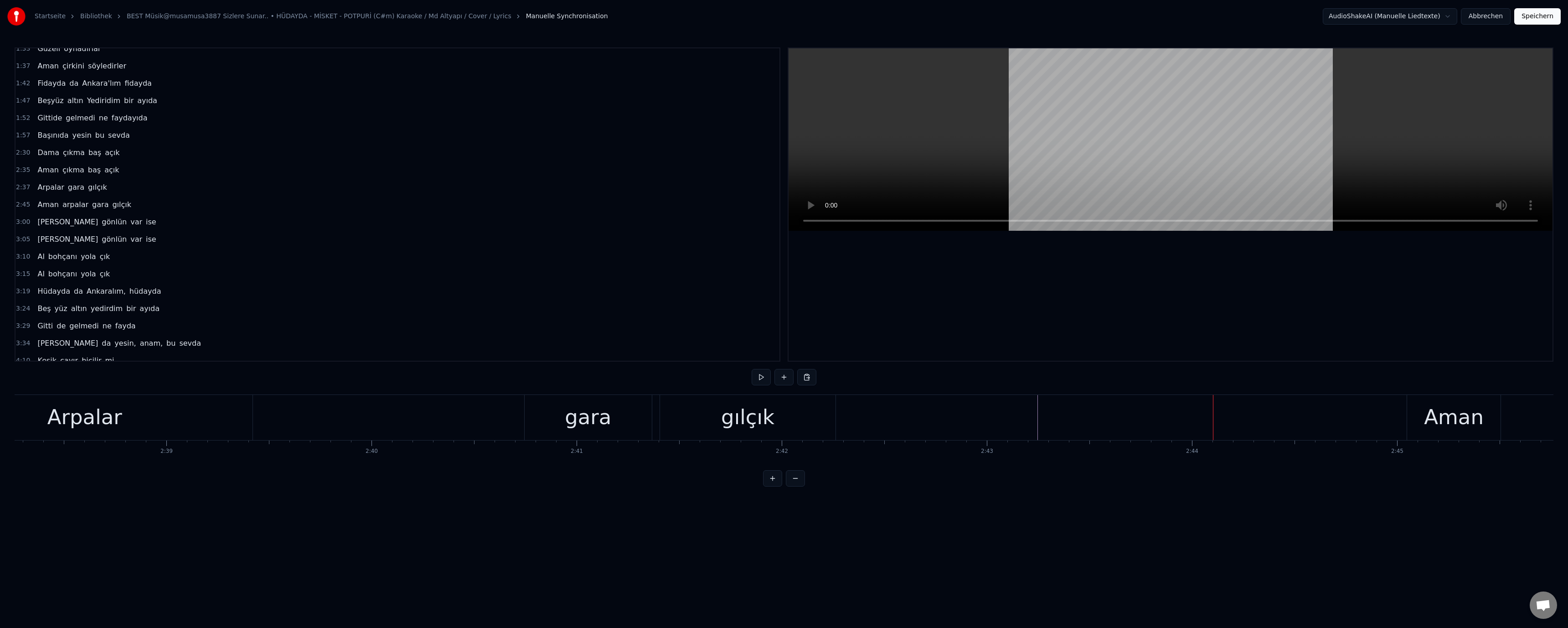
scroll to position [0, 32430]
click at [438, 427] on div "Arpalar gara gılçık" at bounding box center [412, 417] width 921 height 45
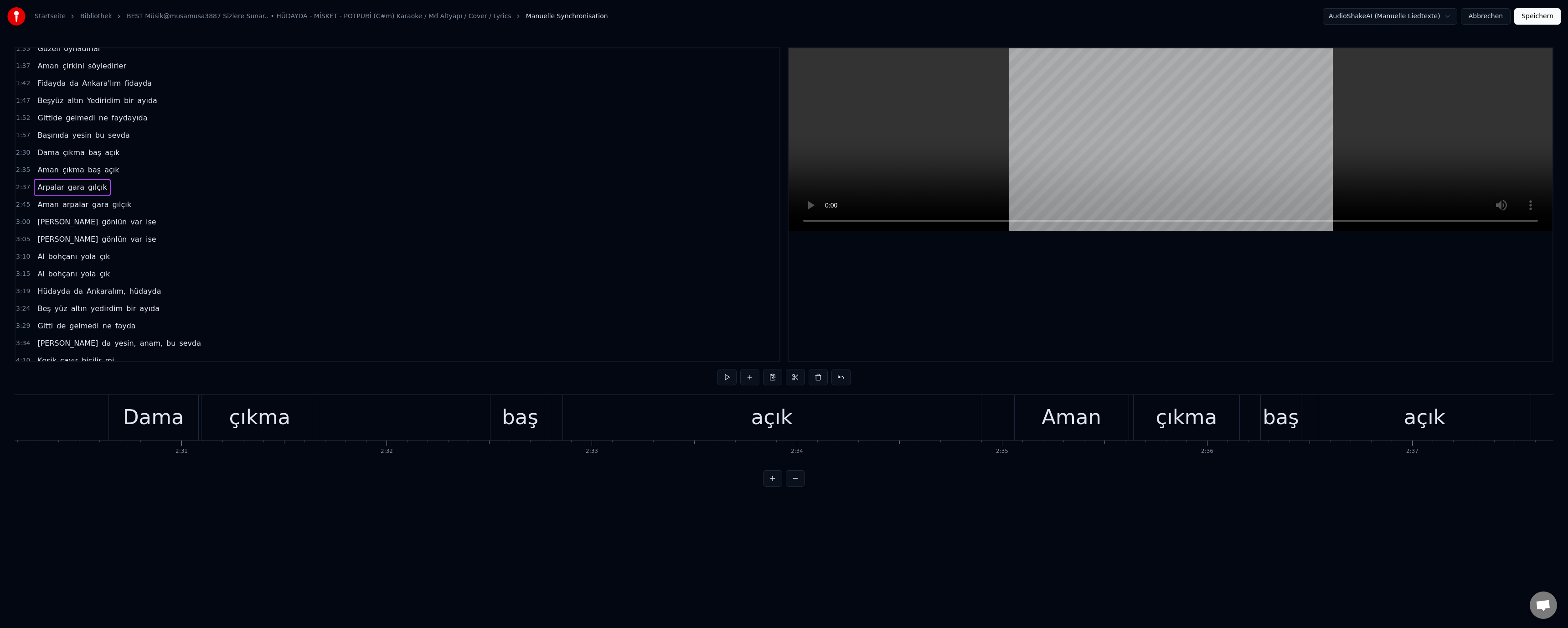
scroll to position [0, 29980]
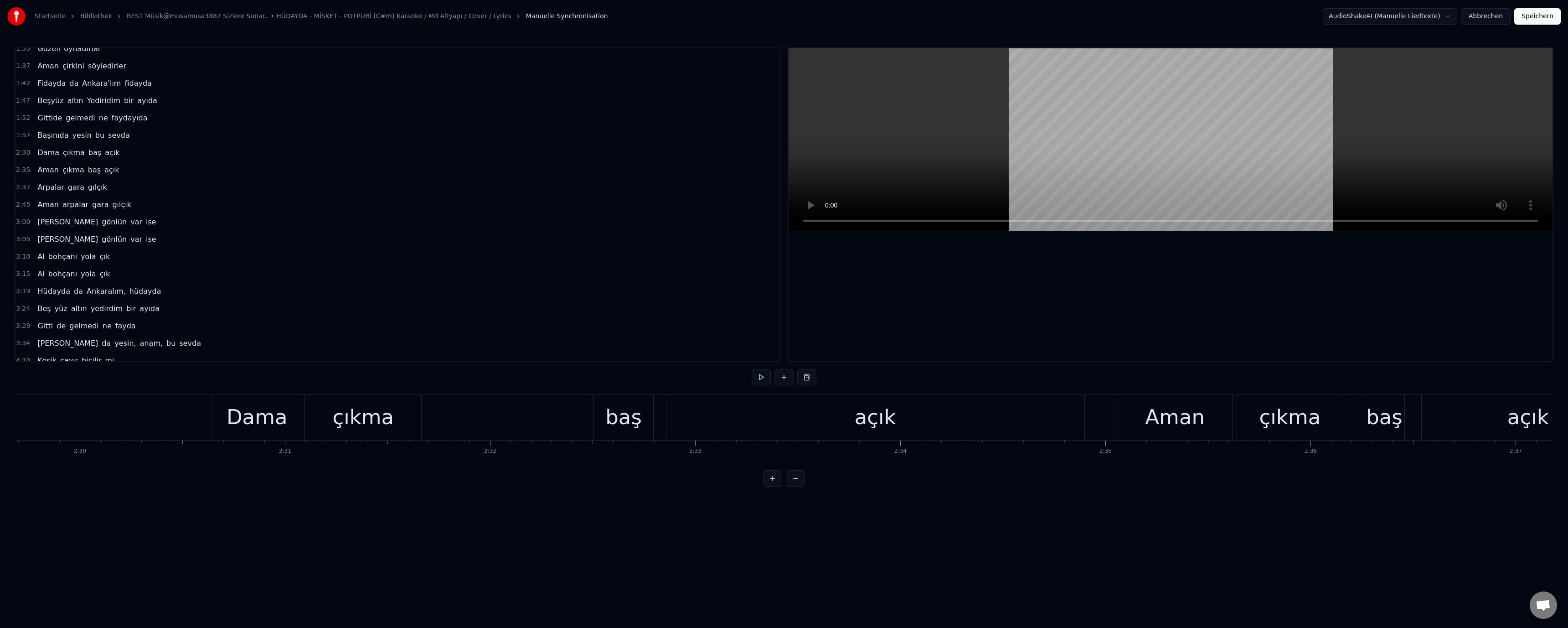
scroll to position [0, 30360]
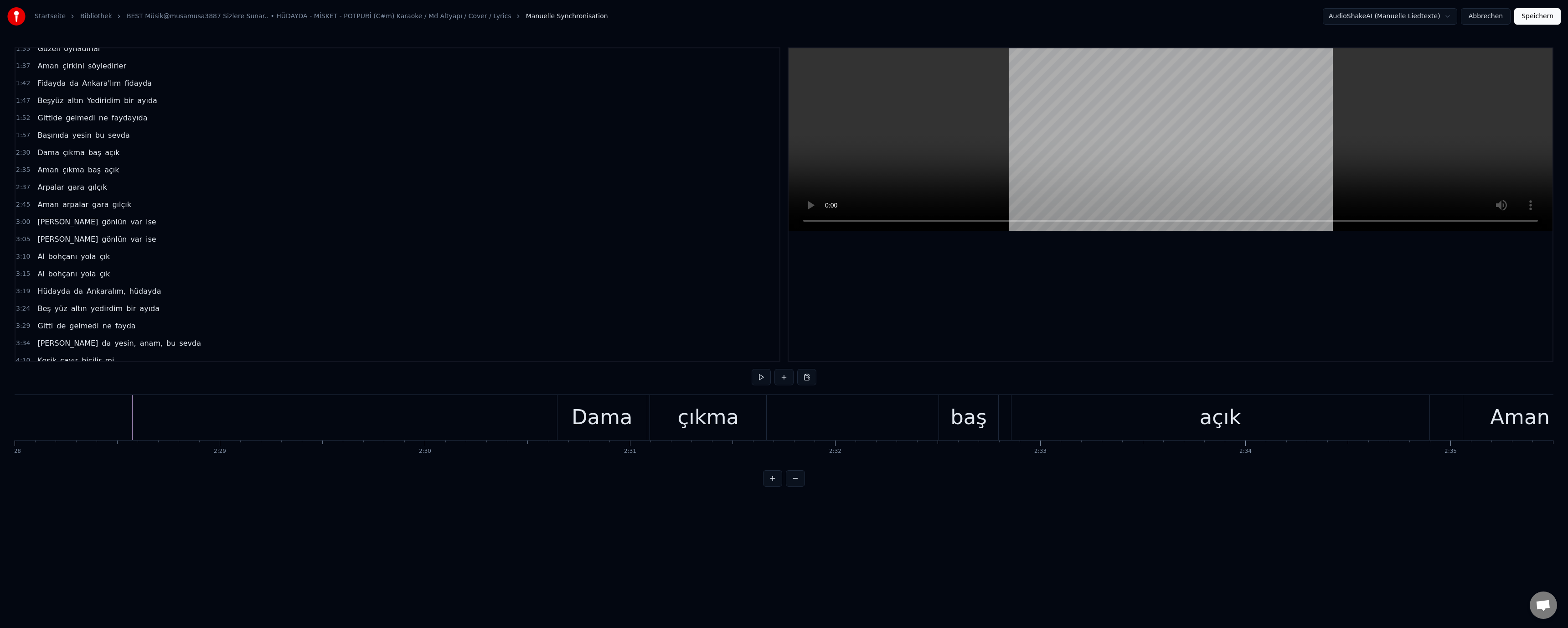
click at [586, 430] on div "Dama" at bounding box center [602, 417] width 61 height 31
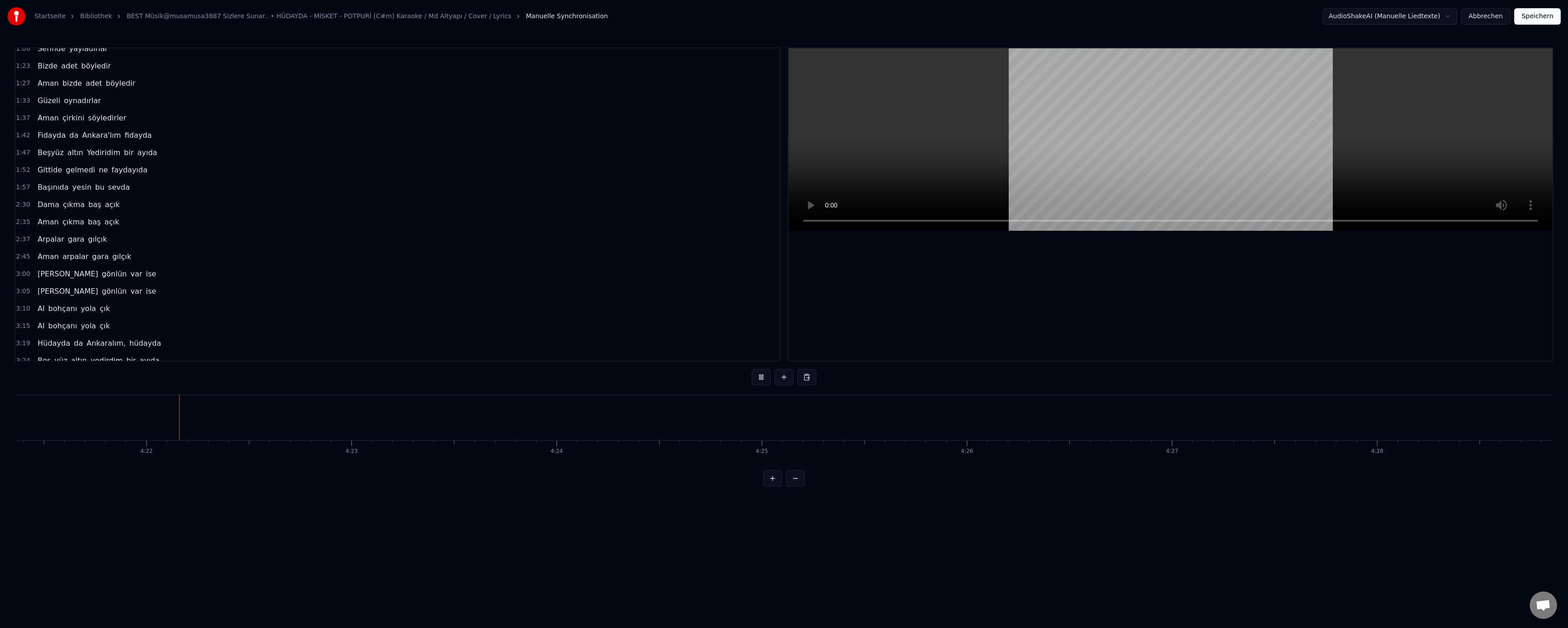
scroll to position [0, 53615]
click at [1531, 18] on button "Speichern" at bounding box center [1537, 16] width 46 height 16
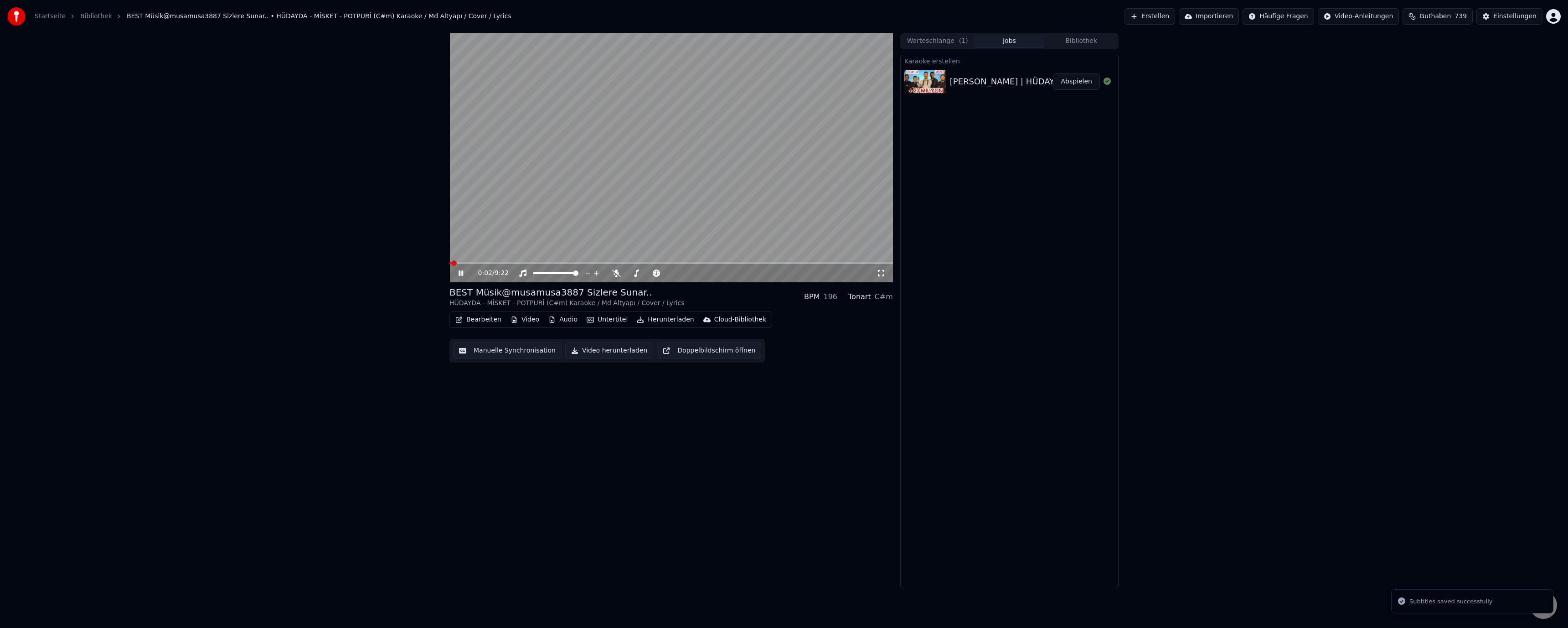
click at [463, 261] on video at bounding box center [671, 158] width 443 height 250
click at [469, 263] on span at bounding box center [671, 263] width 443 height 2
click at [464, 272] on icon at bounding box center [467, 273] width 22 height 8
click at [483, 263] on span at bounding box center [671, 263] width 443 height 2
click at [707, 264] on span at bounding box center [671, 263] width 443 height 2
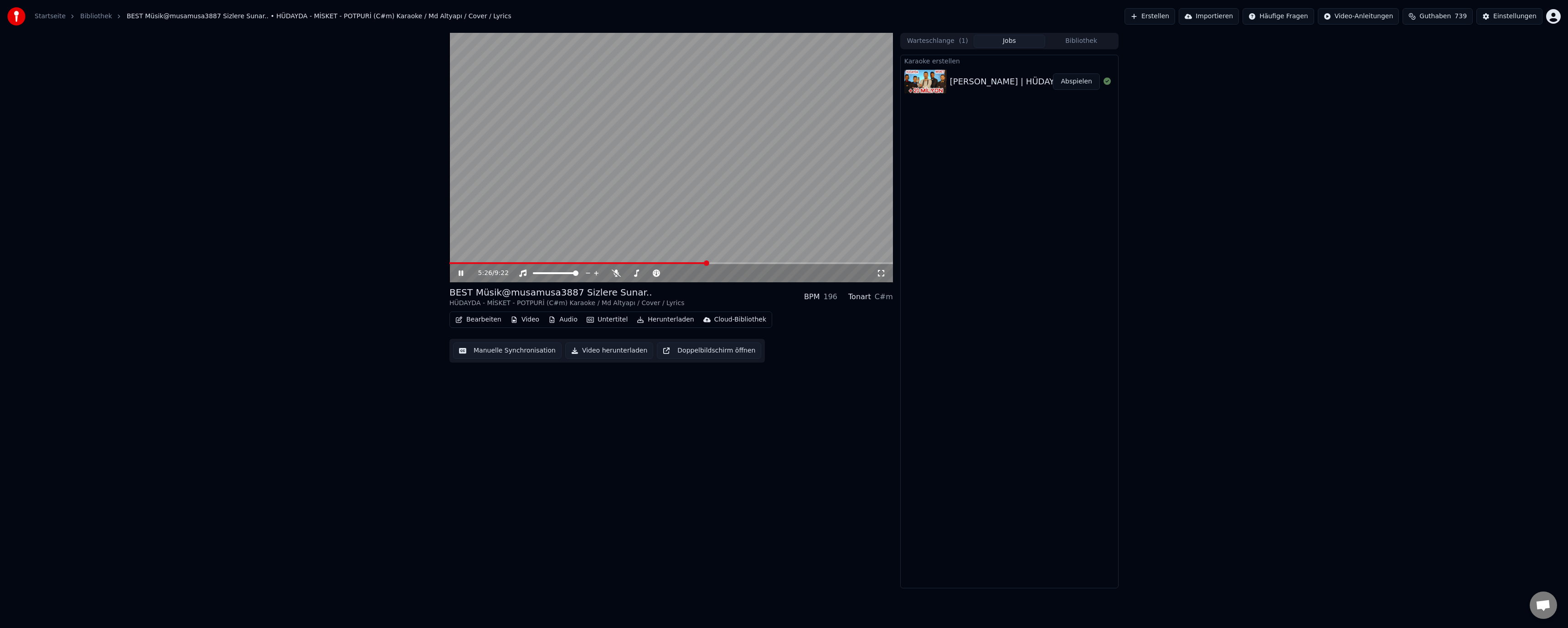
click at [731, 265] on div "5:26 / 9:22" at bounding box center [671, 273] width 443 height 18
click at [700, 197] on video at bounding box center [671, 158] width 443 height 250
click at [700, 196] on video at bounding box center [671, 158] width 443 height 250
click at [694, 260] on video at bounding box center [671, 158] width 443 height 250
click at [695, 263] on span at bounding box center [572, 263] width 245 height 2
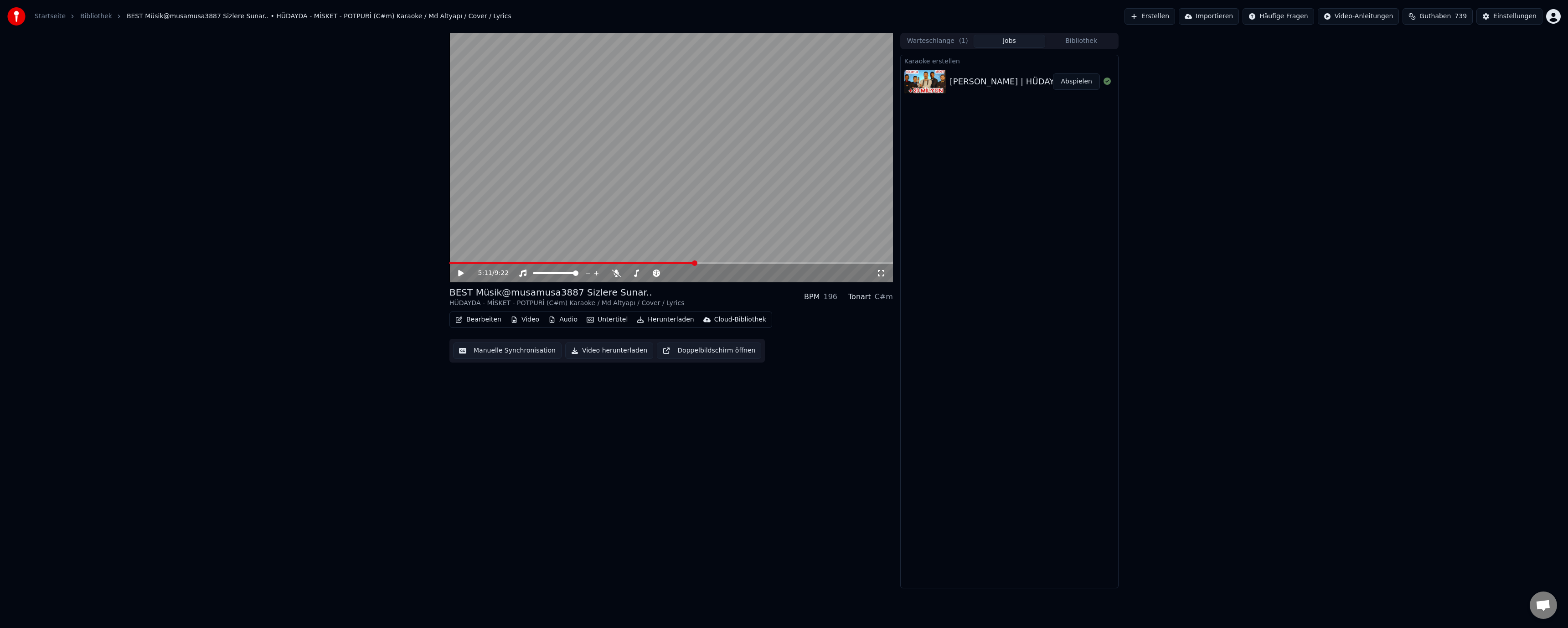
click at [670, 215] on video at bounding box center [671, 158] width 443 height 250
